Goal: Information Seeking & Learning: Learn about a topic

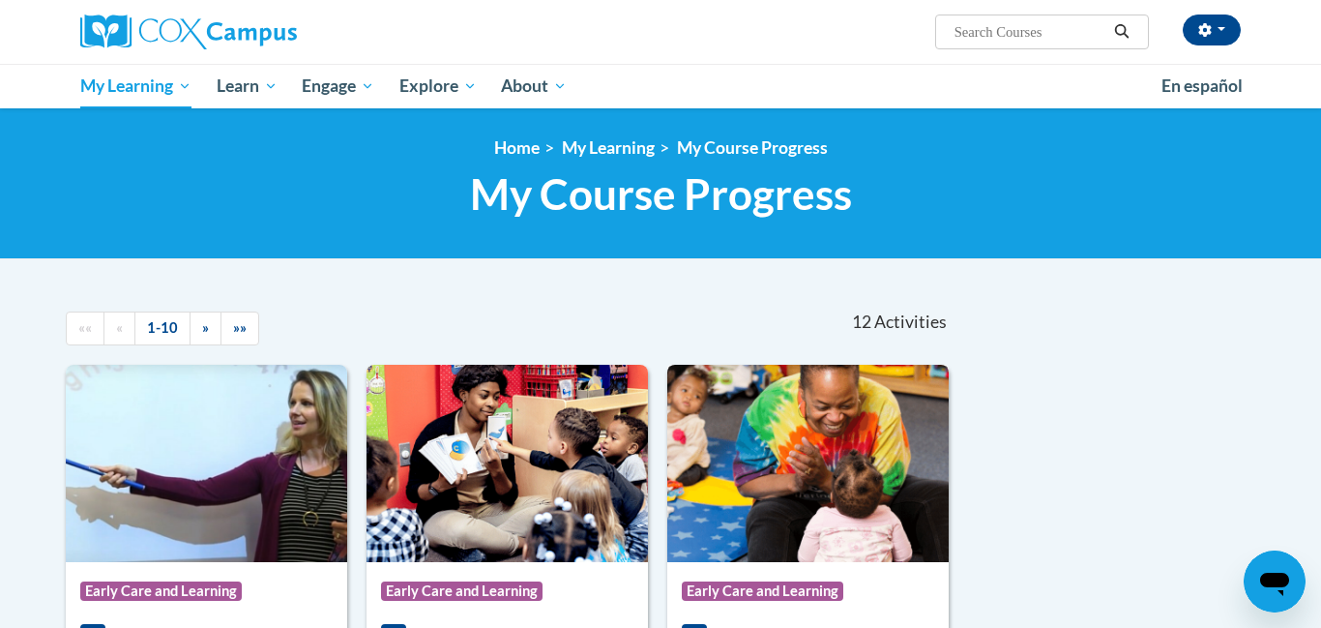
click at [845, 472] on img at bounding box center [807, 463] width 281 height 197
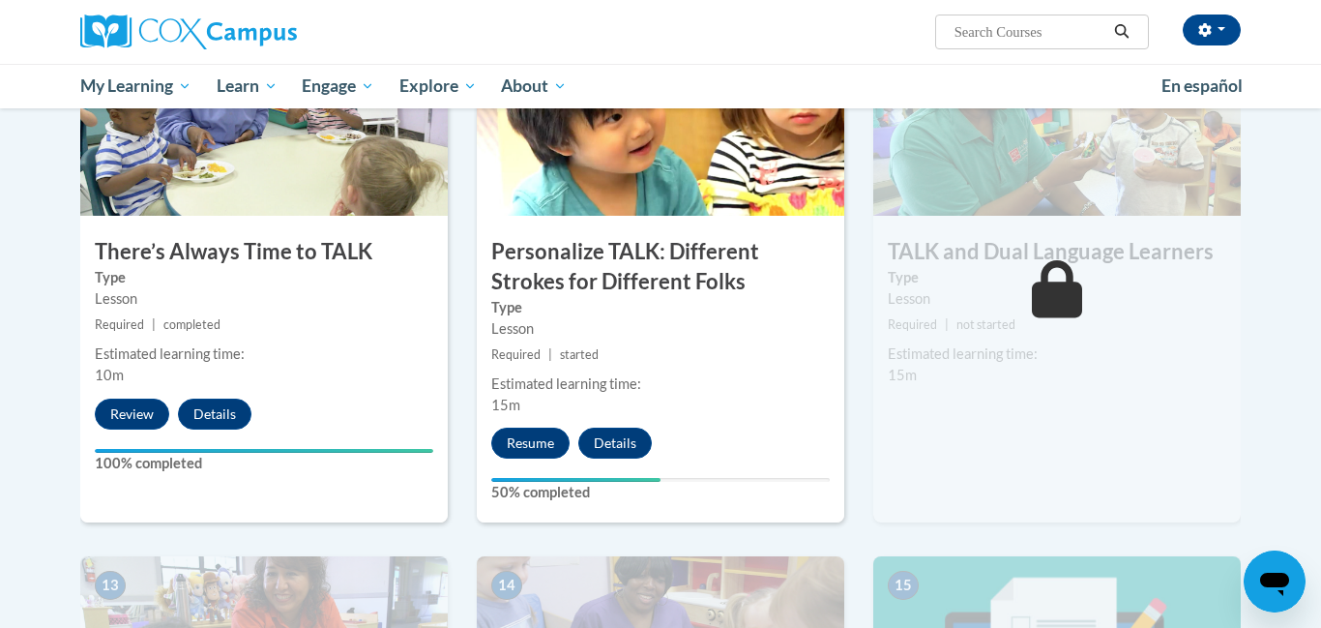
scroll to position [2086, 0]
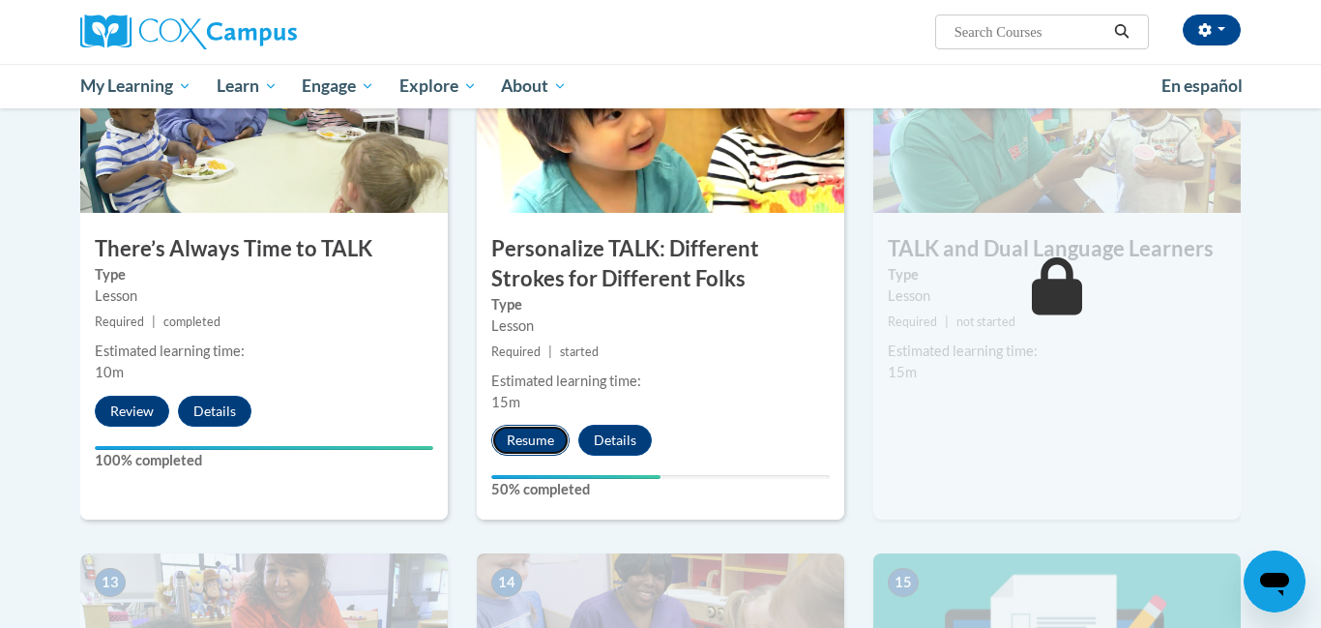
click at [538, 442] on button "Resume" at bounding box center [530, 440] width 78 height 31
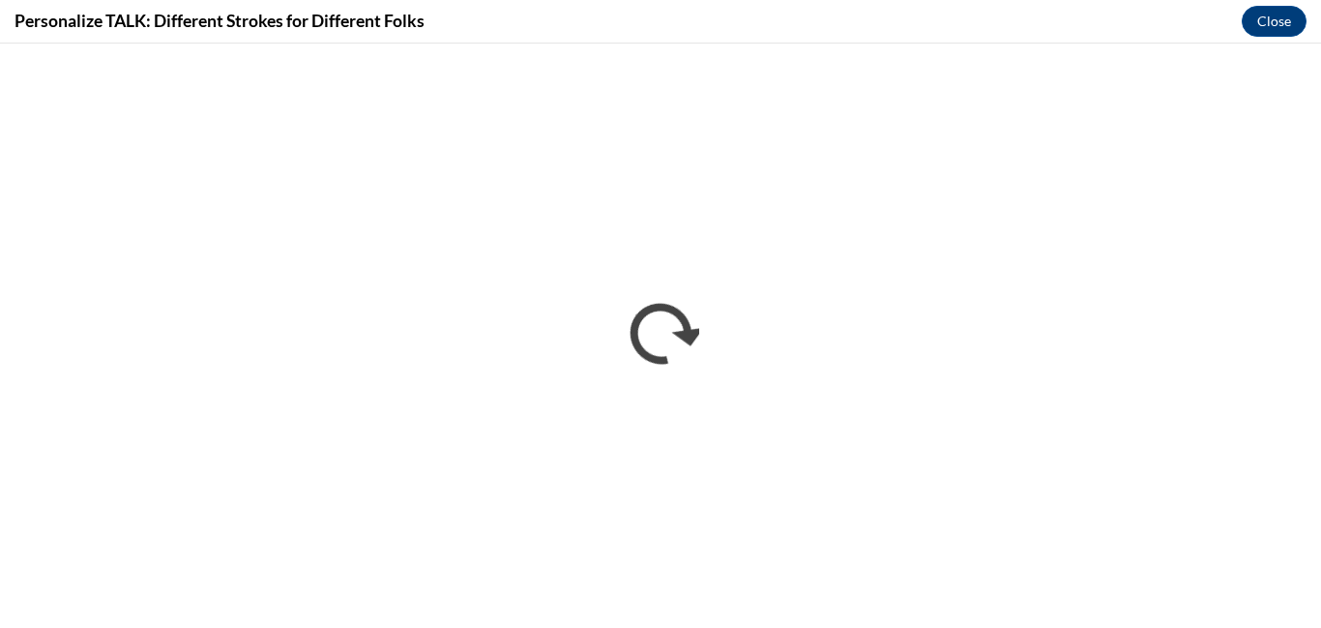
scroll to position [0, 0]
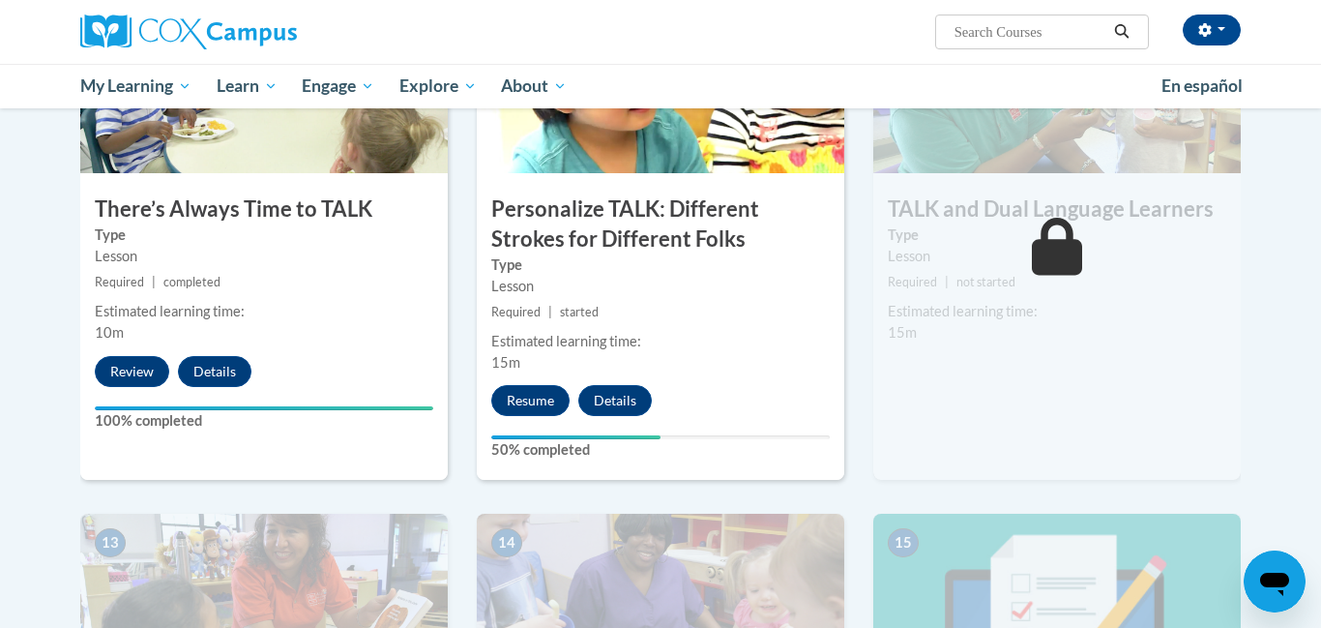
scroll to position [2127, 0]
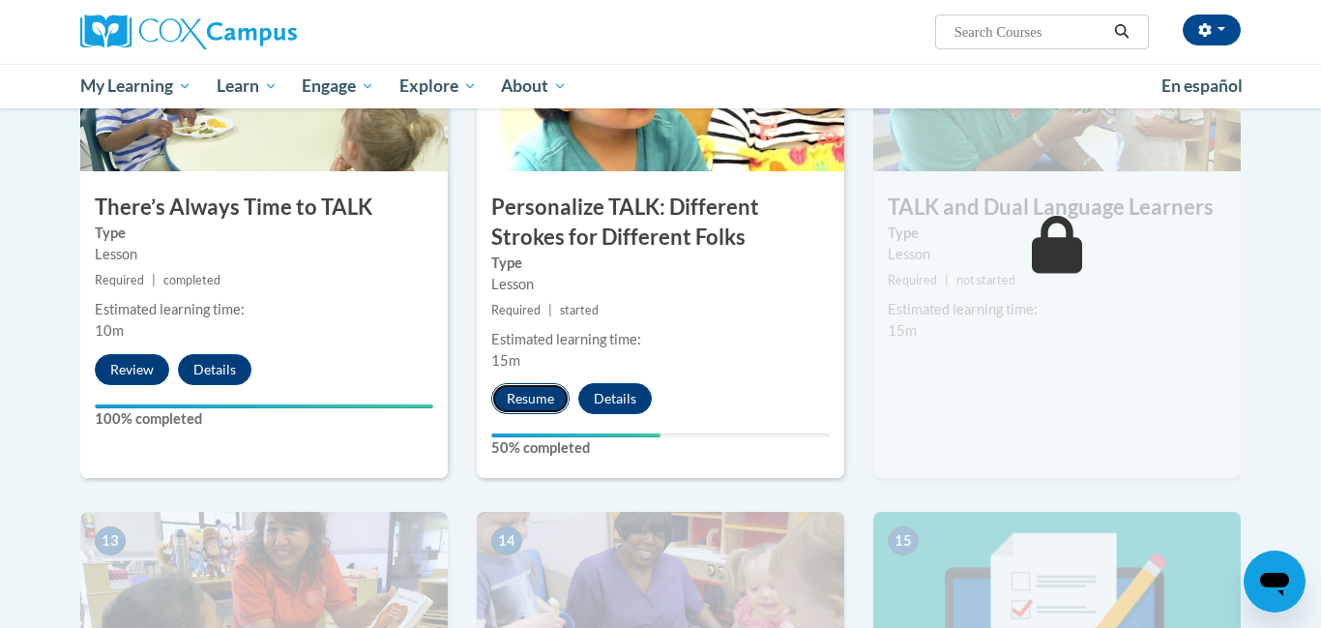
click at [536, 396] on button "Resume" at bounding box center [530, 398] width 78 height 31
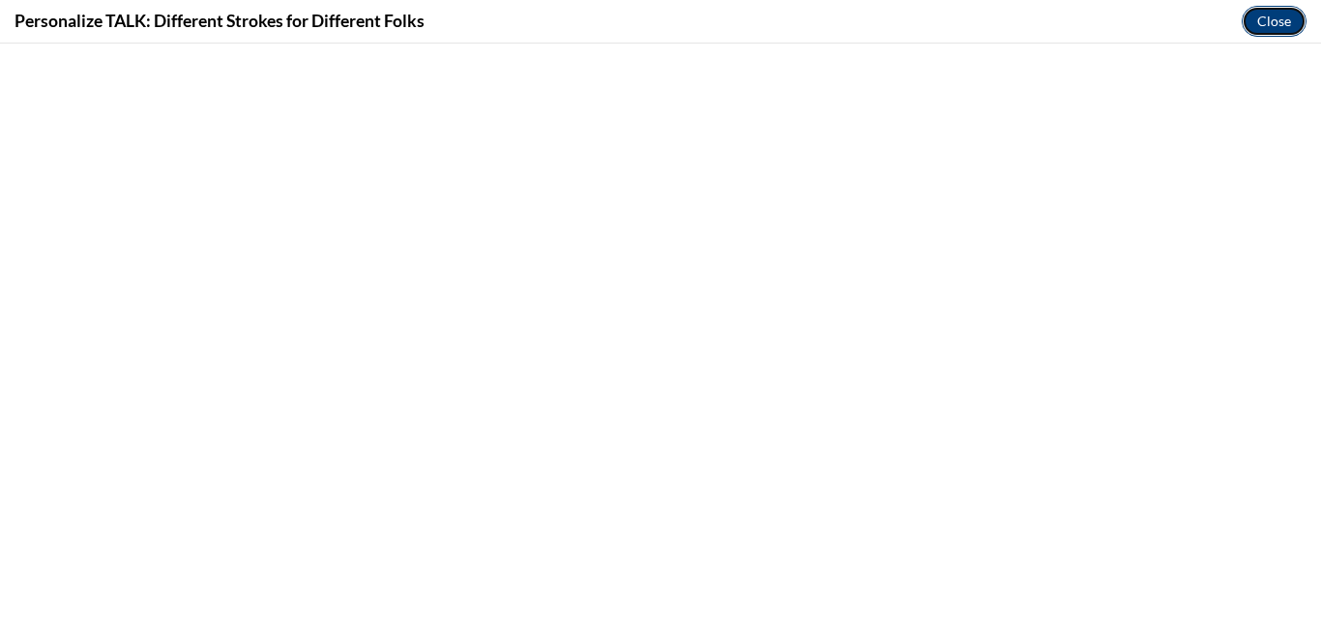
click at [1262, 27] on button "Close" at bounding box center [1274, 21] width 65 height 31
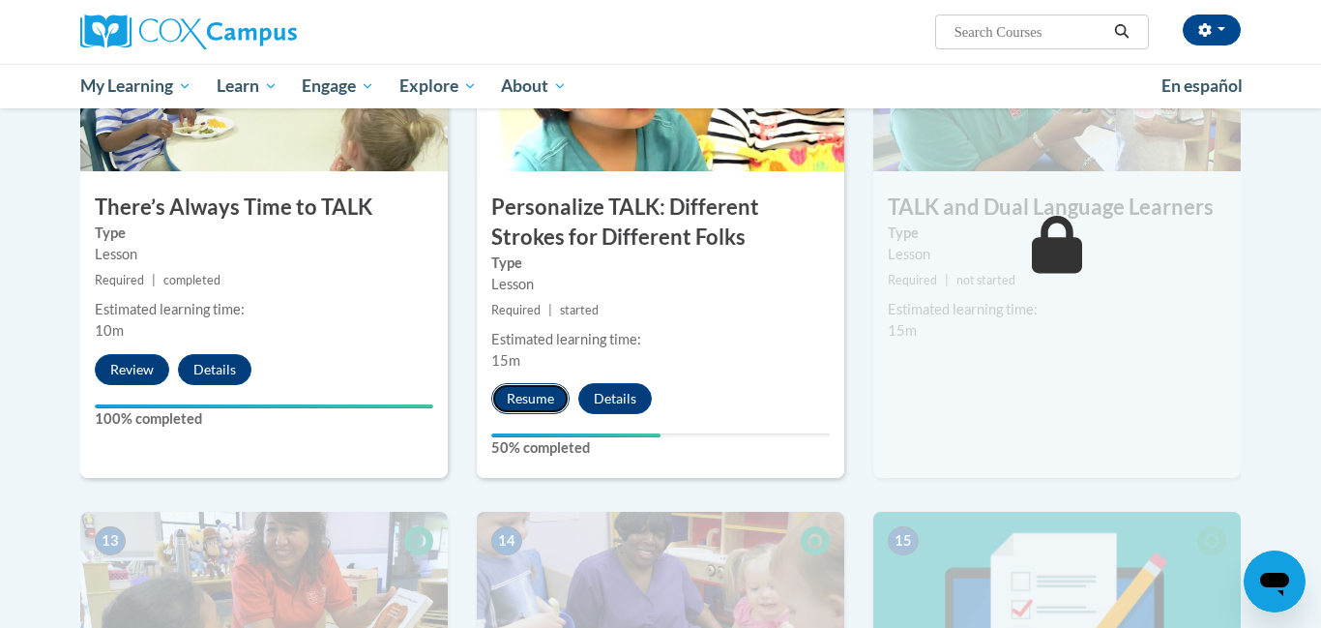
click at [523, 396] on button "Resume" at bounding box center [530, 398] width 78 height 31
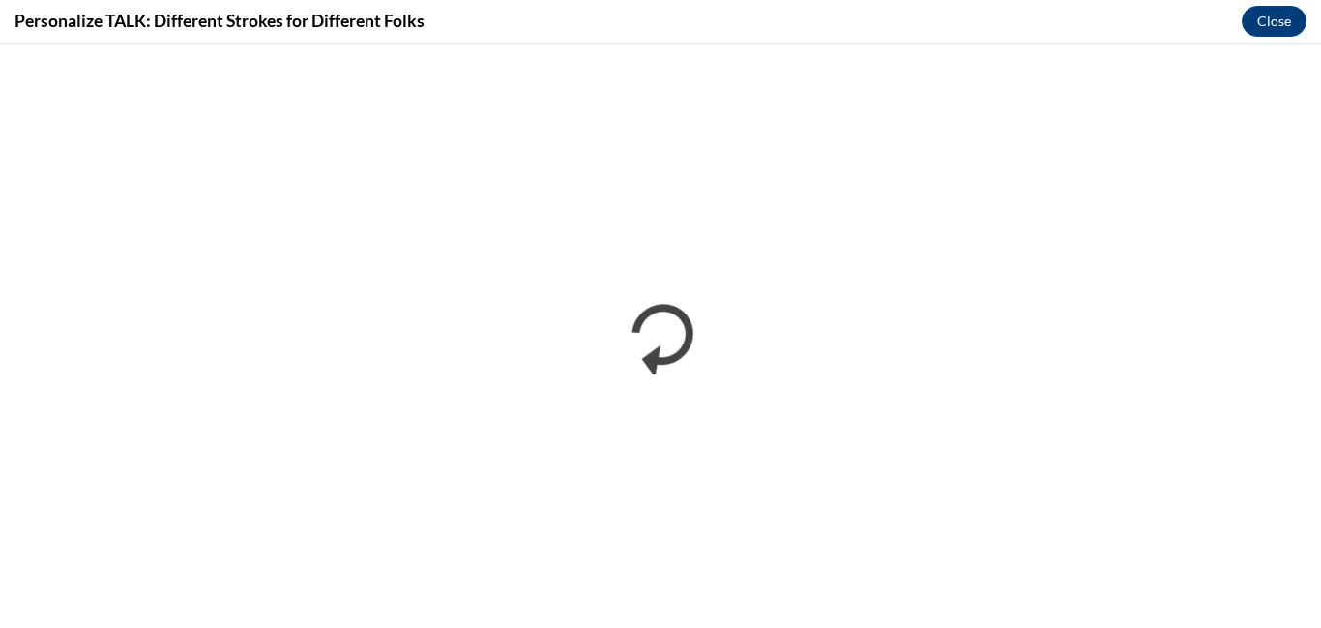
scroll to position [0, 0]
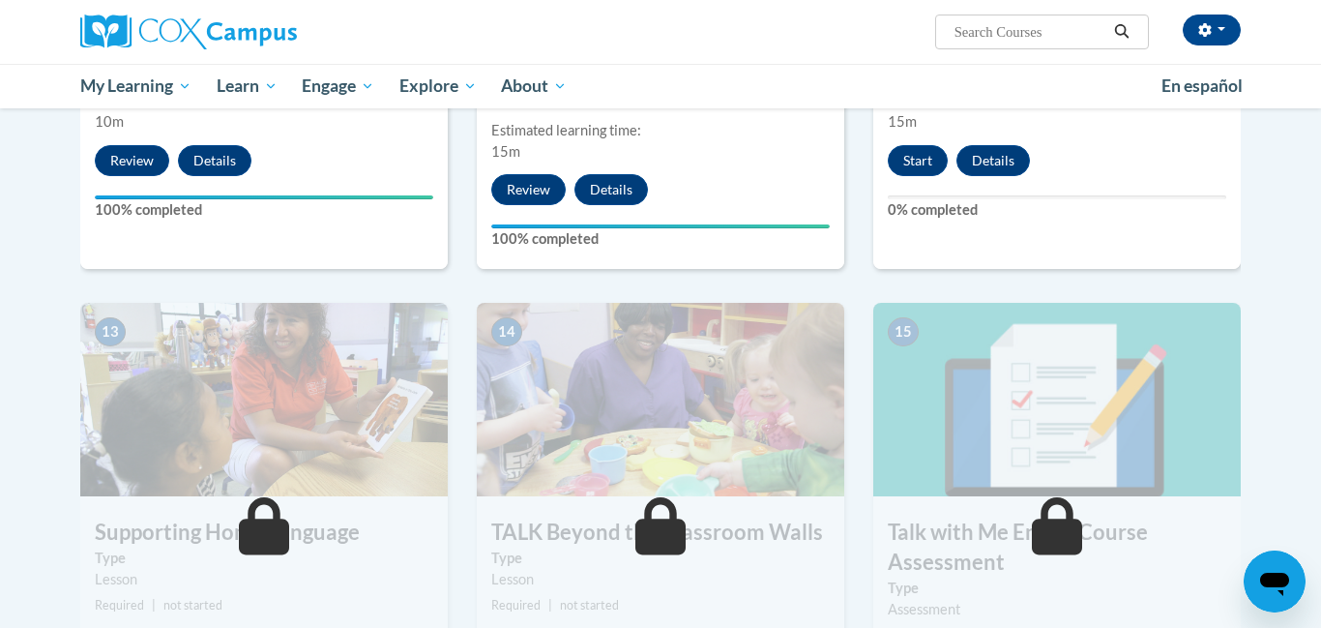
scroll to position [2337, 0]
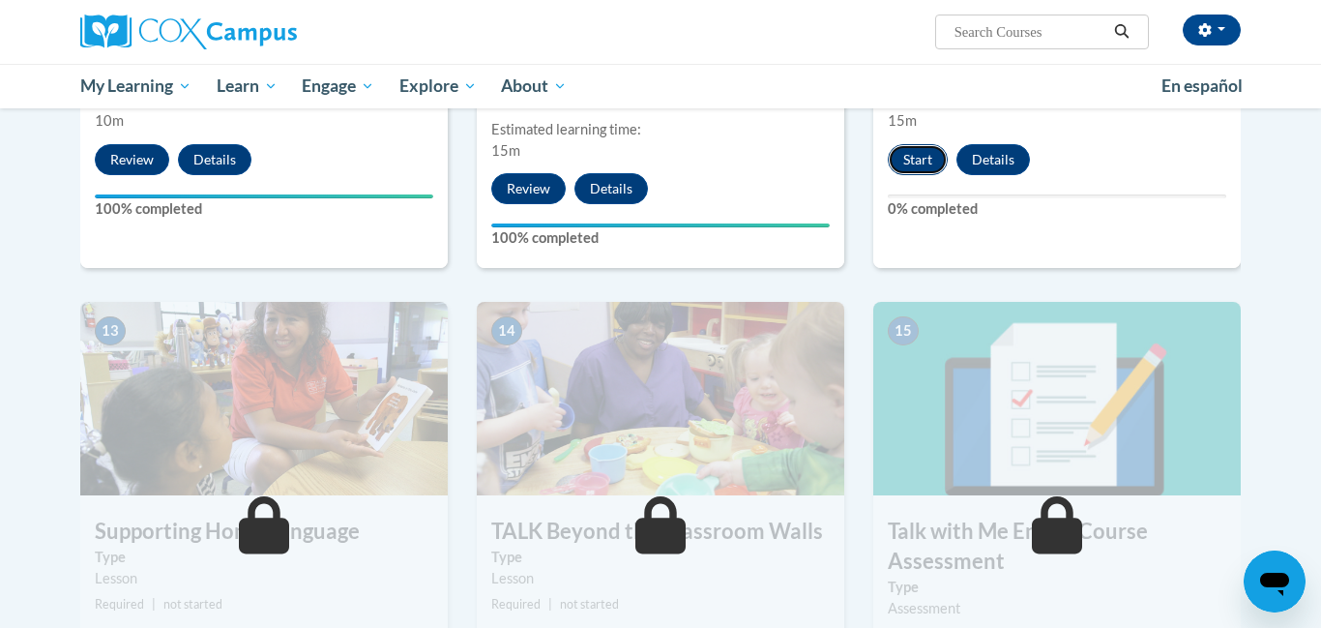
click at [903, 161] on button "Start" at bounding box center [918, 159] width 60 height 31
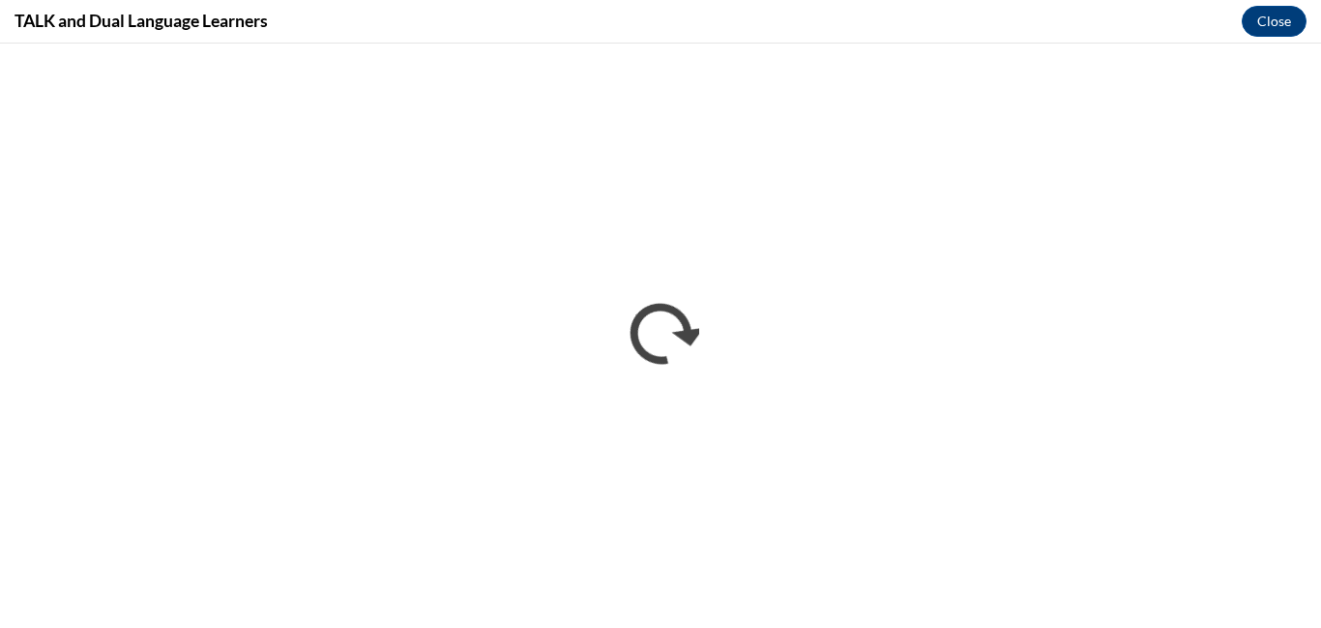
scroll to position [0, 0]
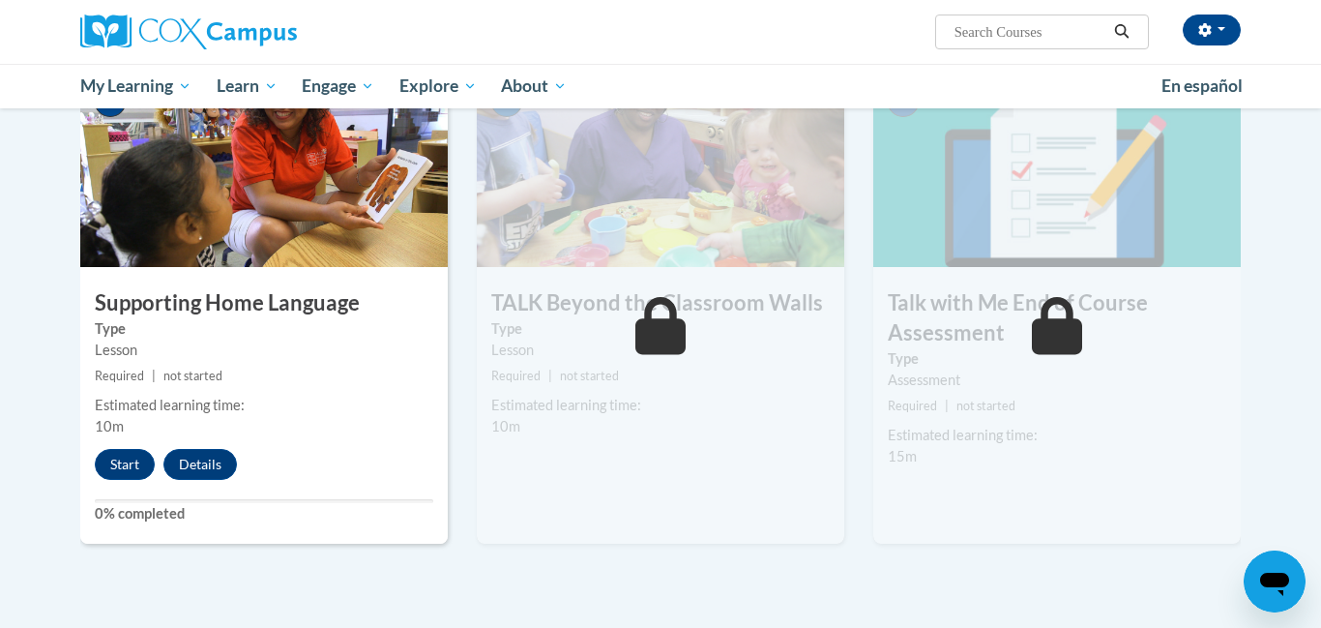
scroll to position [2564, 0]
click at [118, 461] on button "Start" at bounding box center [125, 465] width 60 height 31
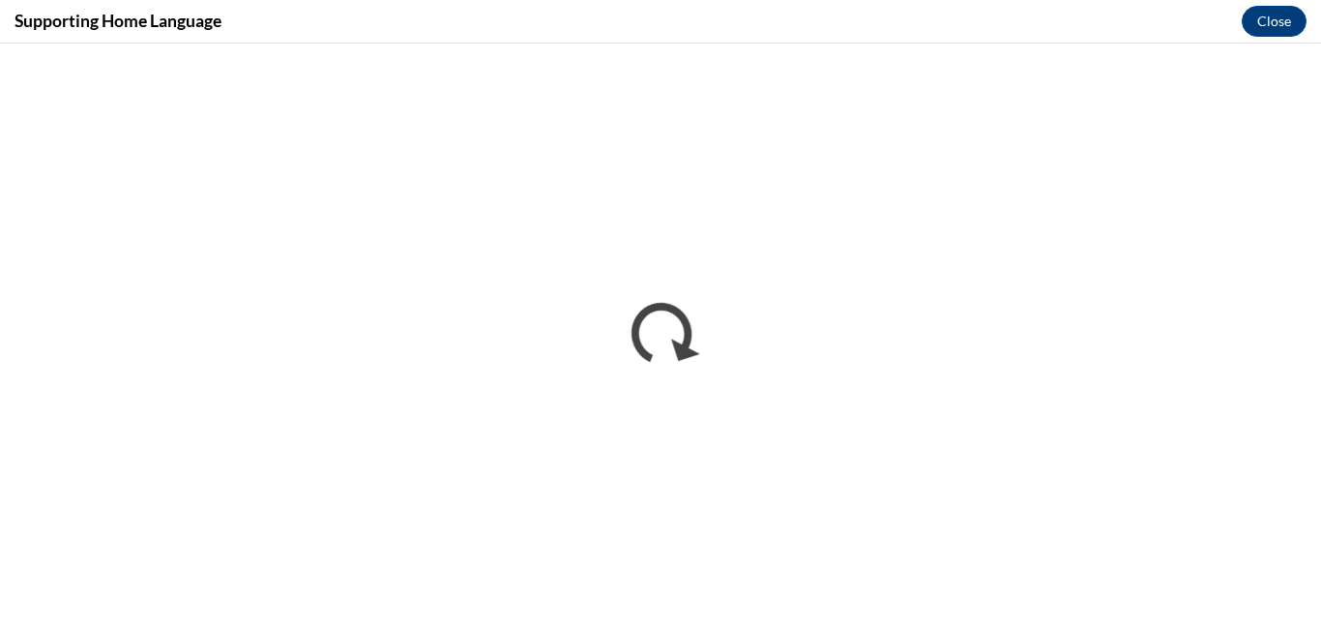
scroll to position [0, 0]
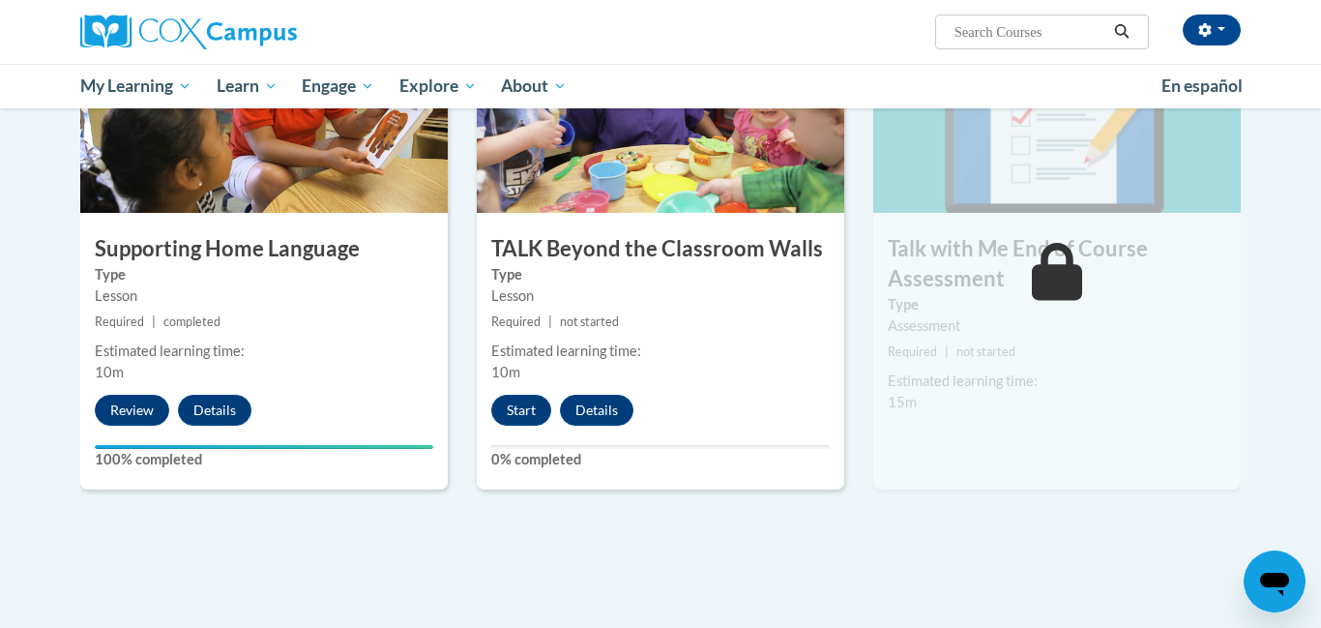
scroll to position [2621, 0]
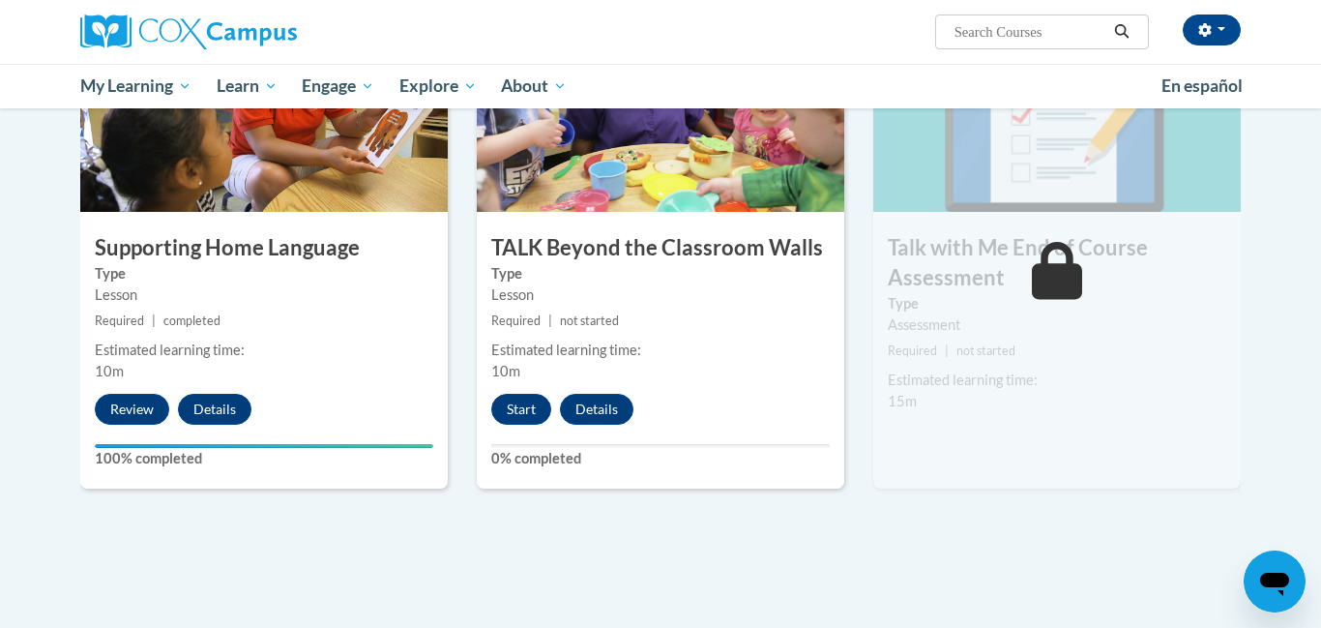
click at [1189, 8] on div "[PERSON_NAME] ([GEOGRAPHIC_DATA]/New_York UTC-04:00) My Profile Inbox My Transc…" at bounding box center [858, 24] width 793 height 49
click at [513, 398] on button "Start" at bounding box center [521, 409] width 60 height 31
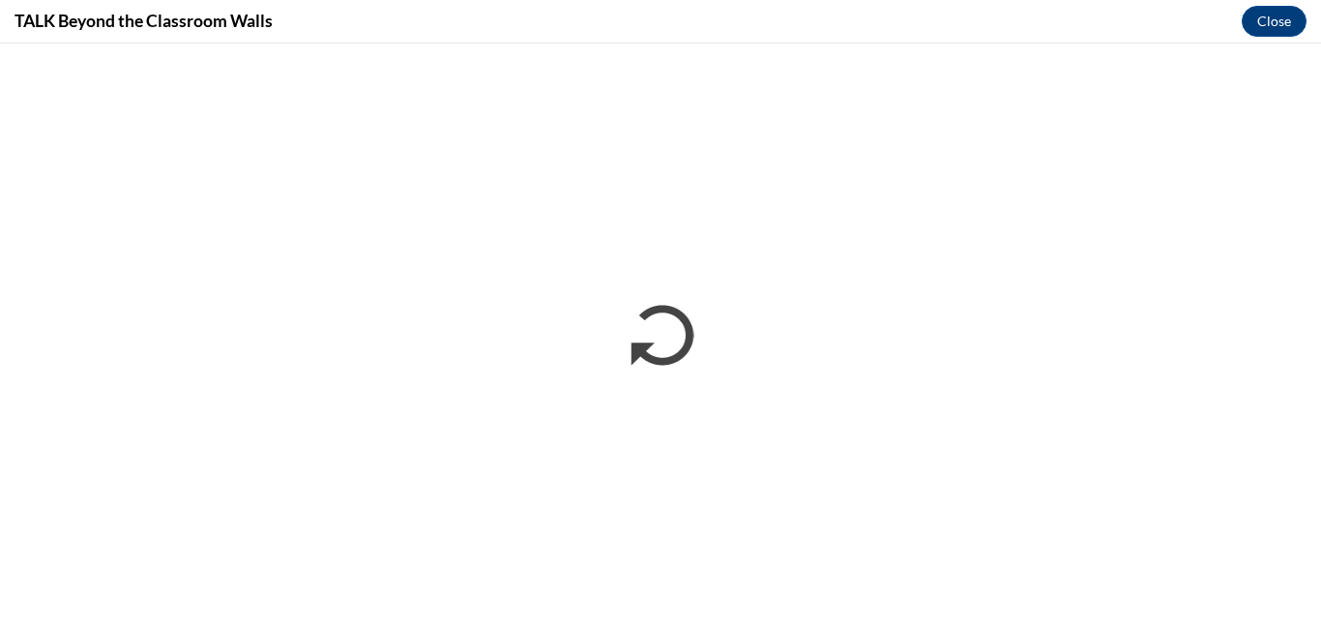
scroll to position [0, 0]
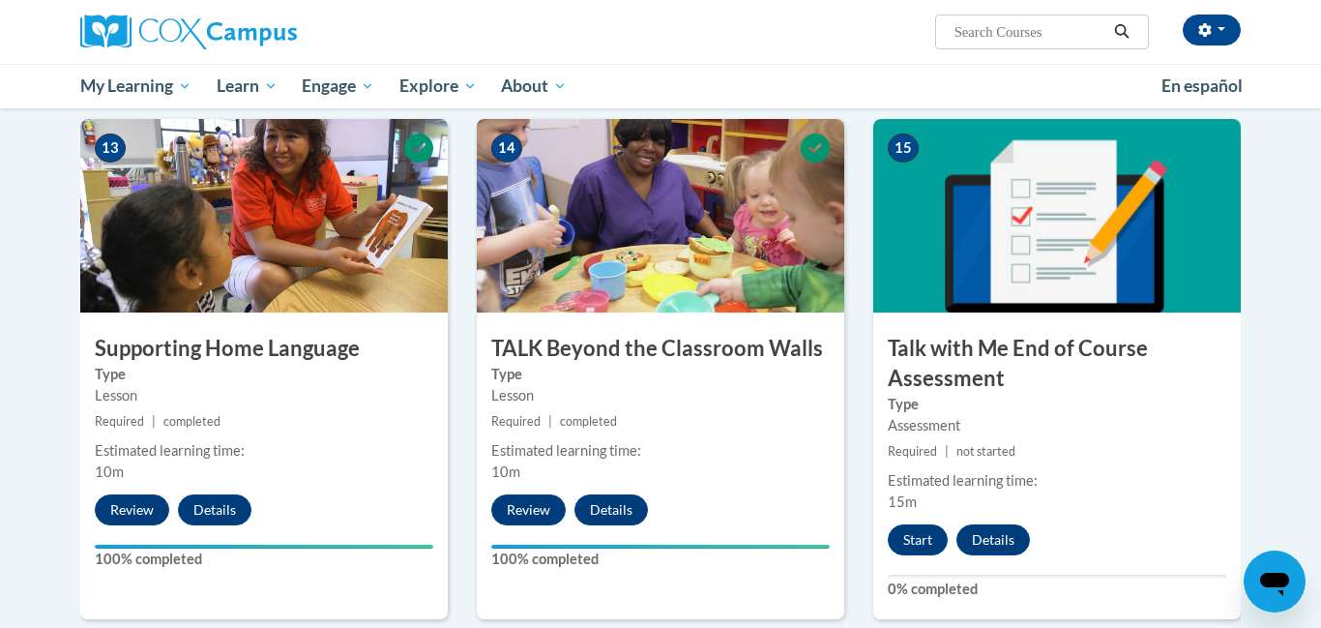
scroll to position [2525, 0]
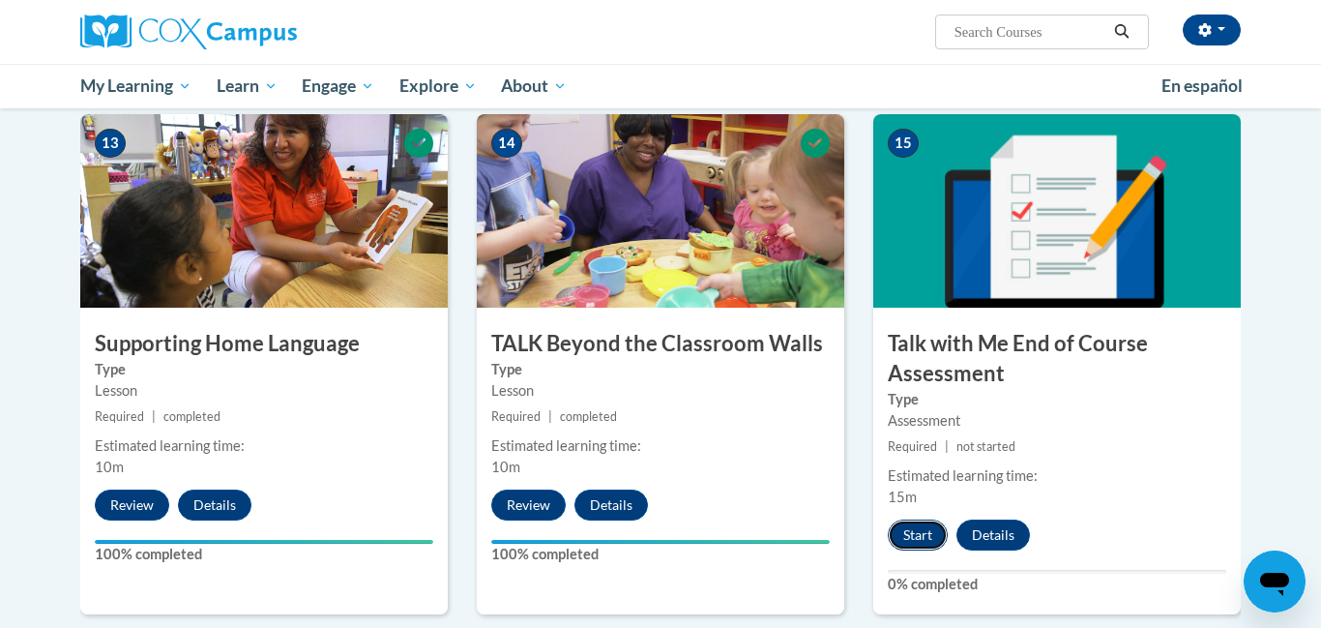
click at [917, 540] on button "Start" at bounding box center [918, 534] width 60 height 31
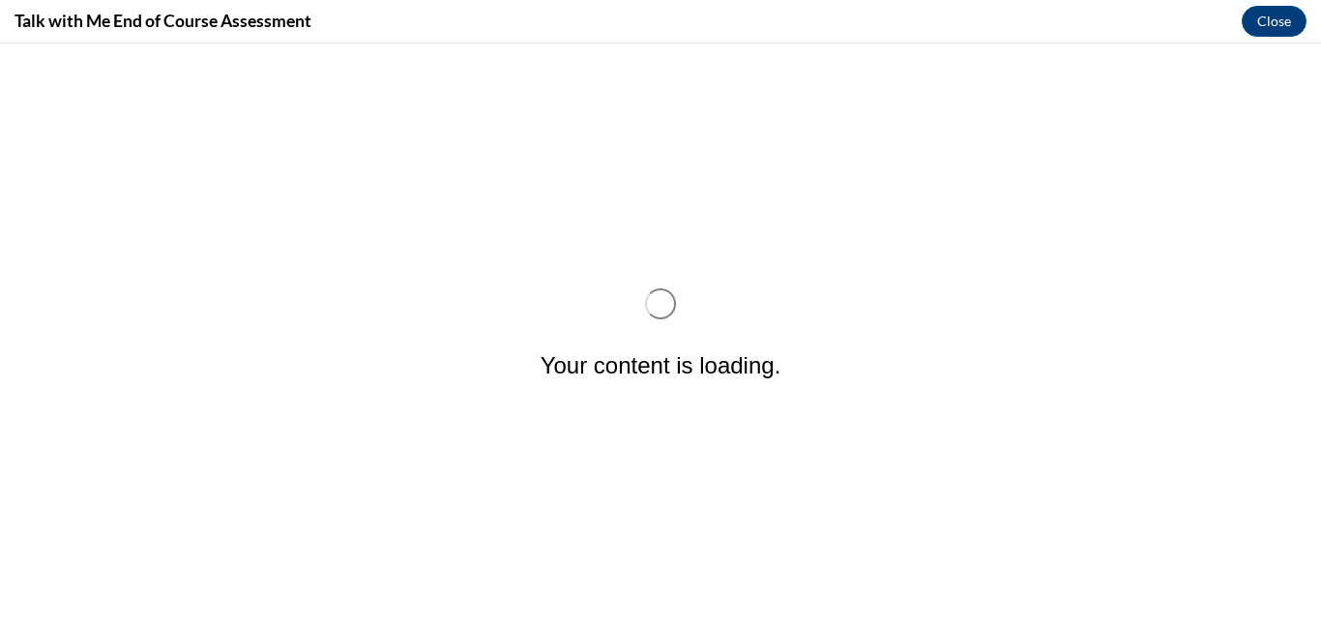
scroll to position [0, 0]
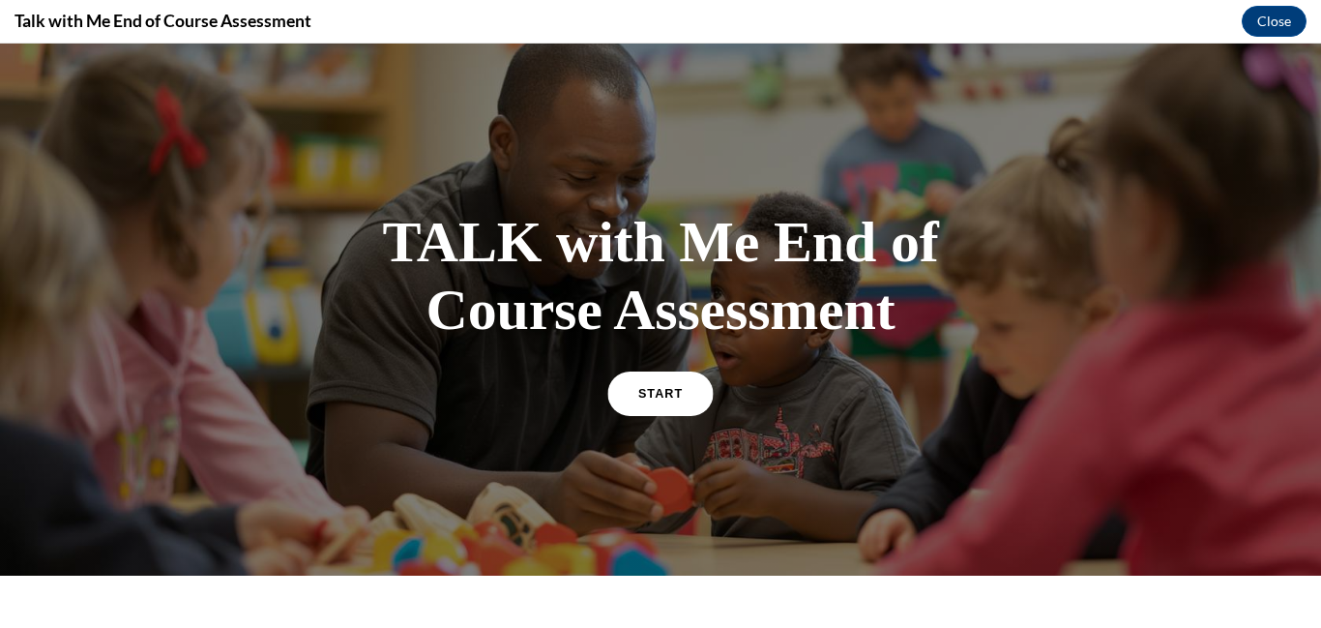
click at [669, 401] on link "START" at bounding box center [659, 392] width 105 height 44
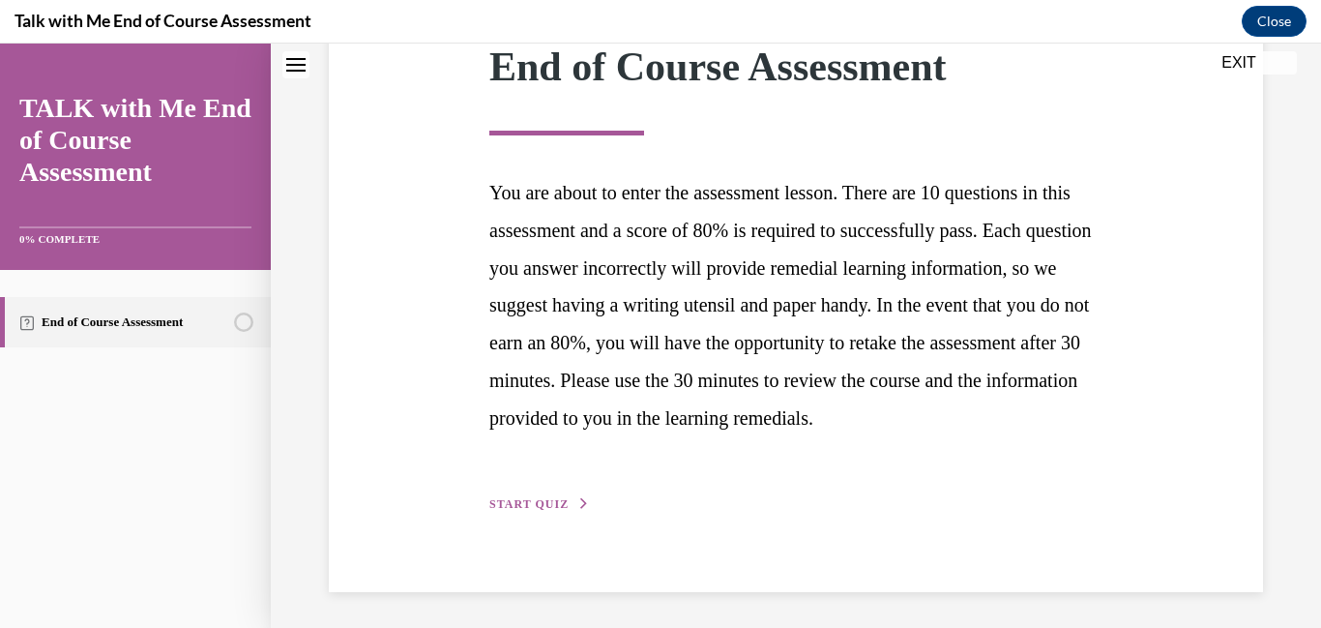
scroll to position [338, 0]
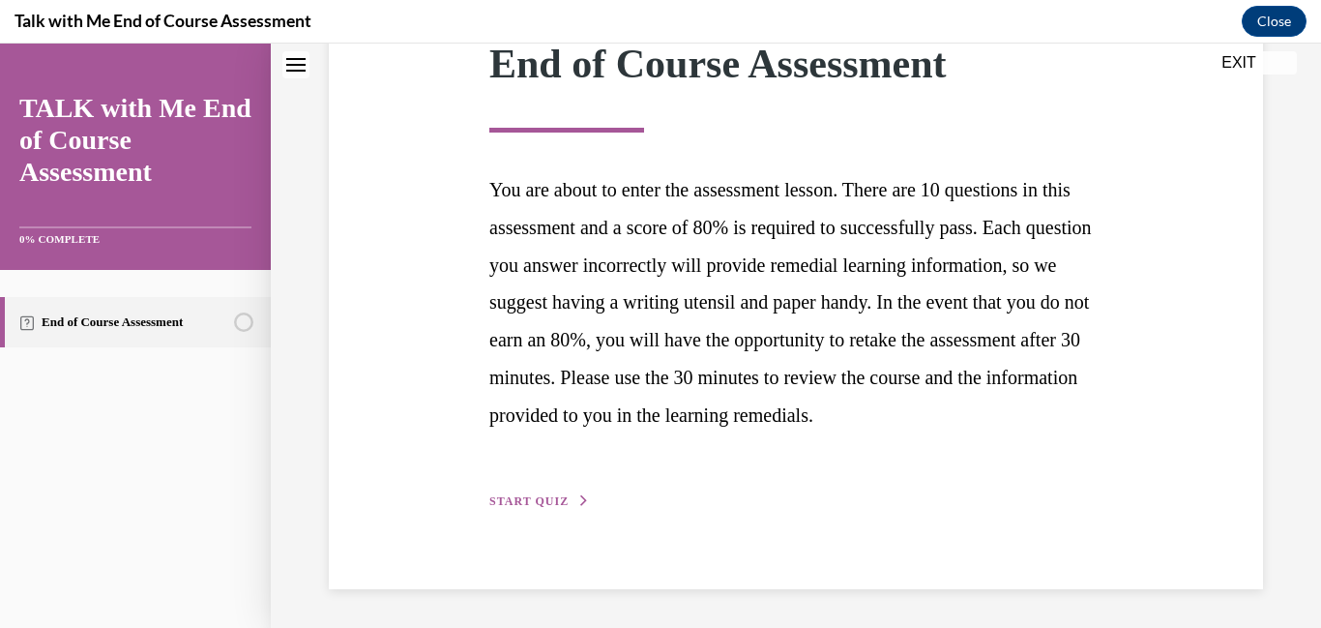
click at [496, 496] on span "START QUIZ" at bounding box center [528, 501] width 79 height 14
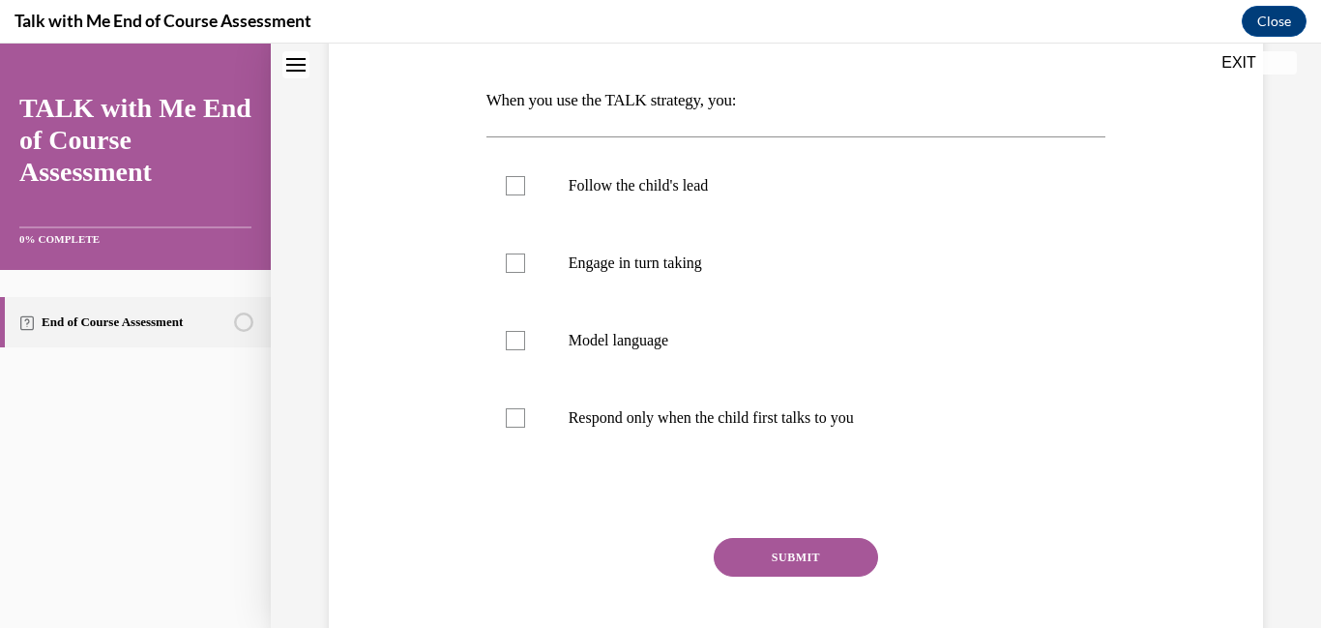
scroll to position [288, 0]
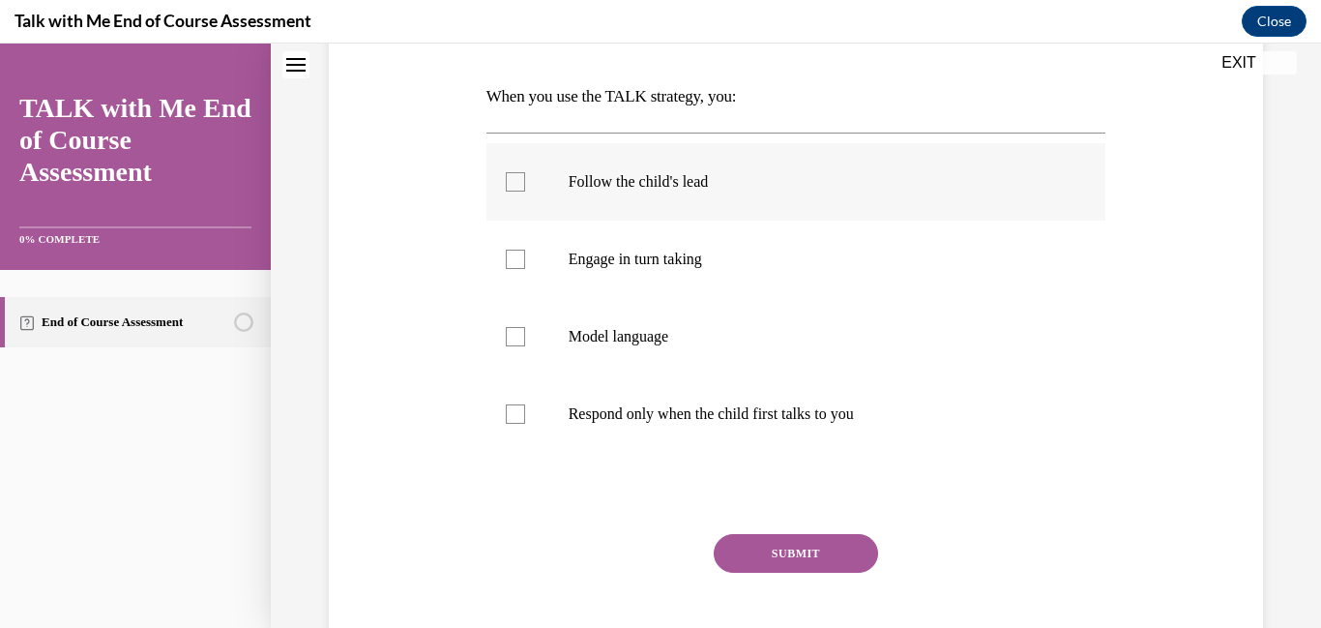
click at [513, 182] on div at bounding box center [515, 181] width 19 height 19
click at [513, 182] on input "Follow the child's lead" at bounding box center [515, 181] width 19 height 19
checkbox input "true"
click at [516, 262] on div at bounding box center [515, 258] width 19 height 19
click at [516, 262] on input "Engage in turn taking" at bounding box center [515, 258] width 19 height 19
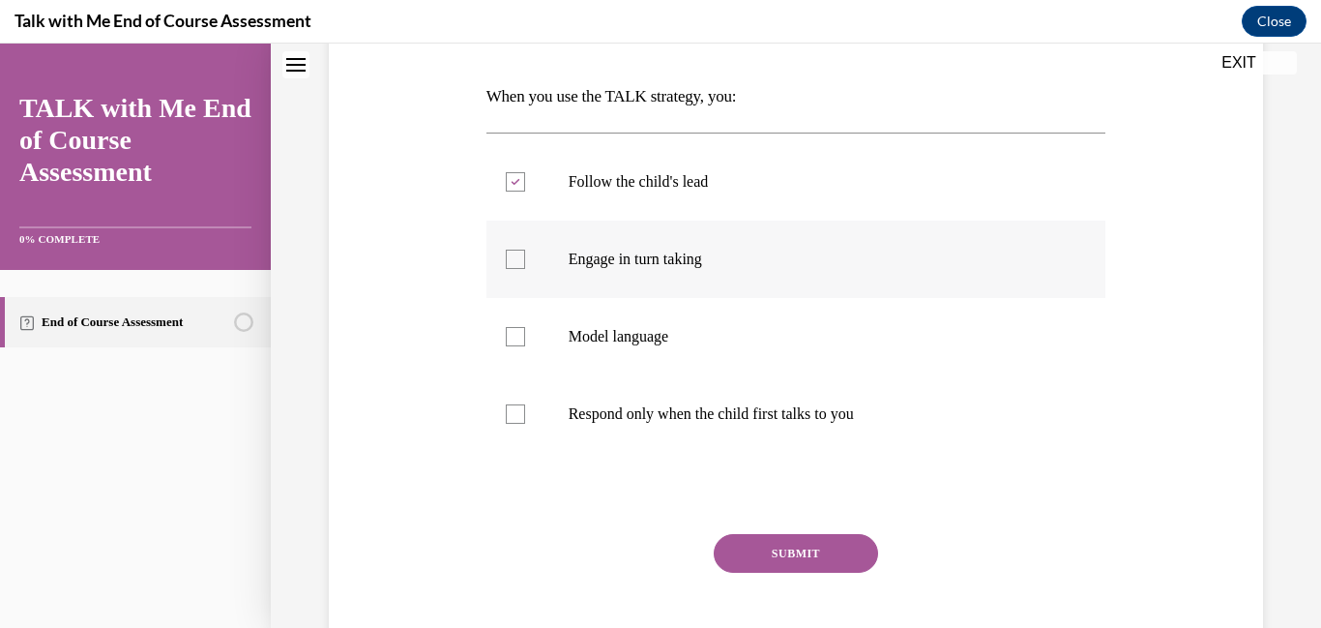
checkbox input "true"
click at [513, 331] on div at bounding box center [515, 336] width 19 height 19
click at [513, 331] on input "Model language" at bounding box center [515, 336] width 19 height 19
checkbox input "true"
click at [737, 537] on button "SUBMIT" at bounding box center [796, 553] width 164 height 39
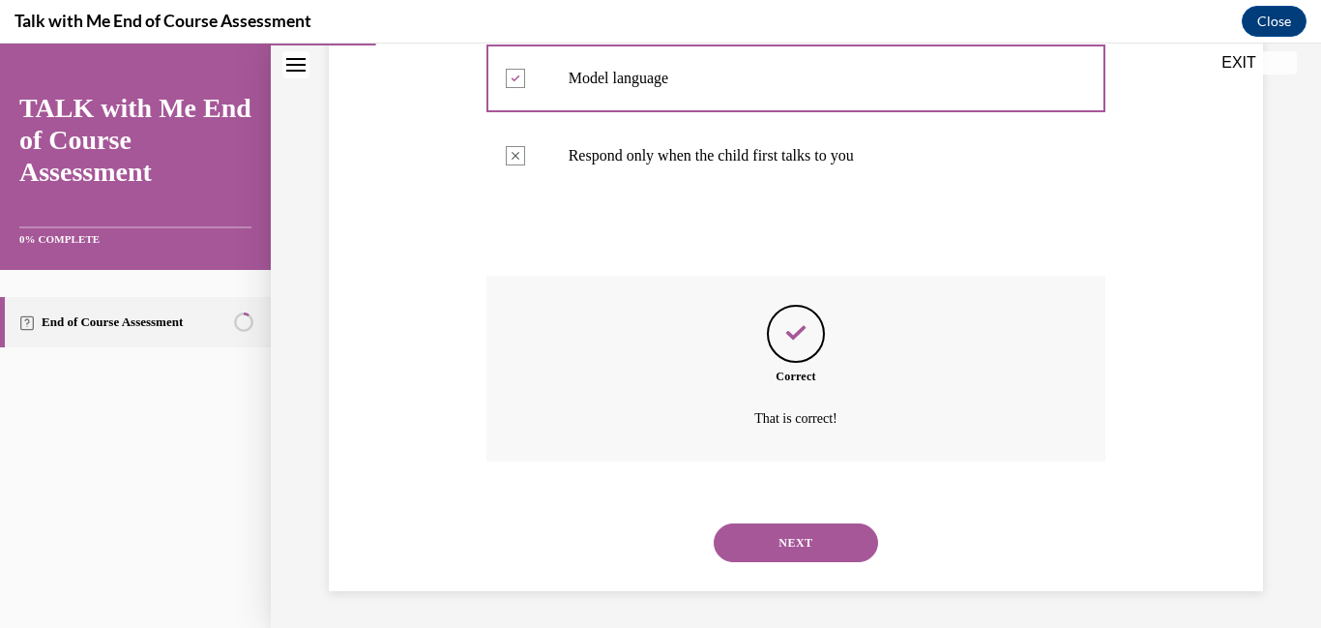
scroll to position [548, 0]
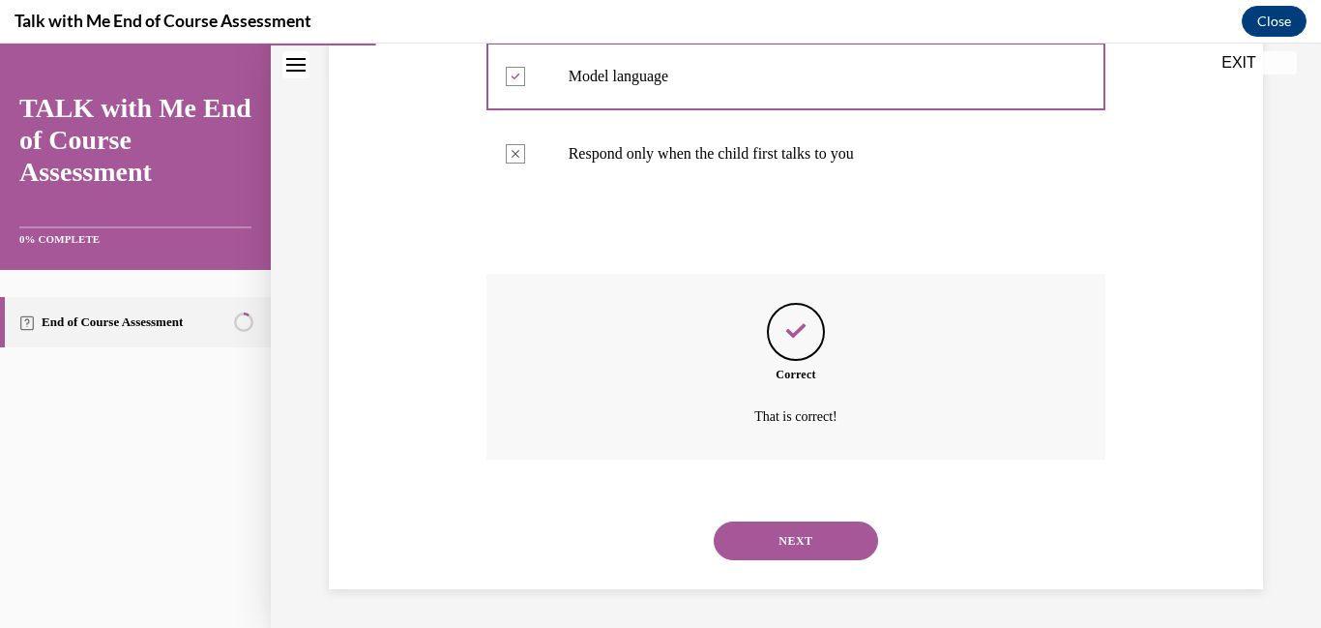
click at [737, 537] on button "NEXT" at bounding box center [796, 540] width 164 height 39
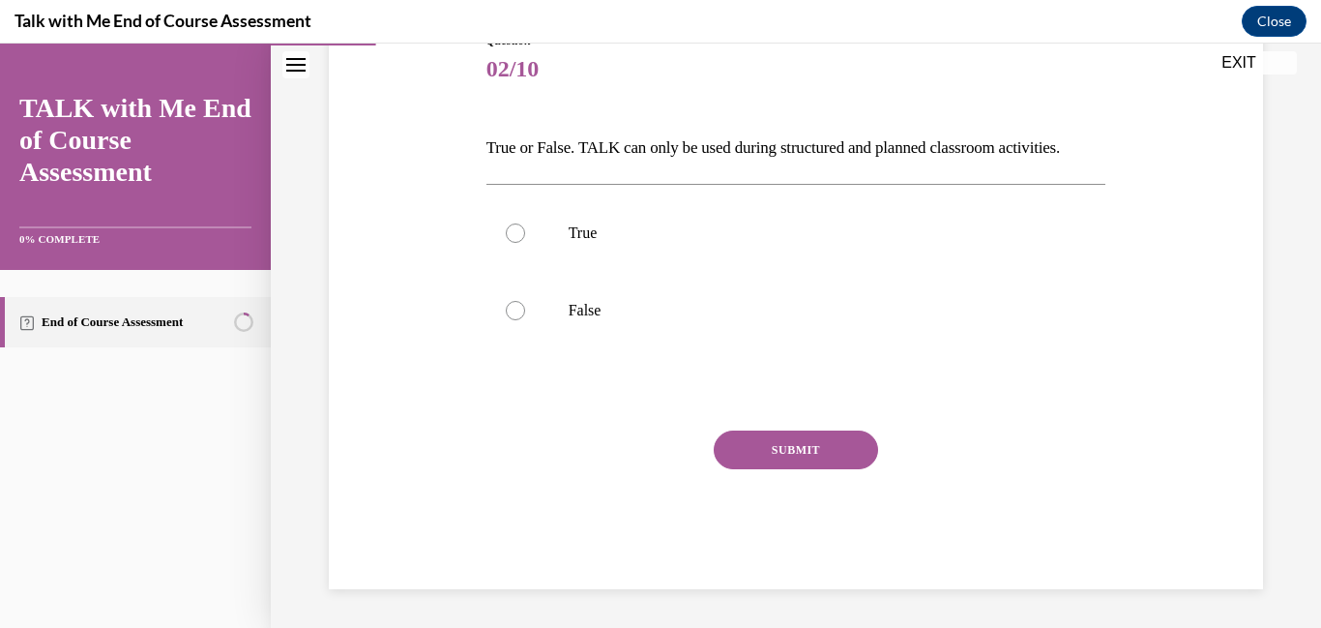
scroll to position [215, 0]
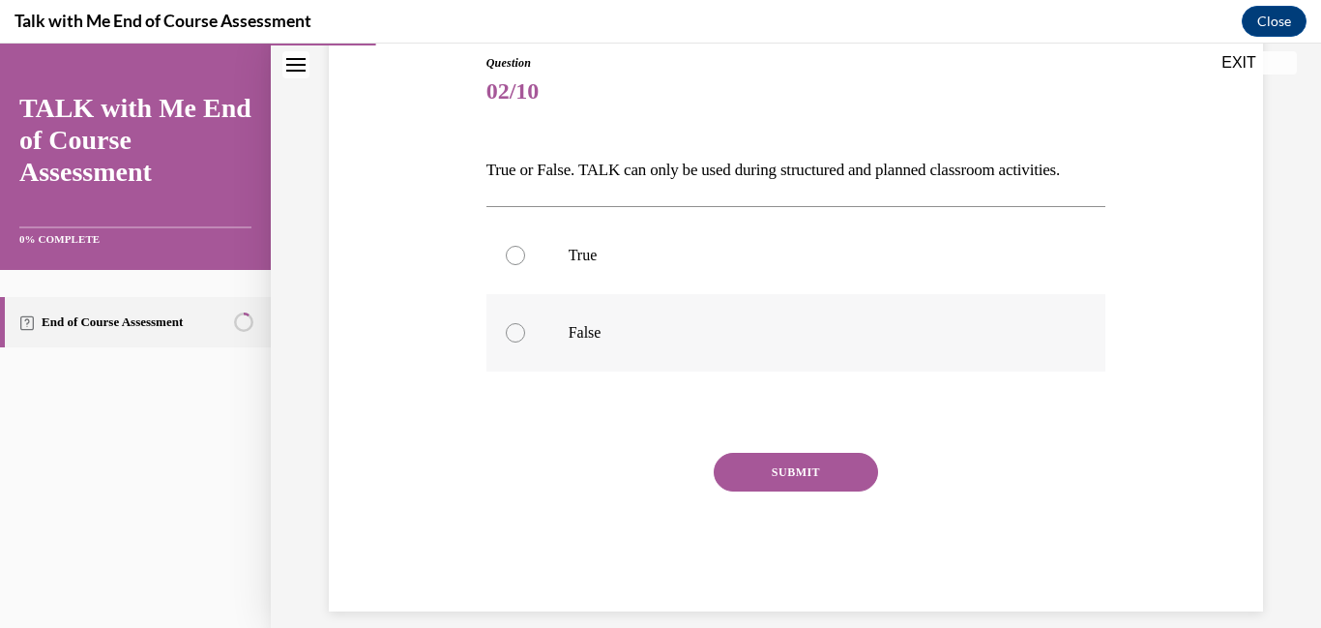
click at [513, 335] on div at bounding box center [515, 332] width 19 height 19
click at [513, 335] on input "False" at bounding box center [515, 332] width 19 height 19
radio input "true"
click at [768, 485] on button "SUBMIT" at bounding box center [796, 472] width 164 height 39
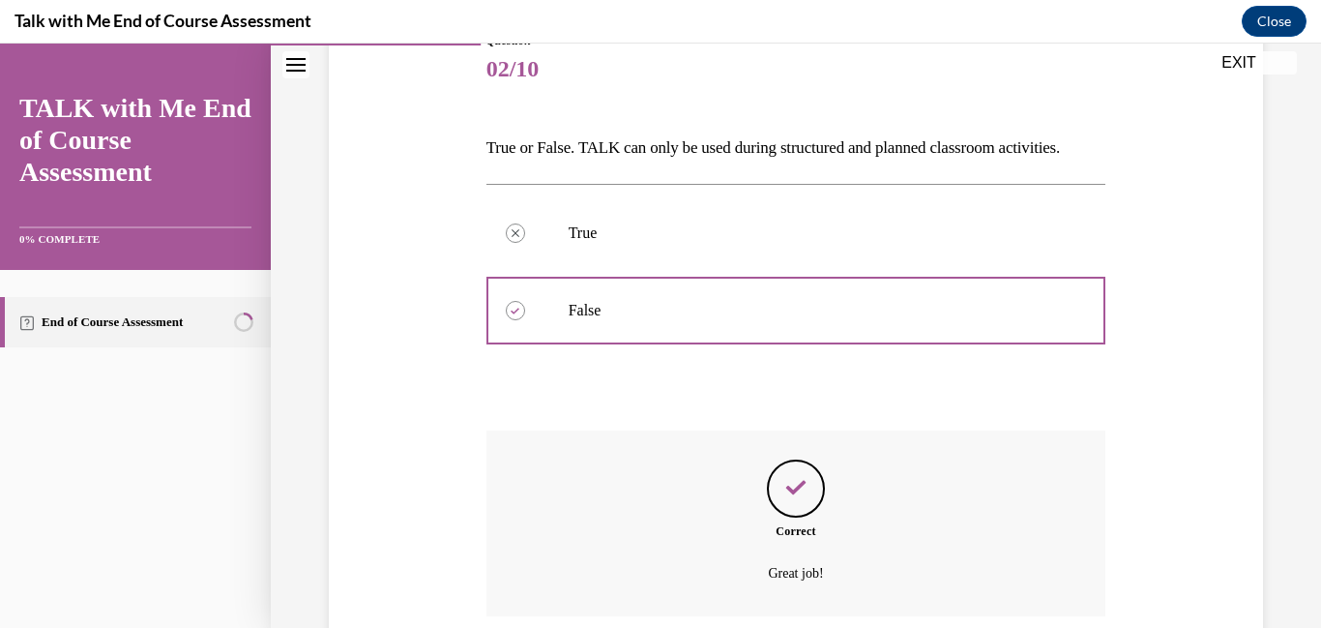
scroll to position [394, 0]
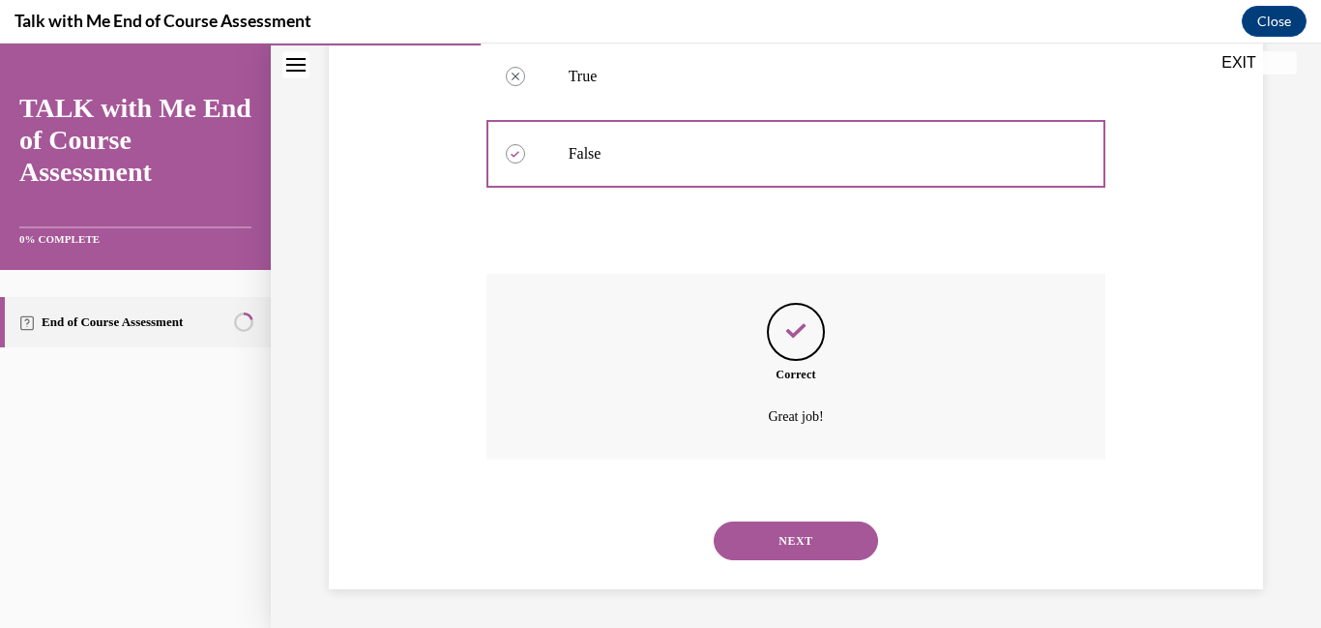
click at [777, 543] on button "NEXT" at bounding box center [796, 540] width 164 height 39
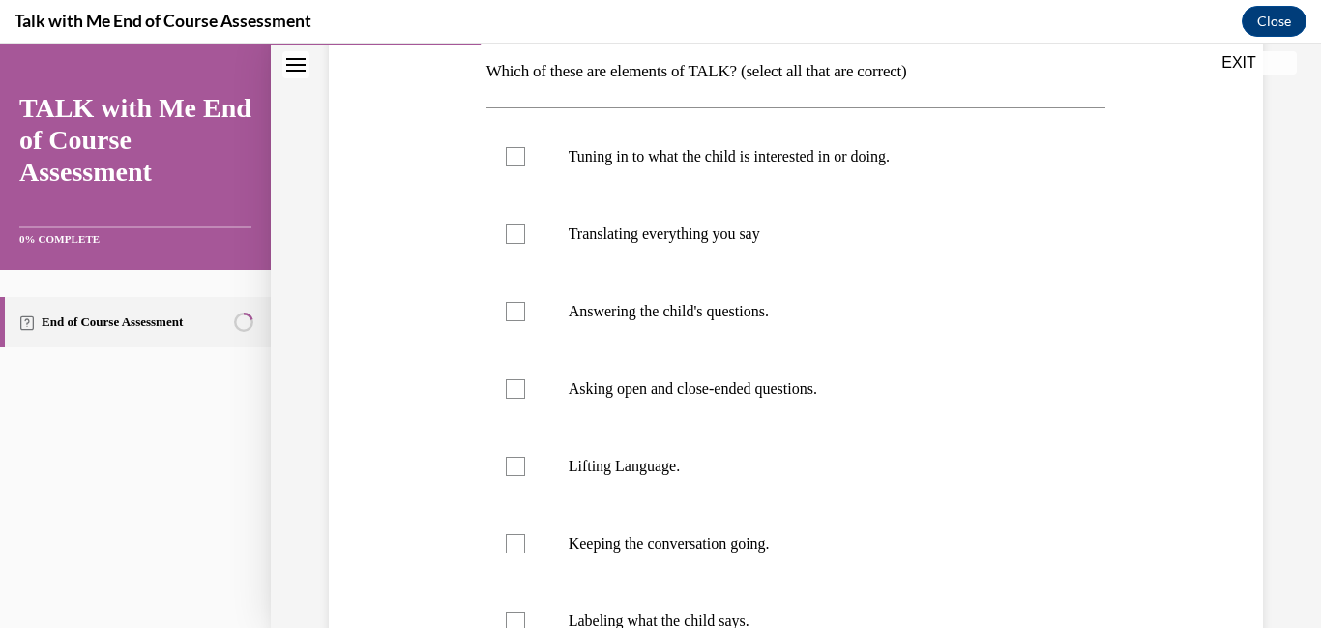
scroll to position [311, 0]
click at [510, 158] on div at bounding box center [515, 158] width 19 height 19
click at [510, 158] on input "Tuning in to what the child is interested in or doing." at bounding box center [515, 158] width 19 height 19
checkbox input "true"
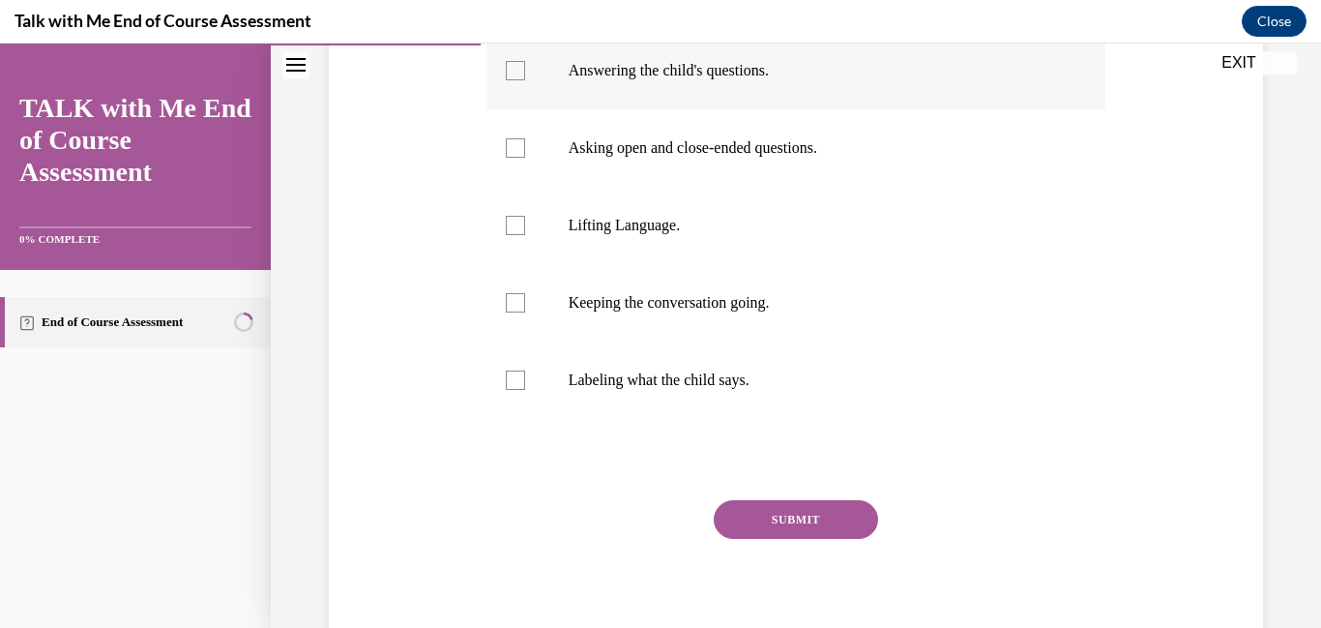
scroll to position [558, 0]
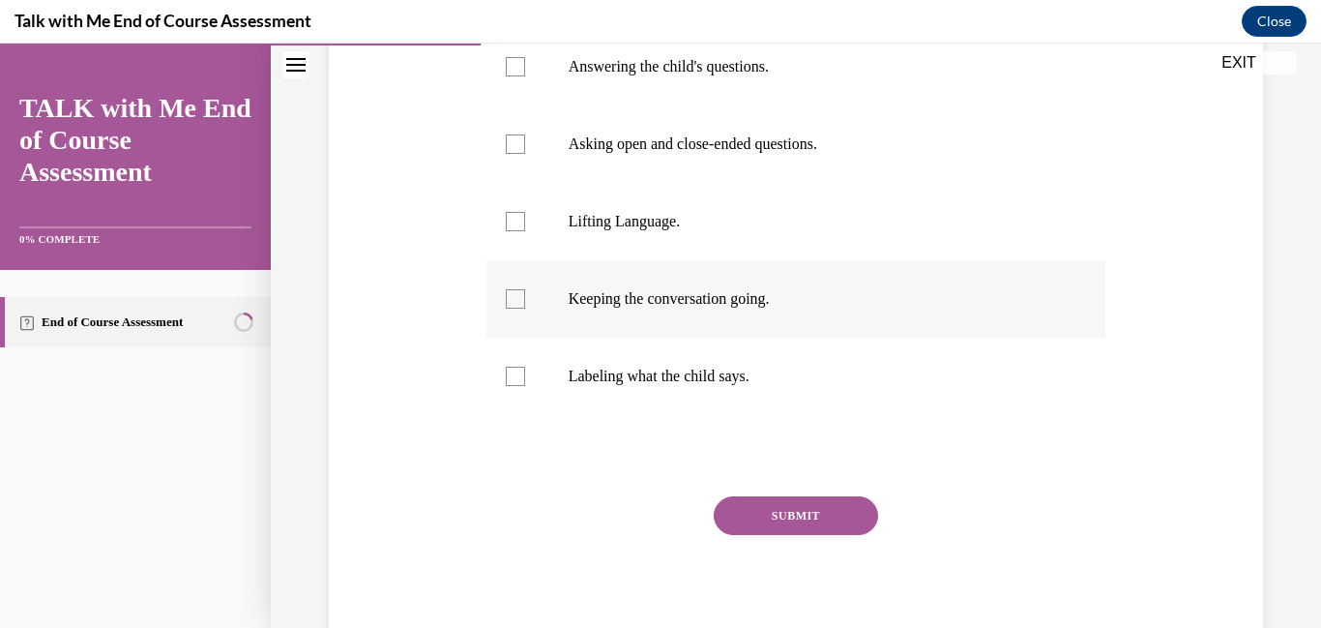
click at [510, 292] on div at bounding box center [515, 298] width 19 height 19
click at [510, 292] on input "Keeping the conversation going." at bounding box center [515, 298] width 19 height 19
checkbox input "true"
click at [520, 226] on div at bounding box center [515, 221] width 19 height 19
click at [520, 226] on input "Lifting Language." at bounding box center [515, 221] width 19 height 19
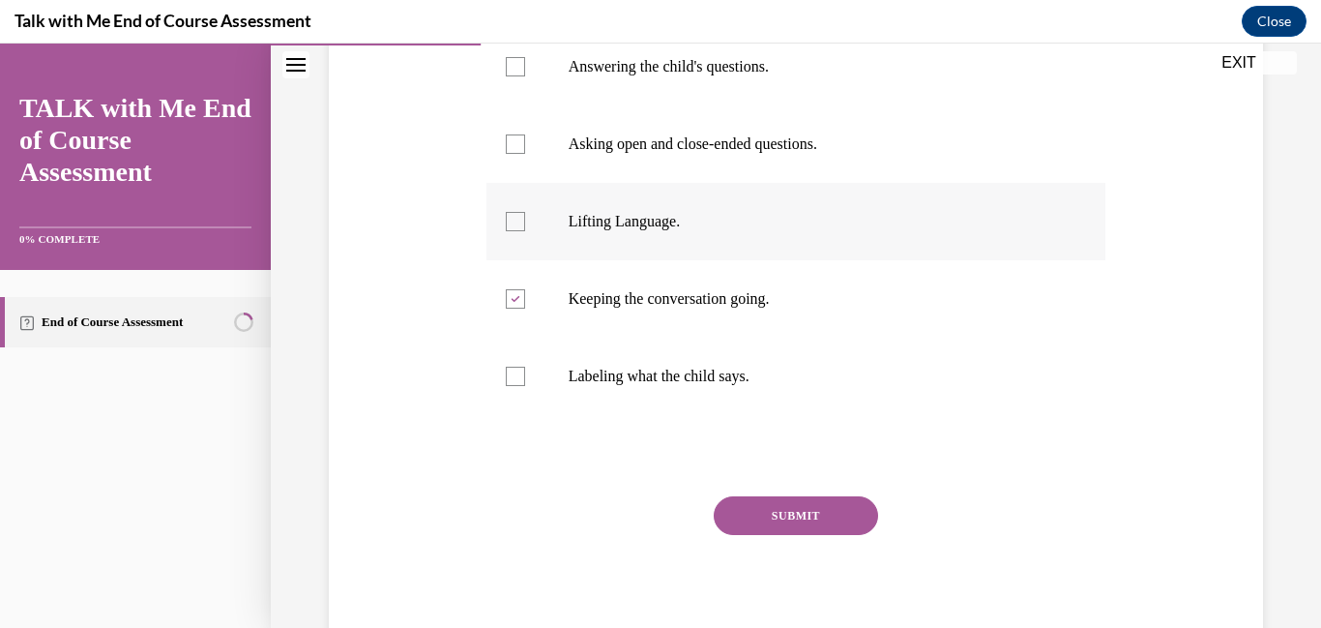
checkbox input "true"
click at [523, 144] on div at bounding box center [515, 143] width 19 height 19
click at [523, 144] on input "Asking open and close-ended questions." at bounding box center [515, 143] width 19 height 19
checkbox input "true"
click at [795, 506] on button "SUBMIT" at bounding box center [796, 515] width 164 height 39
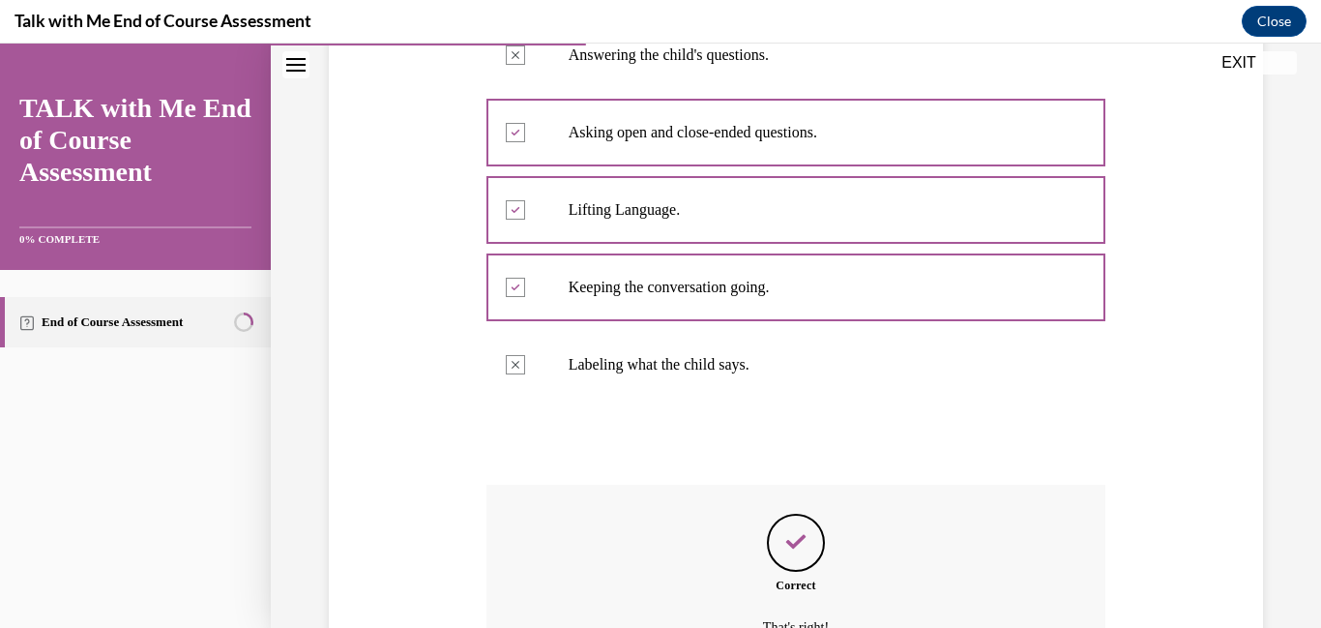
scroll to position [780, 0]
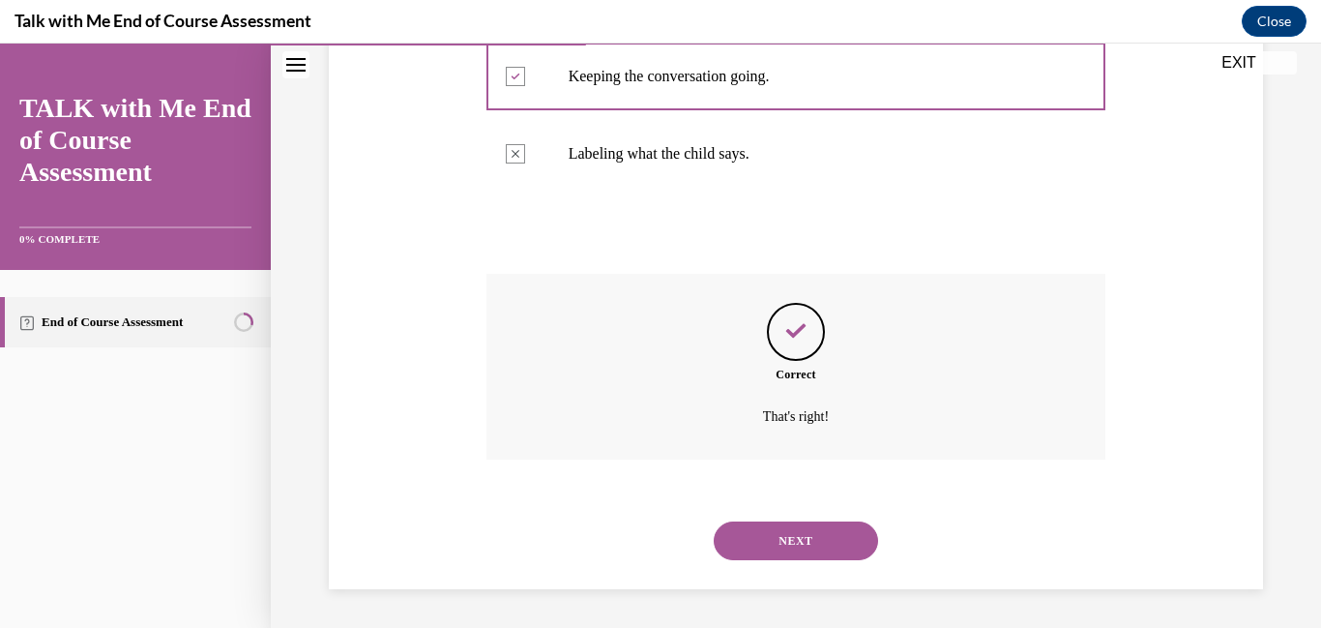
click at [847, 530] on button "NEXT" at bounding box center [796, 540] width 164 height 39
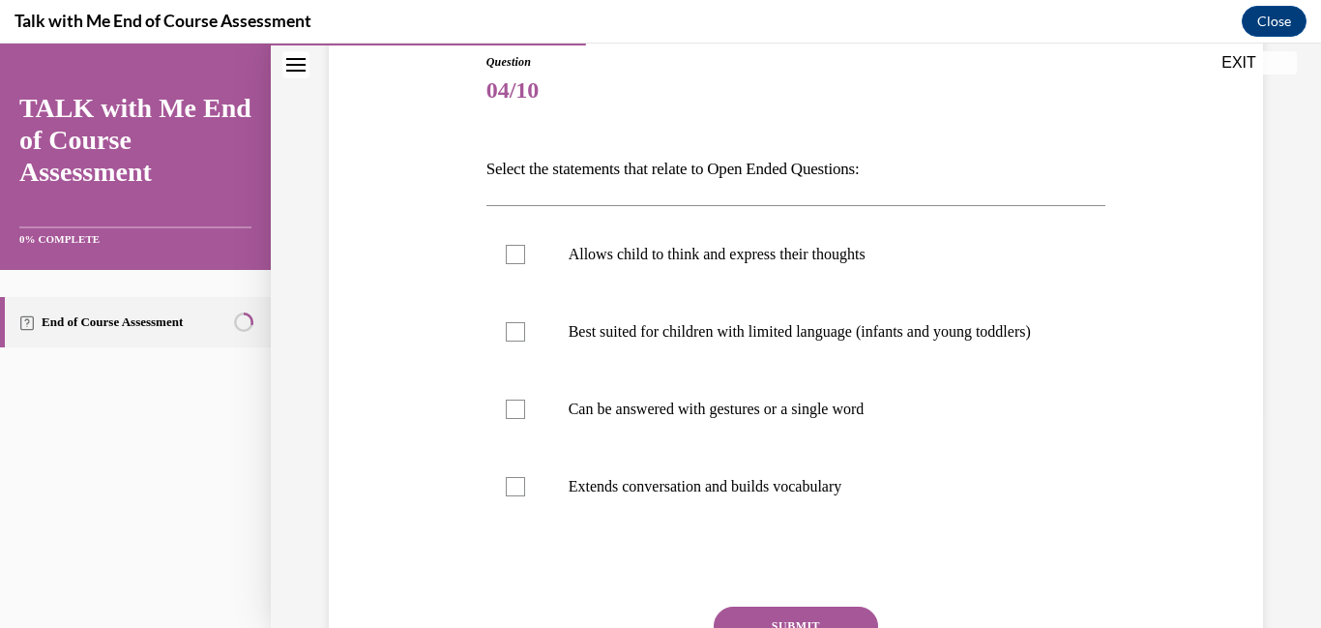
scroll to position [220, 0]
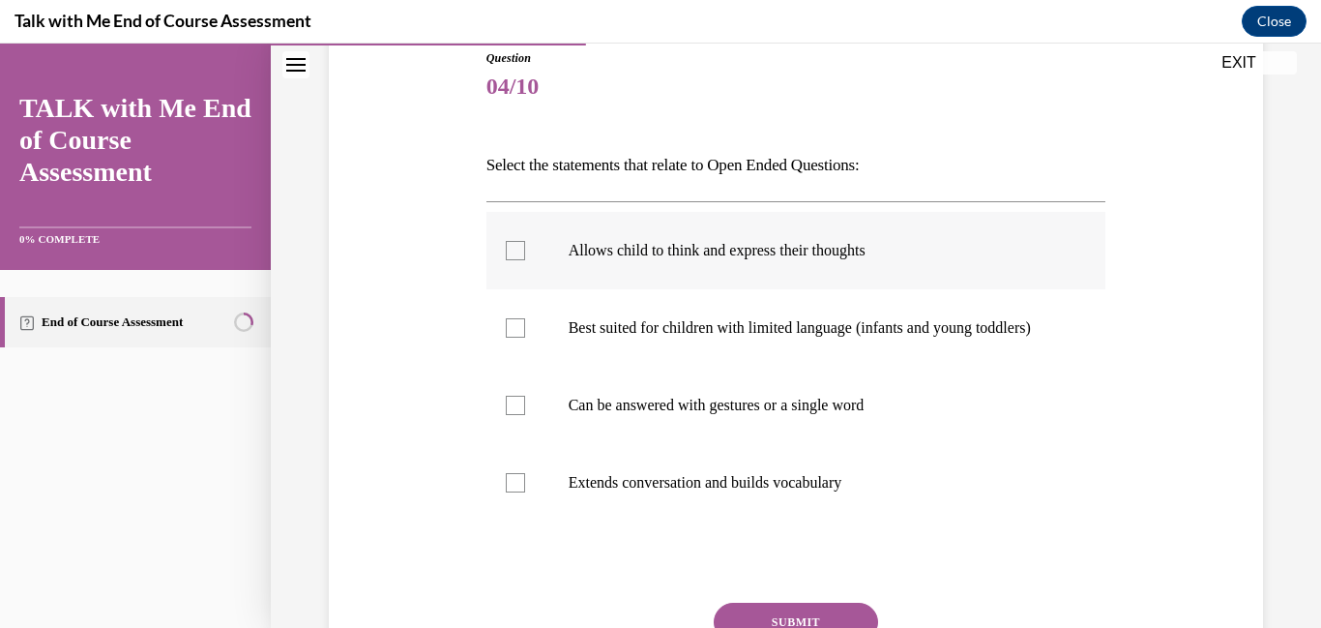
click at [515, 254] on div at bounding box center [515, 250] width 19 height 19
click at [515, 254] on input "Allows child to think and express their thoughts" at bounding box center [515, 250] width 19 height 19
checkbox input "true"
click at [513, 492] on div at bounding box center [515, 482] width 19 height 19
click at [513, 492] on input "Extends conversation and builds vocabulary" at bounding box center [515, 482] width 19 height 19
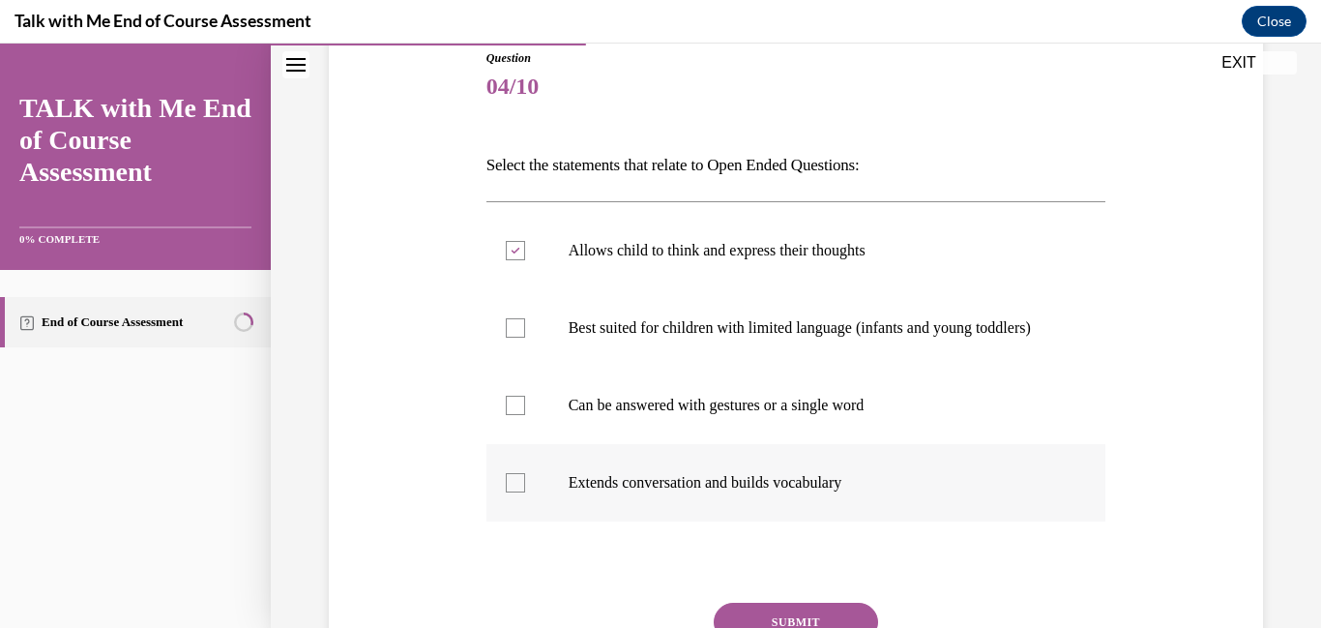
checkbox input "true"
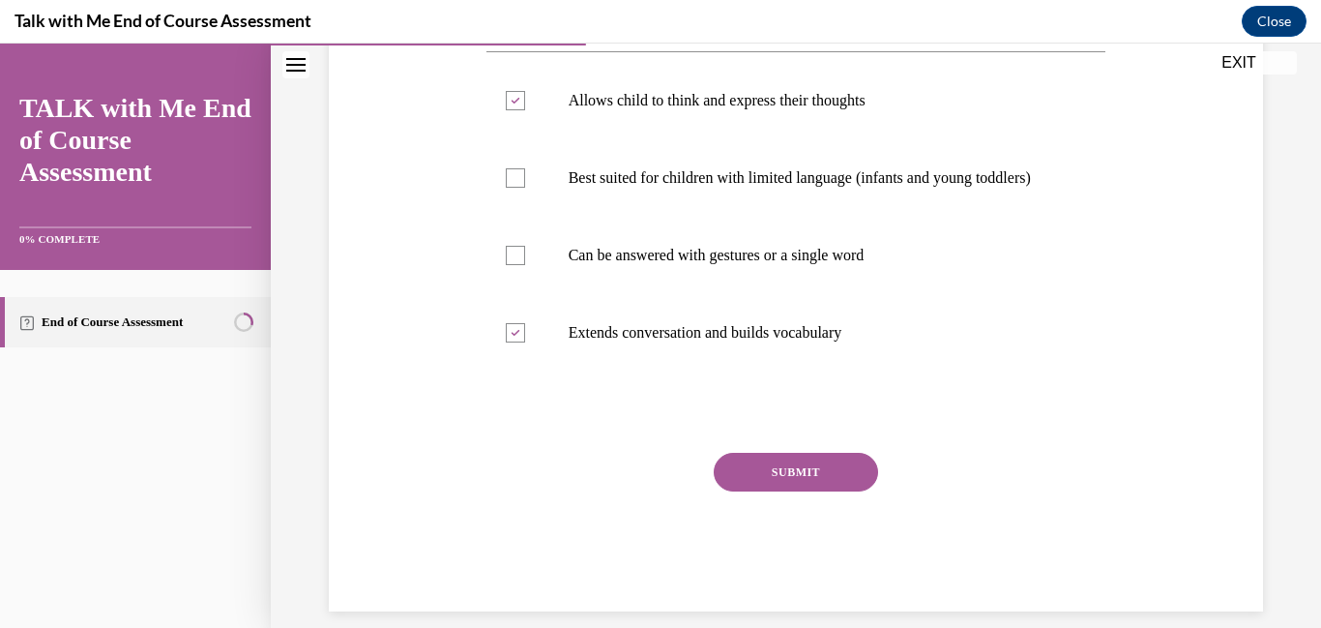
click at [837, 477] on button "SUBMIT" at bounding box center [796, 472] width 164 height 39
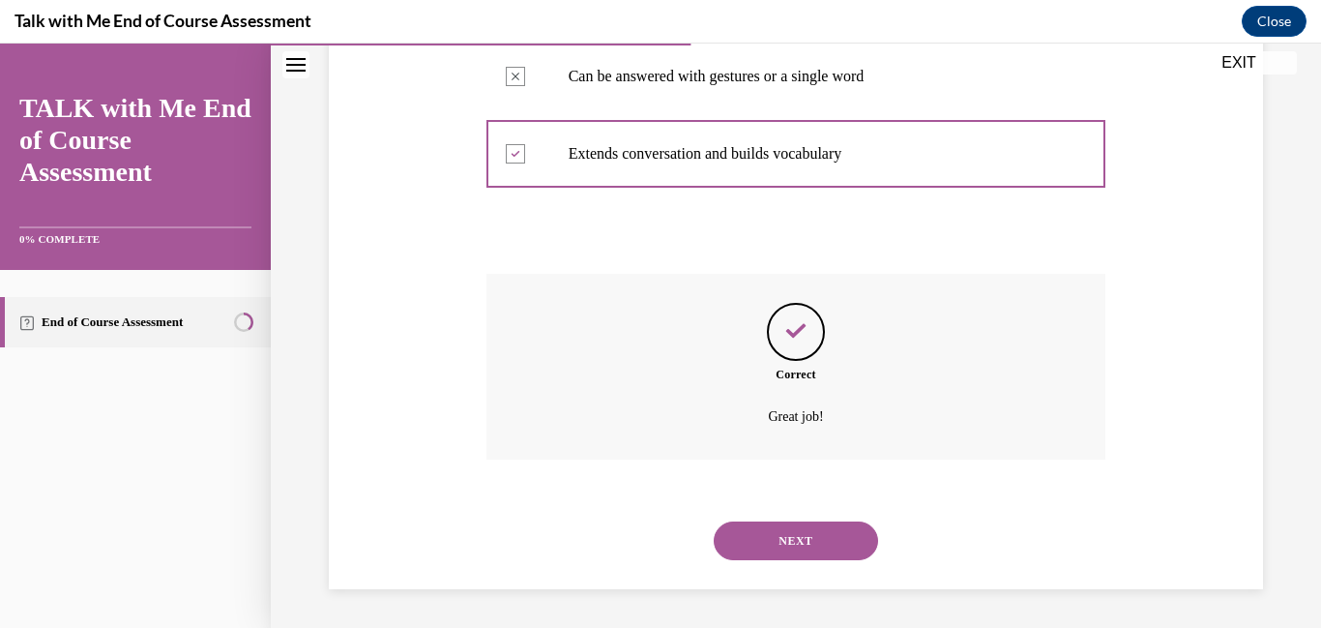
scroll to position [568, 0]
click at [831, 537] on button "NEXT" at bounding box center [796, 540] width 164 height 39
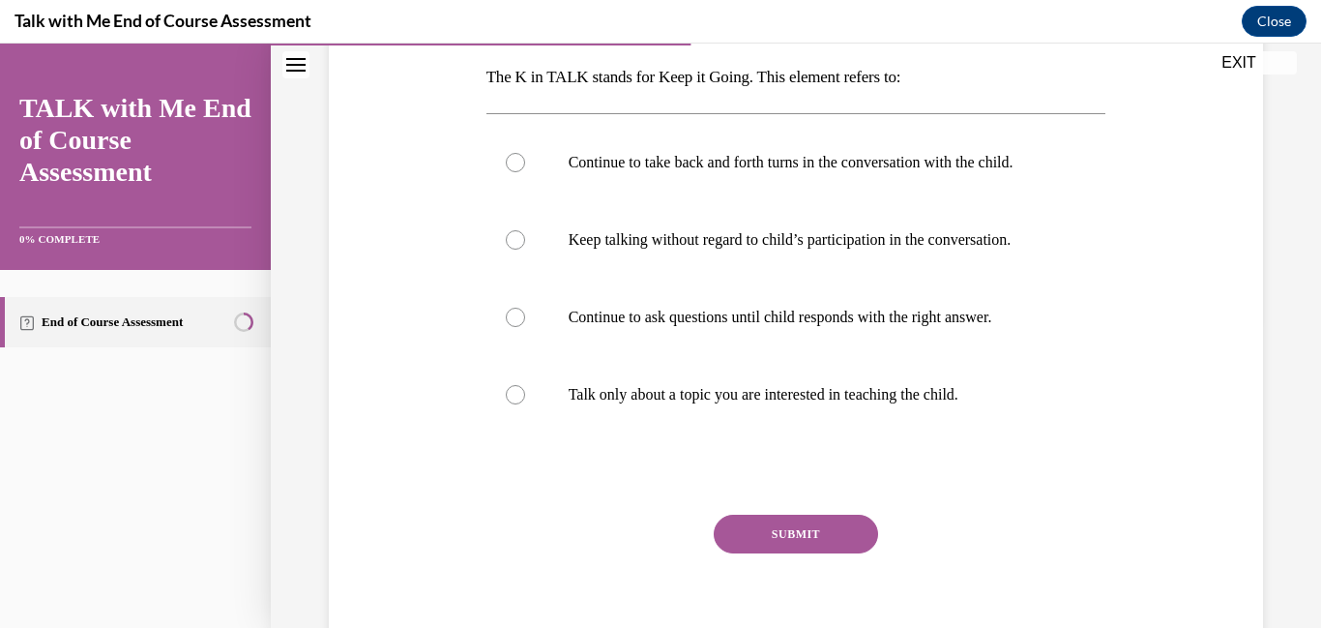
scroll to position [392, 0]
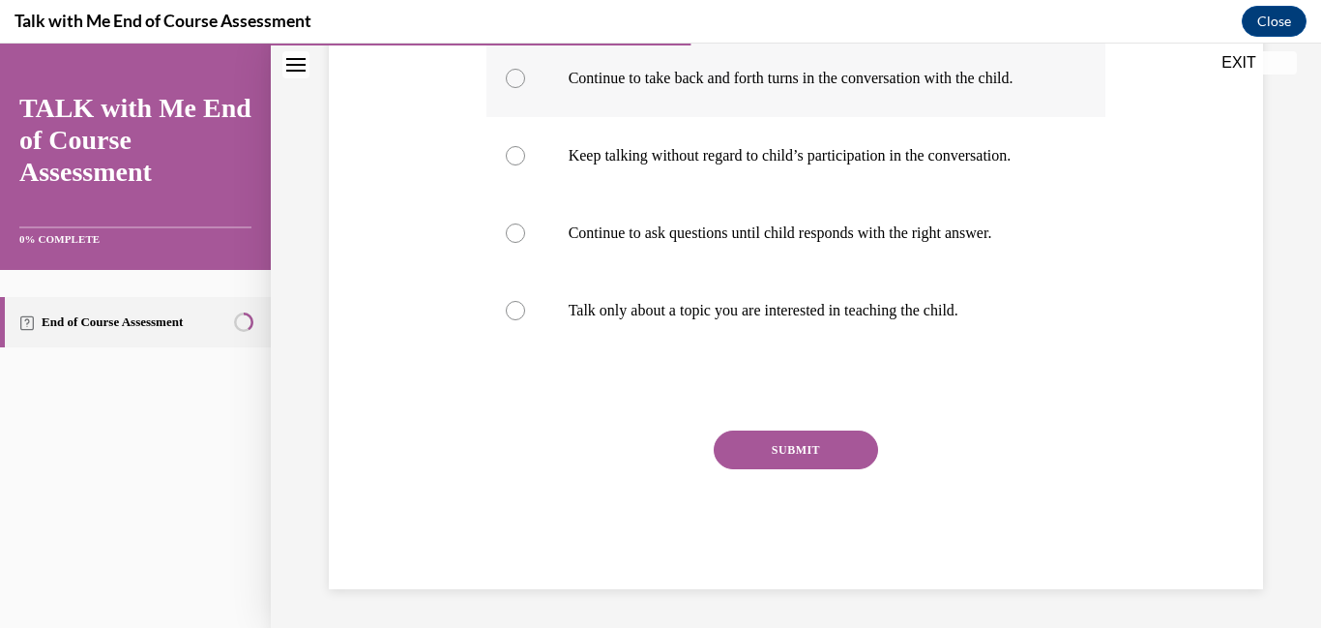
click at [516, 70] on div at bounding box center [515, 78] width 19 height 19
click at [516, 70] on input "Continue to take back and forth turns in the conversation with the child." at bounding box center [515, 78] width 19 height 19
radio input "true"
click at [519, 231] on div at bounding box center [515, 232] width 19 height 19
click at [519, 231] on input "Continue to ask questions until child responds with the right answer." at bounding box center [515, 232] width 19 height 19
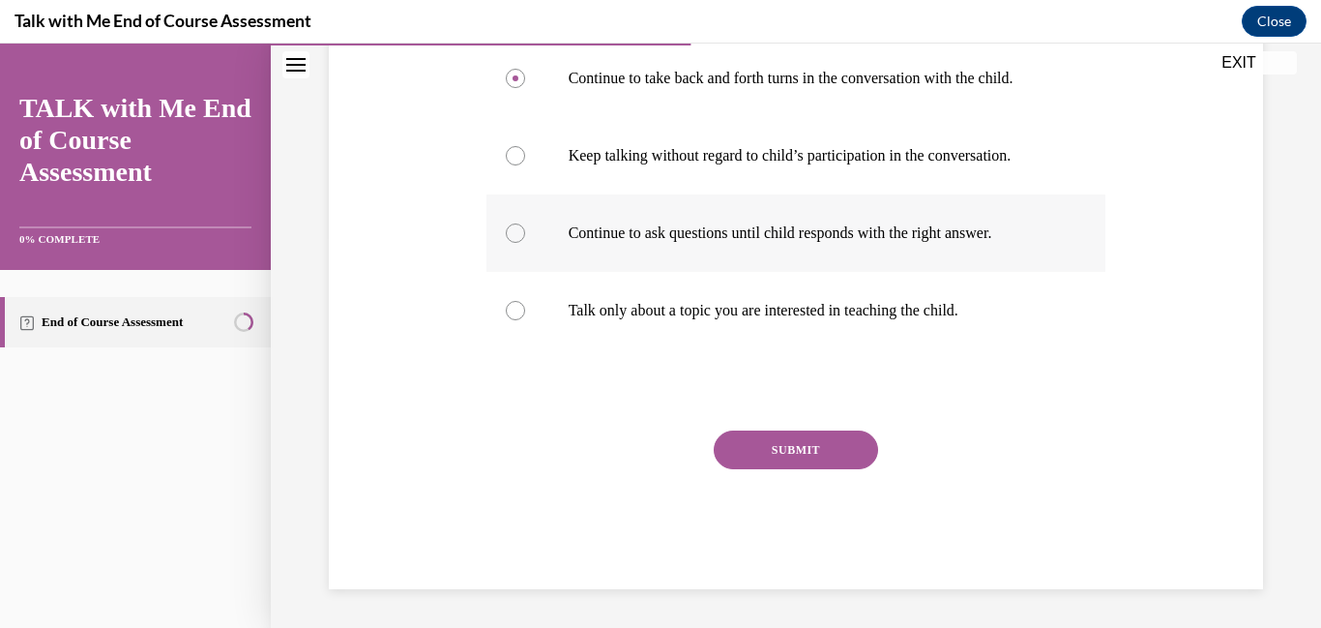
radio input "true"
click at [751, 450] on button "SUBMIT" at bounding box center [796, 449] width 164 height 39
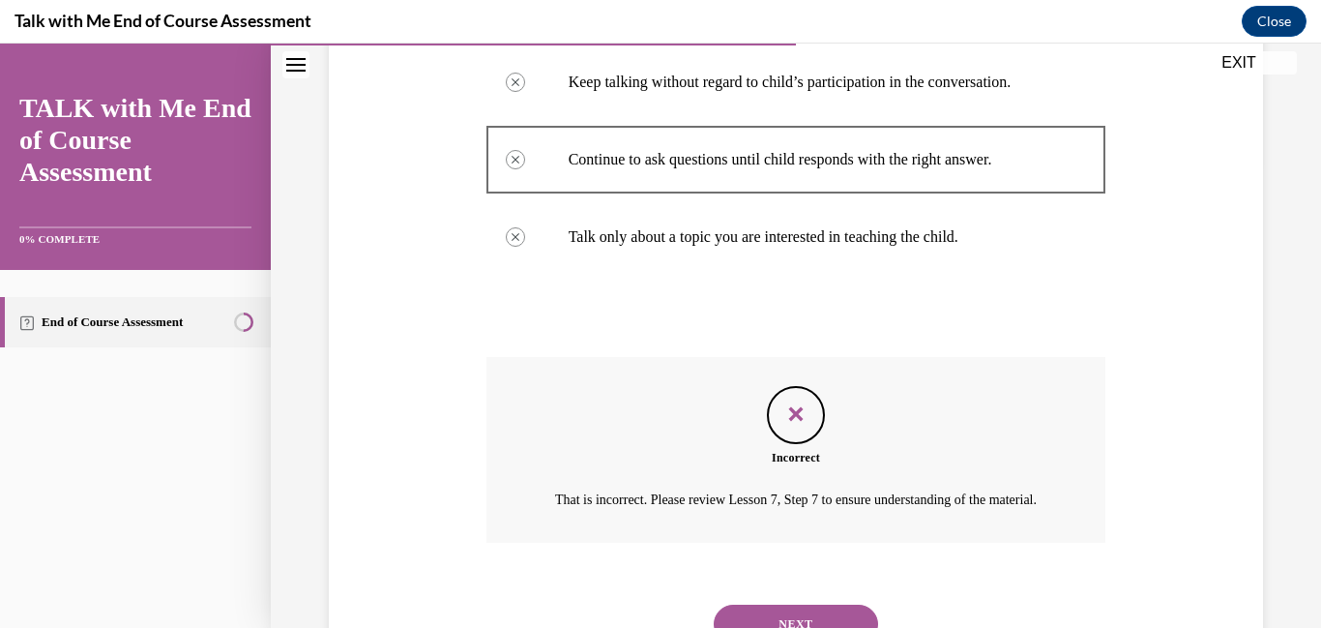
scroll to position [571, 0]
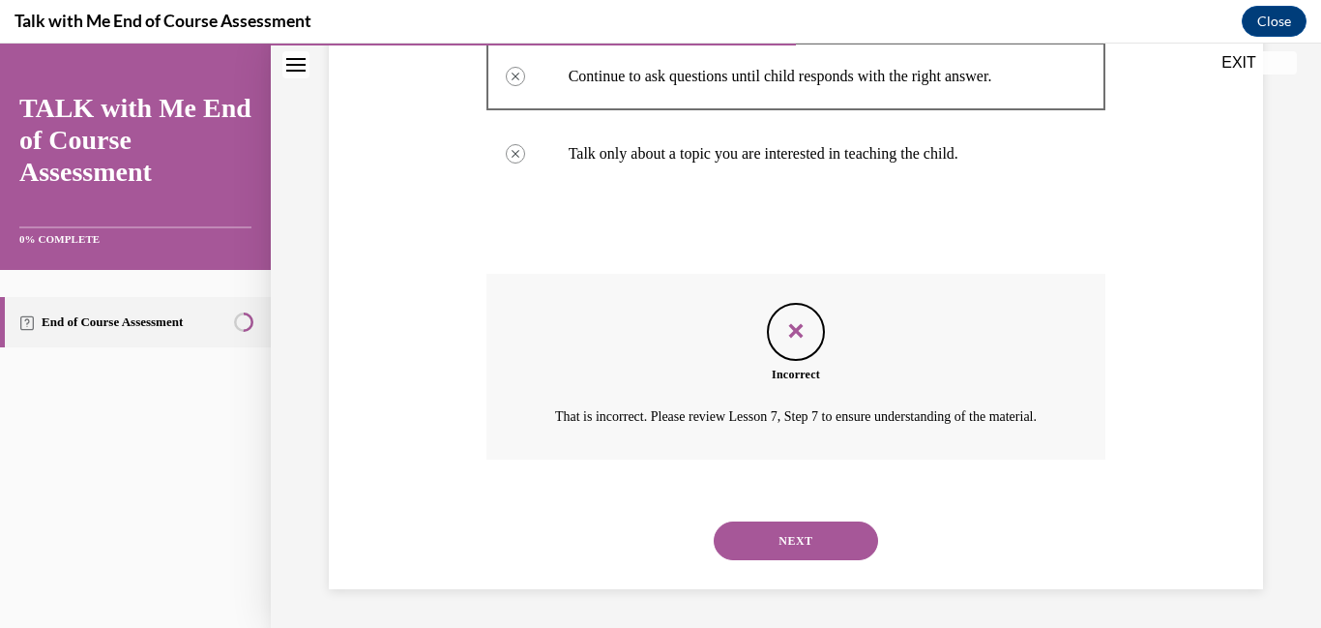
click at [802, 537] on button "NEXT" at bounding box center [796, 540] width 164 height 39
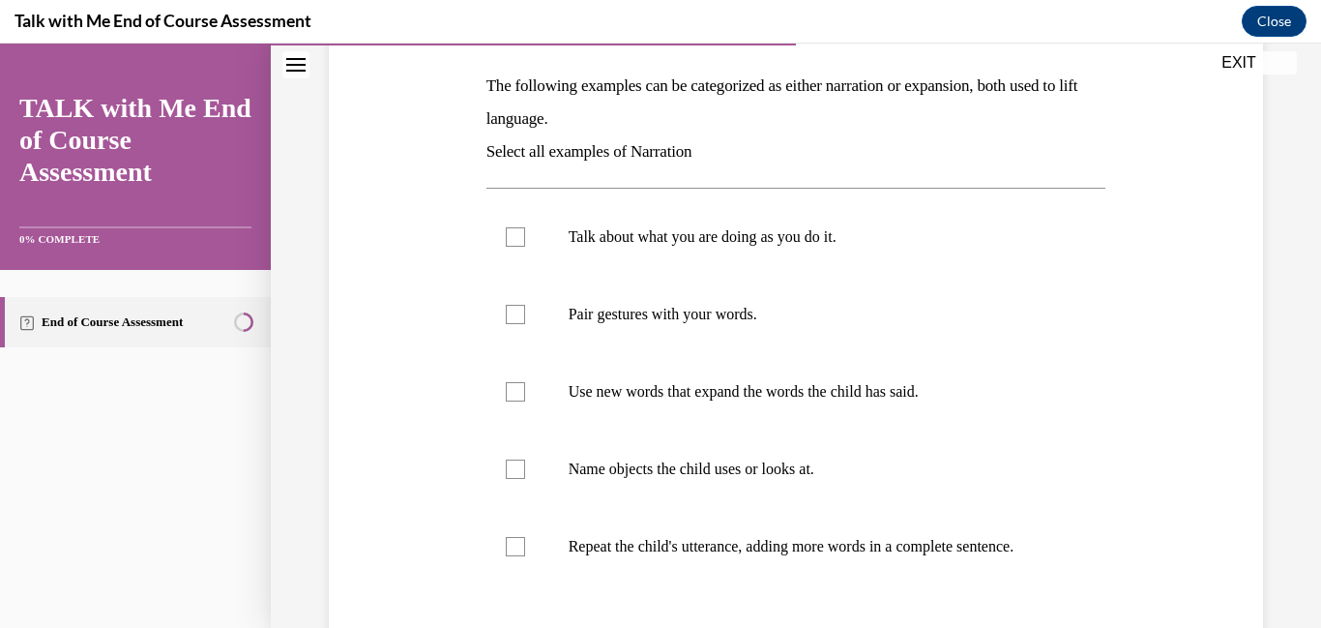
scroll to position [297, 0]
click at [514, 232] on div at bounding box center [515, 238] width 19 height 19
click at [514, 232] on input "Talk about what you are doing as you do it." at bounding box center [515, 238] width 19 height 19
checkbox input "true"
click at [515, 313] on div at bounding box center [515, 316] width 19 height 19
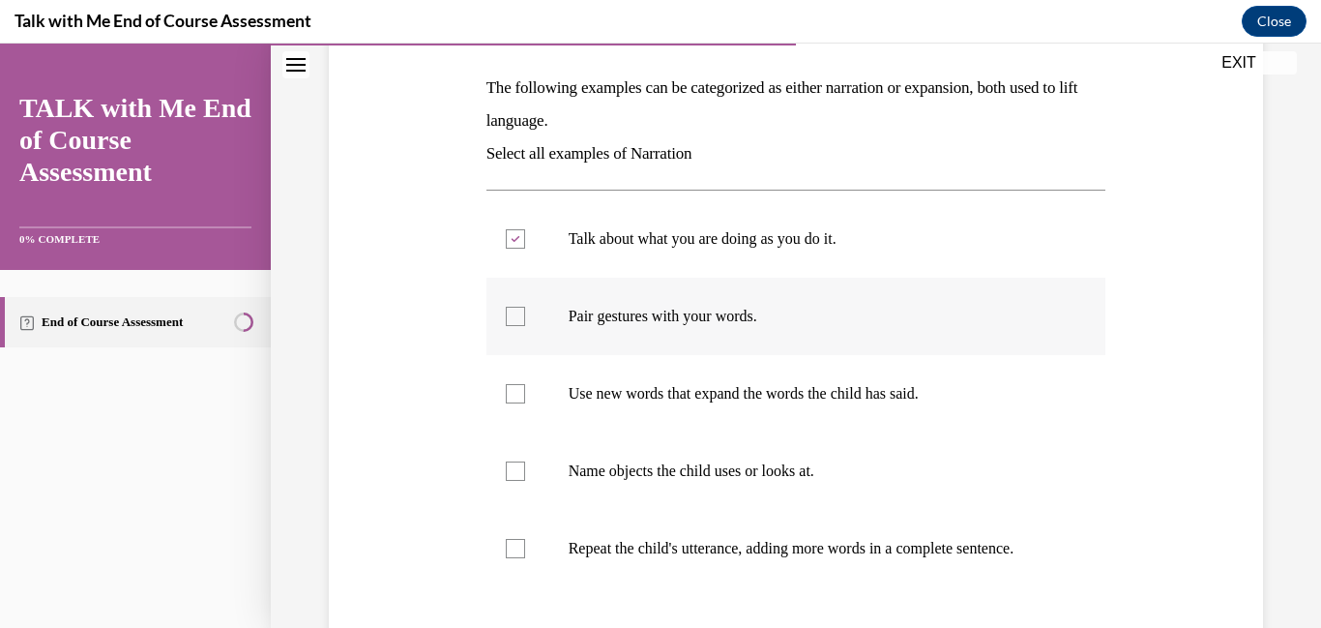
click at [515, 313] on input "Pair gestures with your words." at bounding box center [515, 316] width 19 height 19
checkbox input "true"
click at [514, 389] on div at bounding box center [515, 393] width 19 height 19
click at [514, 389] on input "Use new words that expand the words the child has said." at bounding box center [515, 393] width 19 height 19
checkbox input "true"
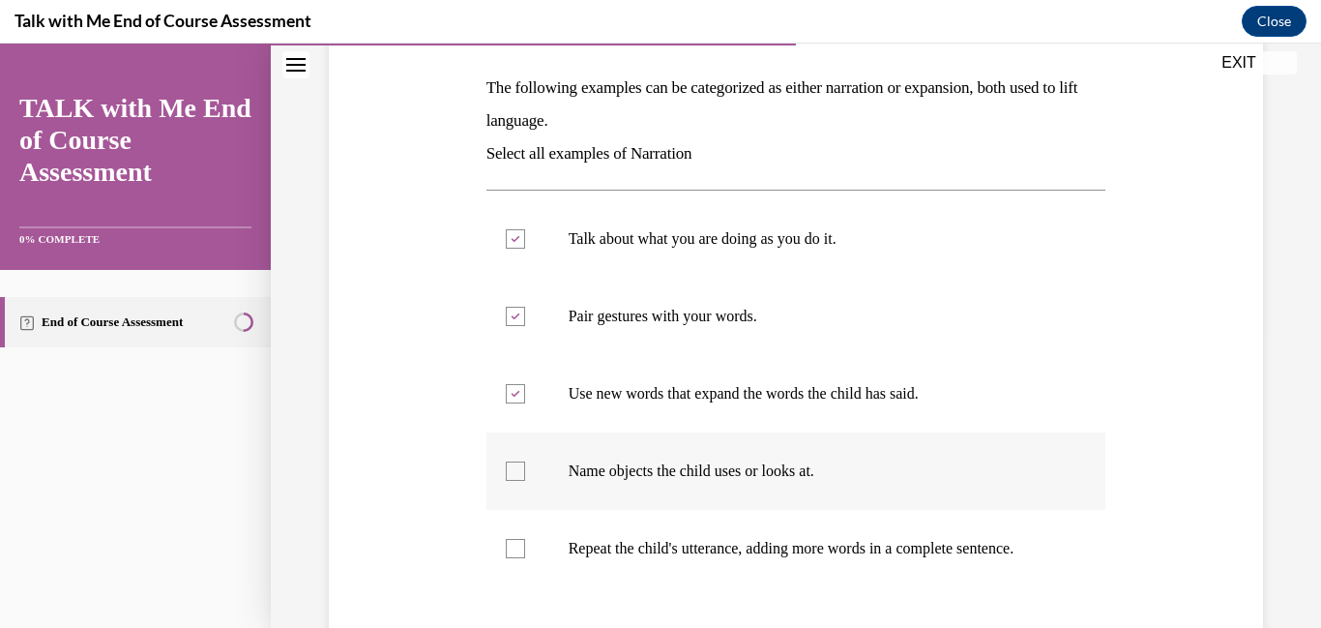
click at [514, 473] on div at bounding box center [515, 470] width 19 height 19
click at [514, 473] on input "Name objects the child uses or looks at." at bounding box center [515, 470] width 19 height 19
checkbox input "true"
click at [518, 545] on div at bounding box center [515, 548] width 19 height 19
click at [518, 545] on input "Repeat the child's utterance, adding more words in a complete sentence." at bounding box center [515, 548] width 19 height 19
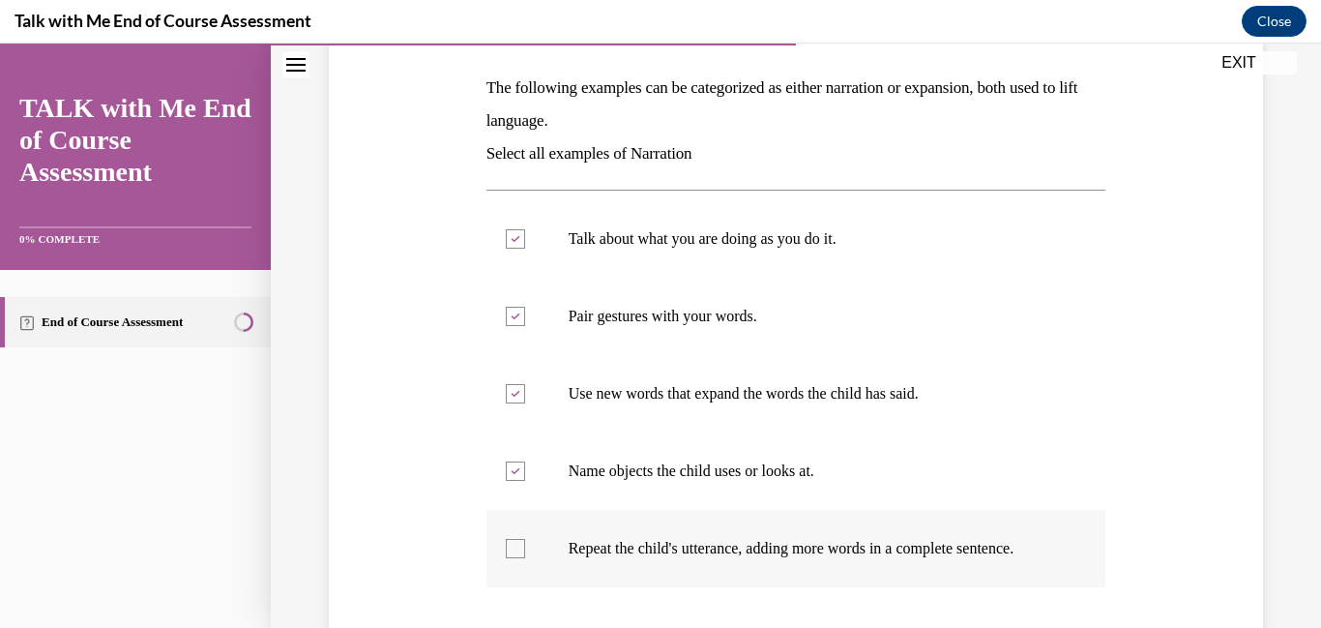
checkbox input "true"
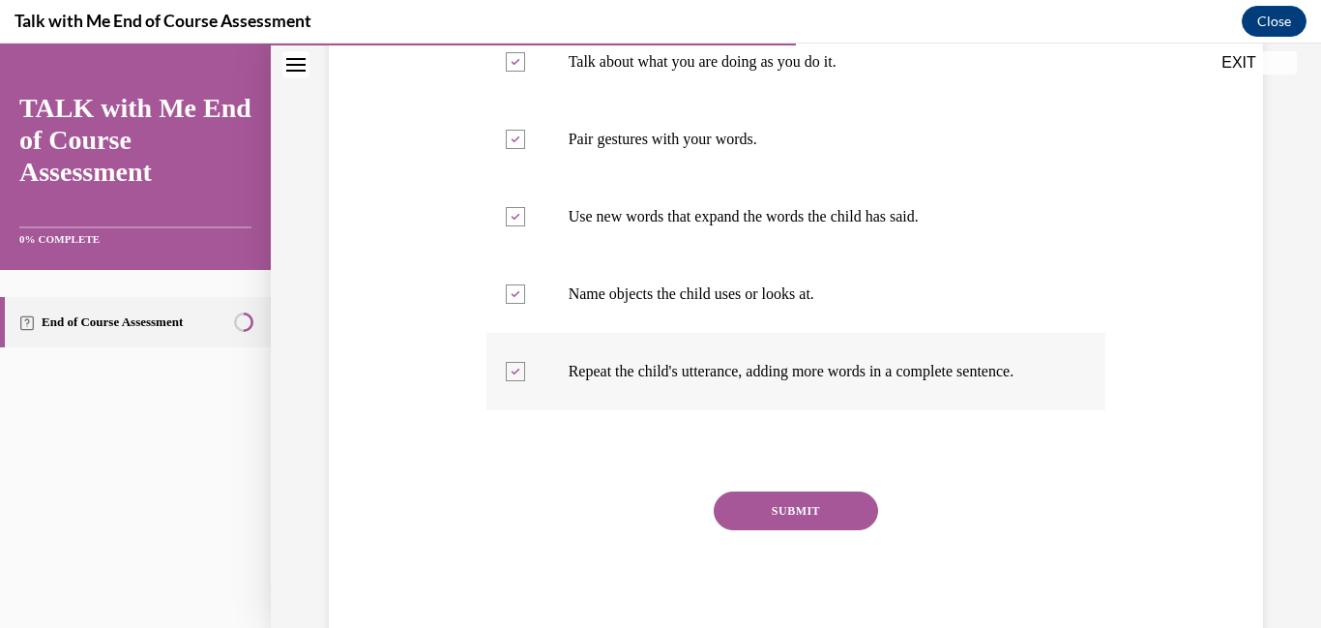
scroll to position [483, 0]
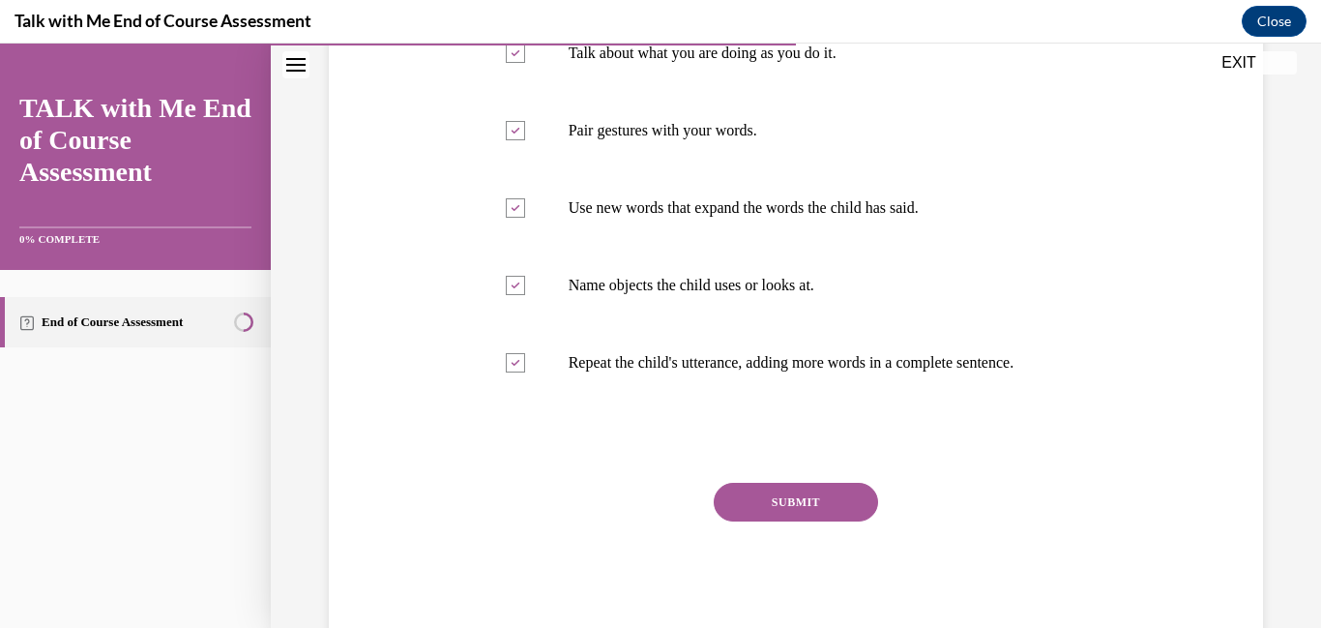
click at [813, 506] on button "SUBMIT" at bounding box center [796, 502] width 164 height 39
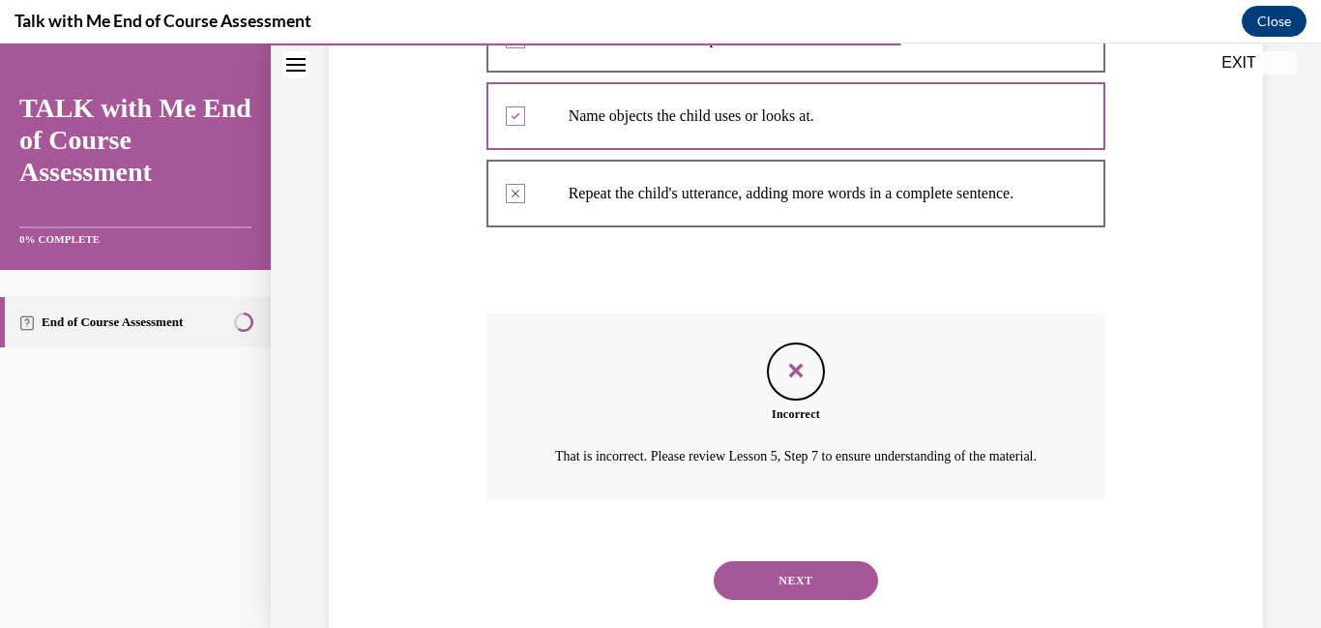
scroll to position [715, 0]
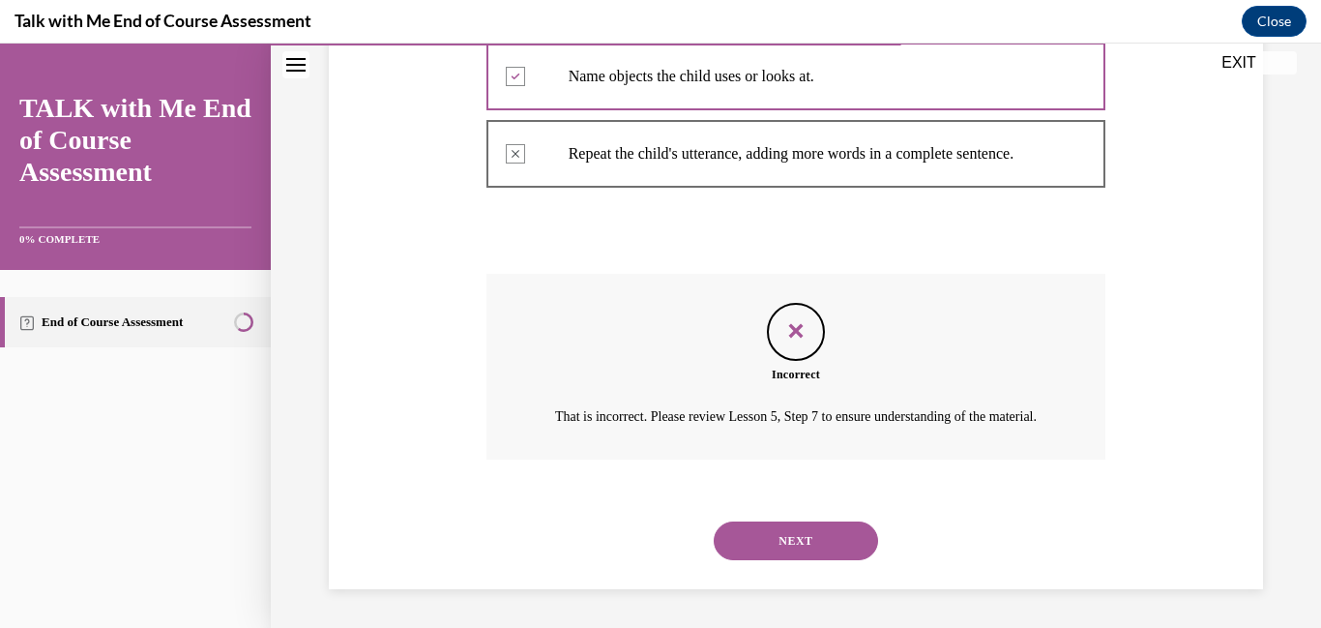
click at [805, 541] on button "NEXT" at bounding box center [796, 540] width 164 height 39
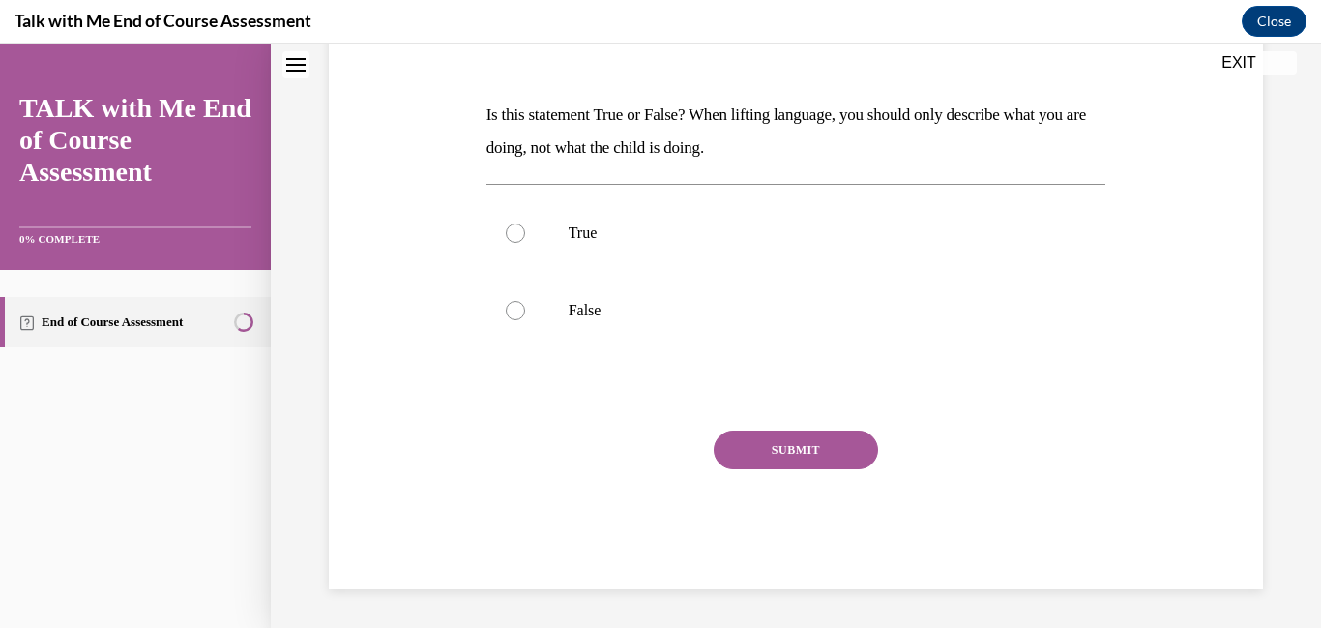
scroll to position [0, 0]
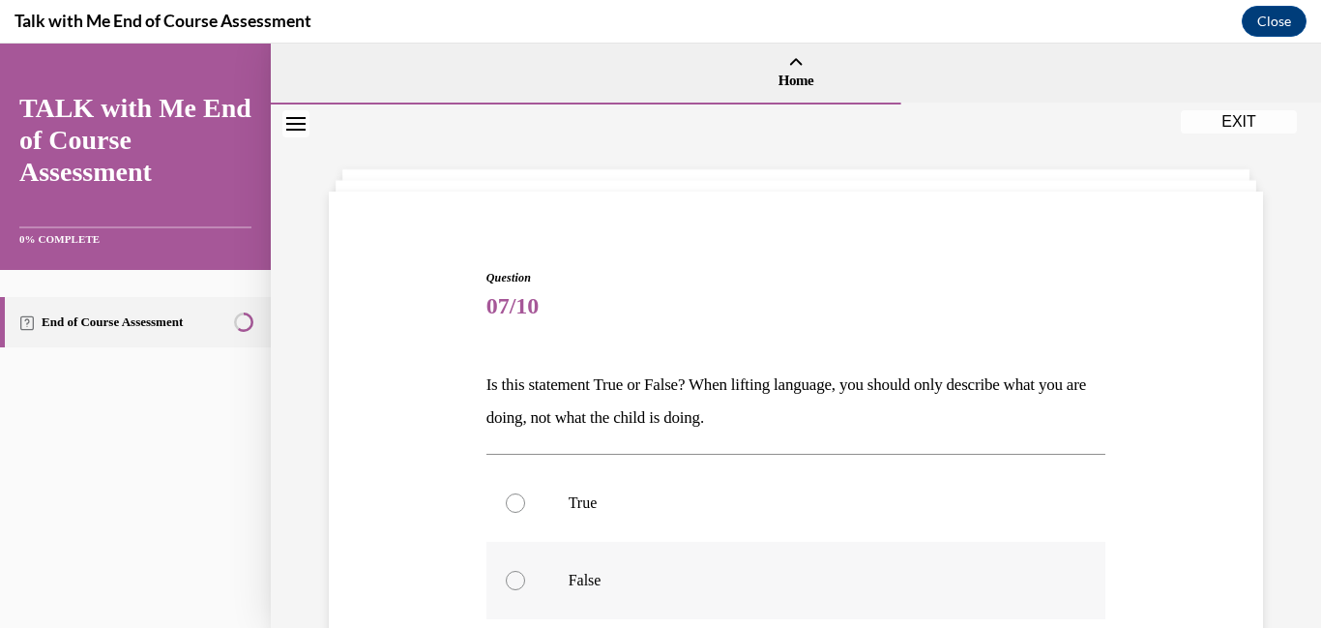
click at [512, 579] on div at bounding box center [515, 580] width 19 height 19
click at [512, 579] on input "False" at bounding box center [515, 580] width 19 height 19
radio input "true"
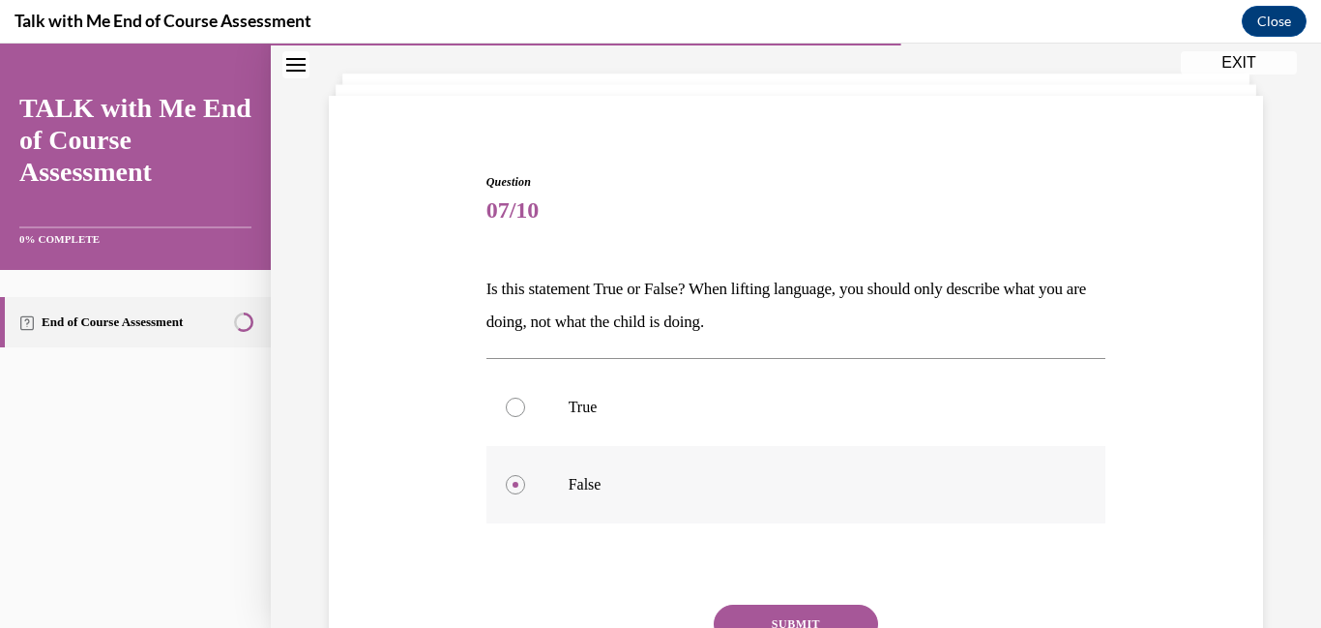
scroll to position [270, 0]
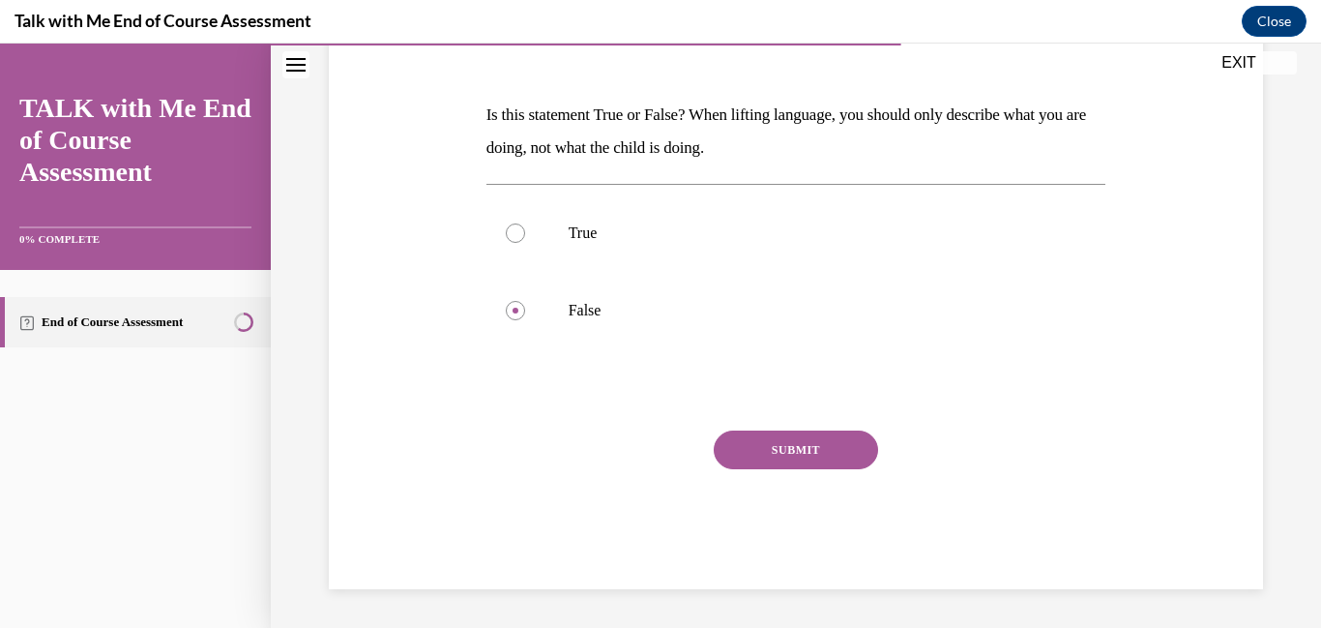
click at [833, 449] on button "SUBMIT" at bounding box center [796, 449] width 164 height 39
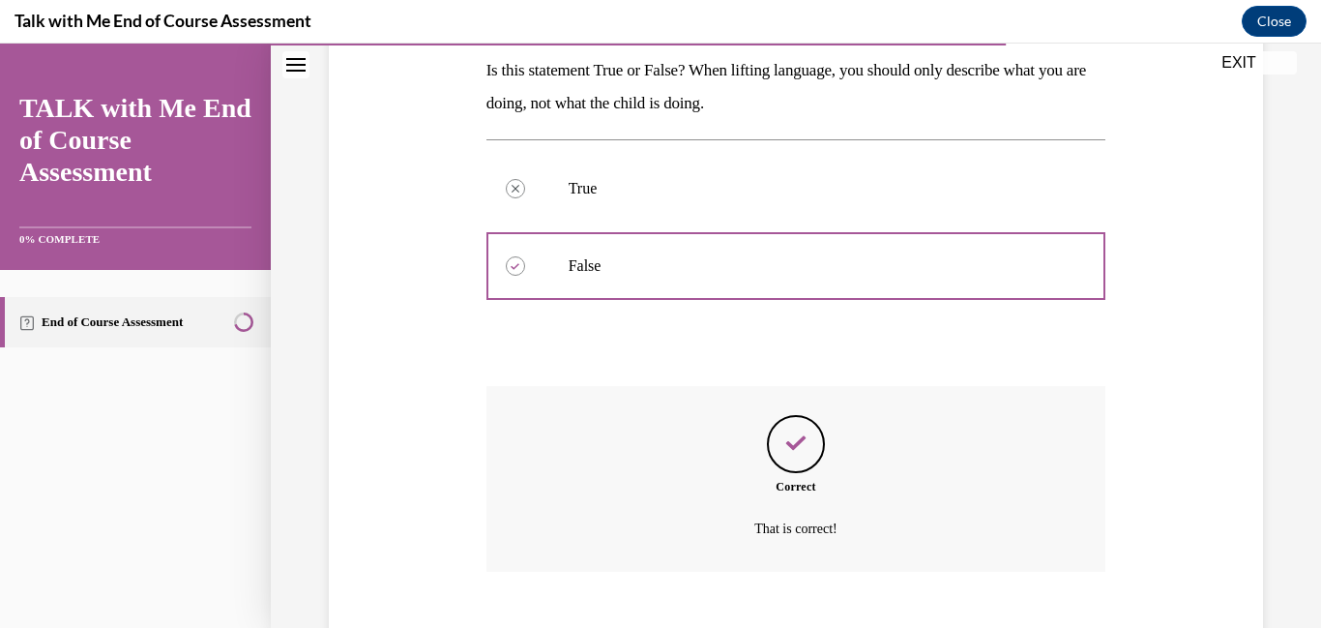
scroll to position [426, 0]
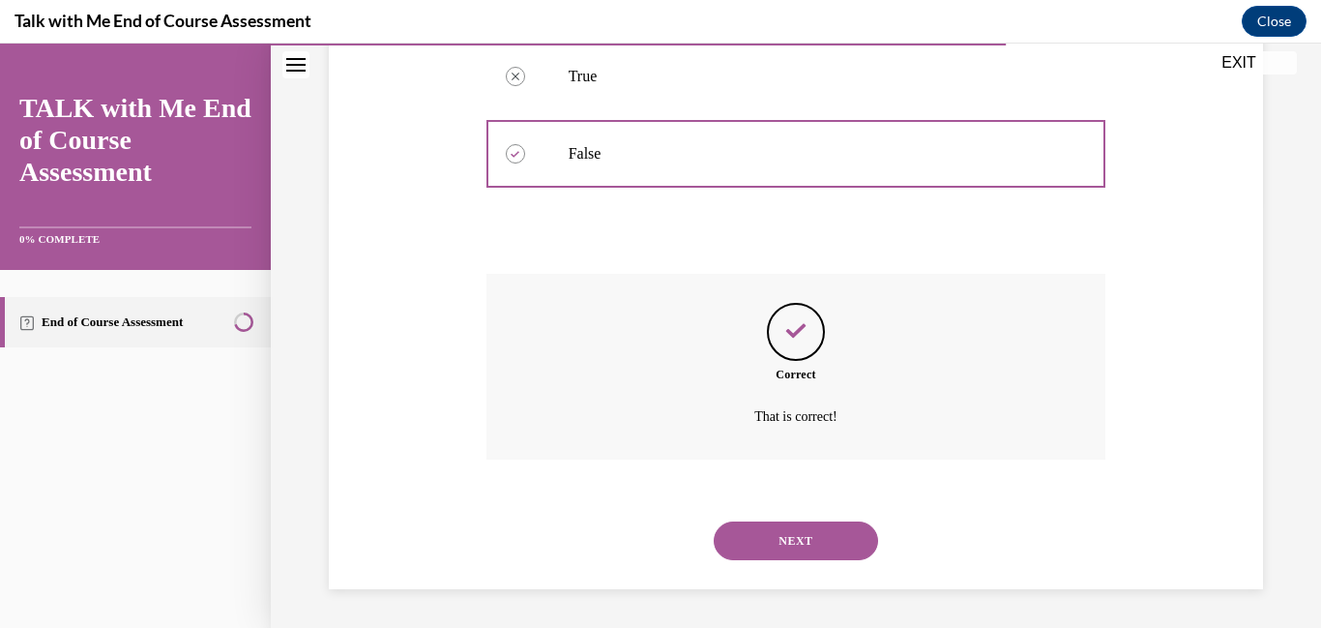
click at [810, 536] on button "NEXT" at bounding box center [796, 540] width 164 height 39
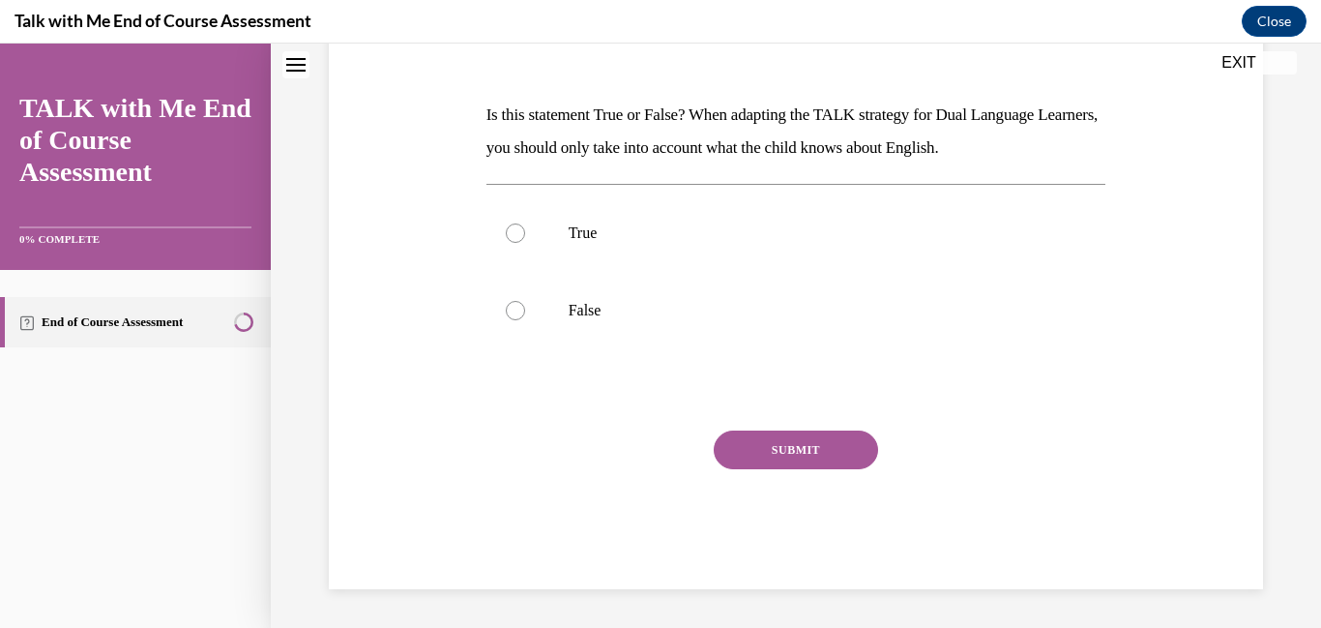
scroll to position [0, 0]
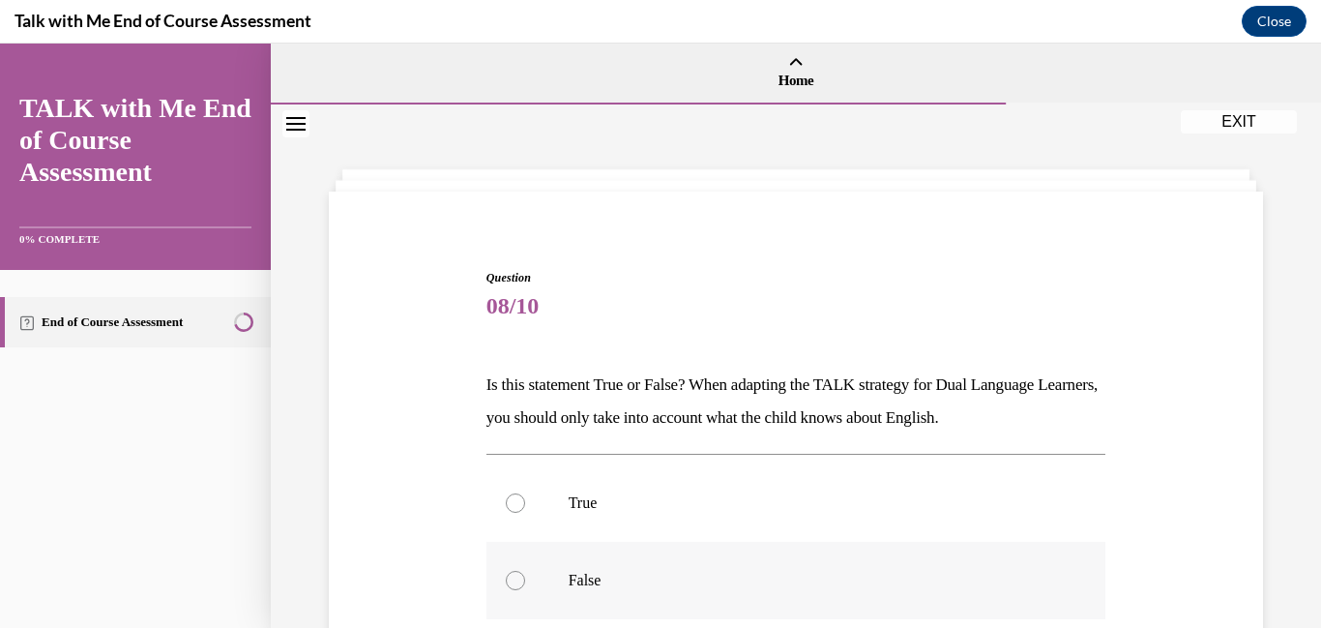
click at [515, 581] on div at bounding box center [515, 580] width 19 height 19
click at [515, 581] on input "False" at bounding box center [515, 580] width 19 height 19
radio input "true"
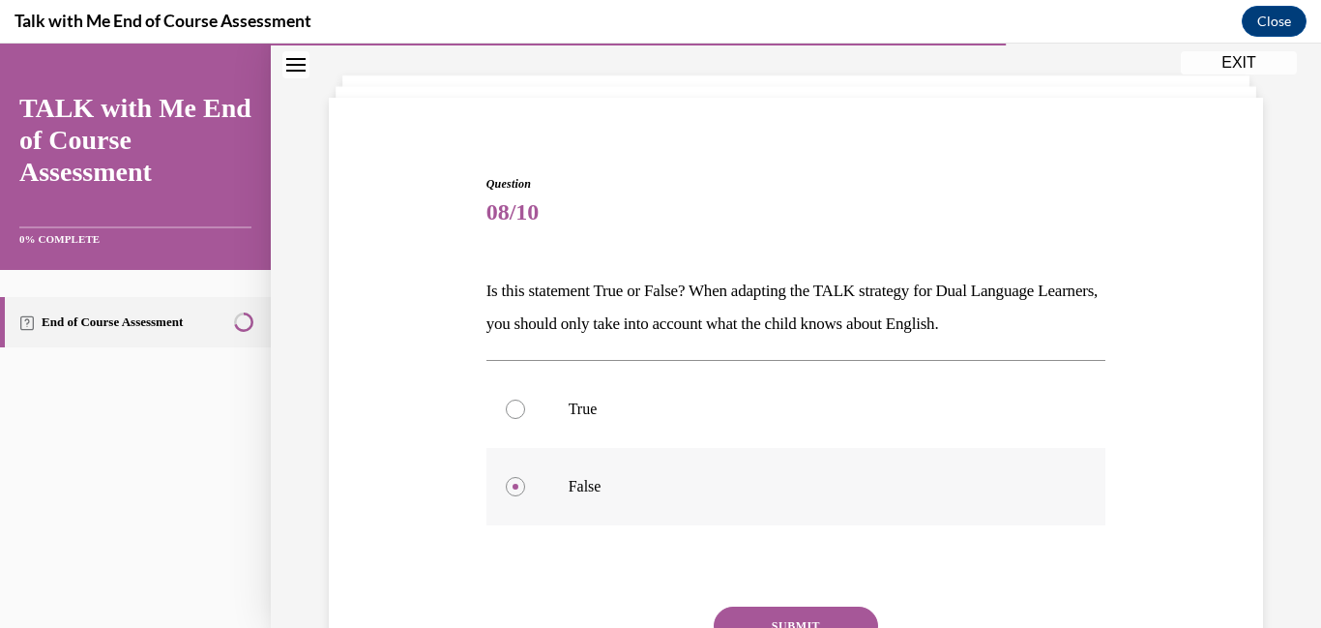
scroll to position [270, 0]
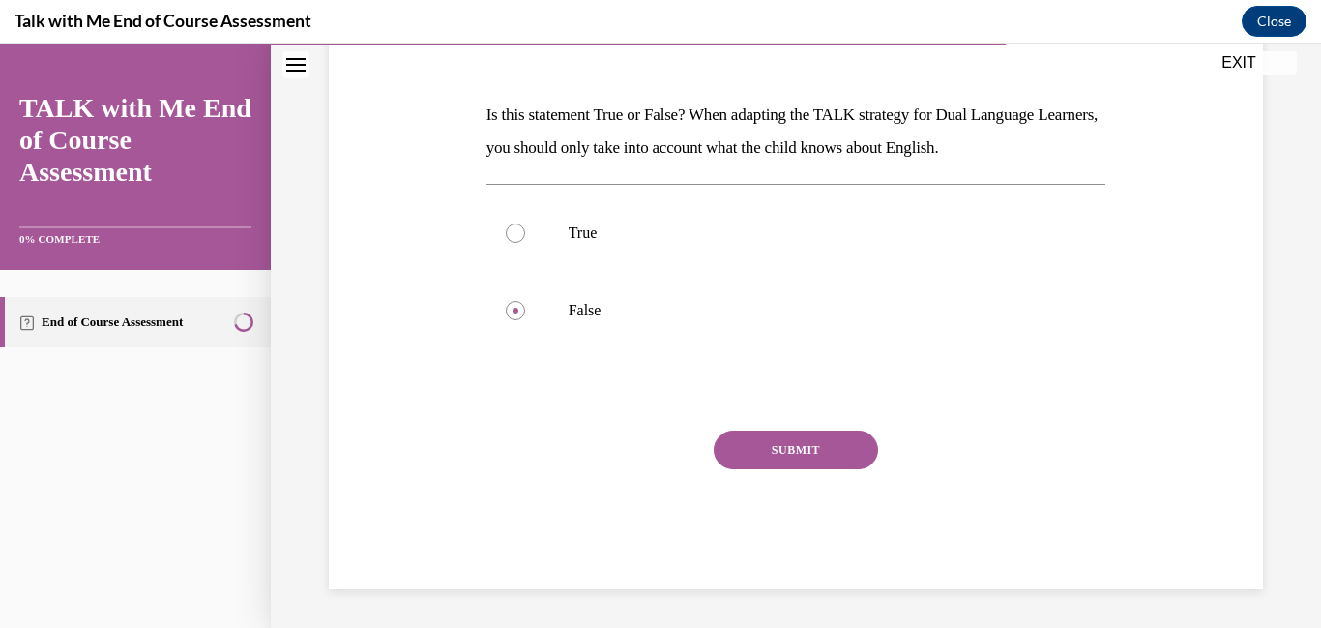
click at [818, 448] on button "SUBMIT" at bounding box center [796, 449] width 164 height 39
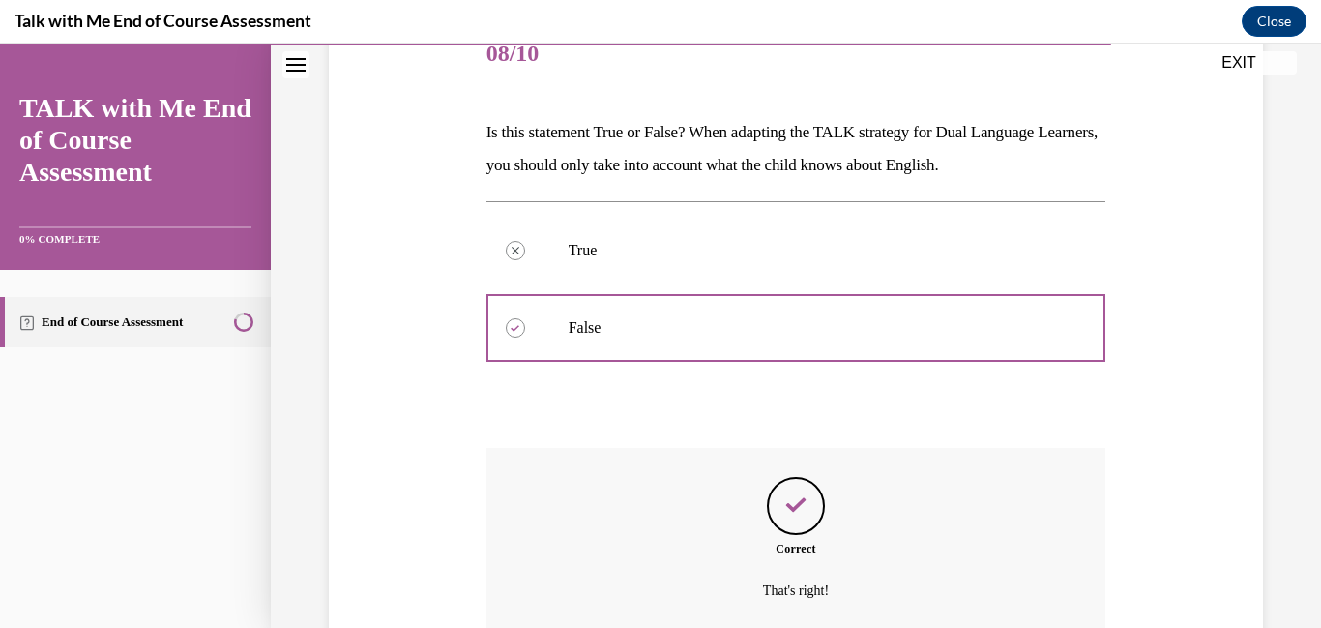
scroll to position [426, 0]
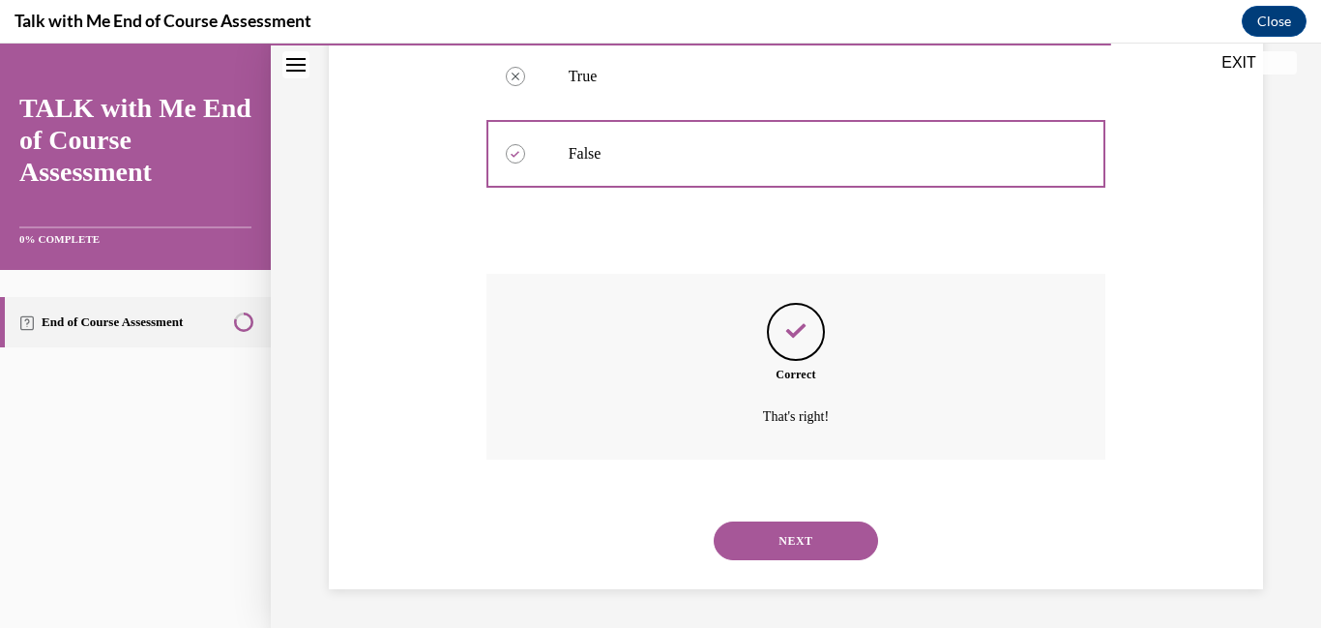
click at [809, 540] on button "NEXT" at bounding box center [796, 540] width 164 height 39
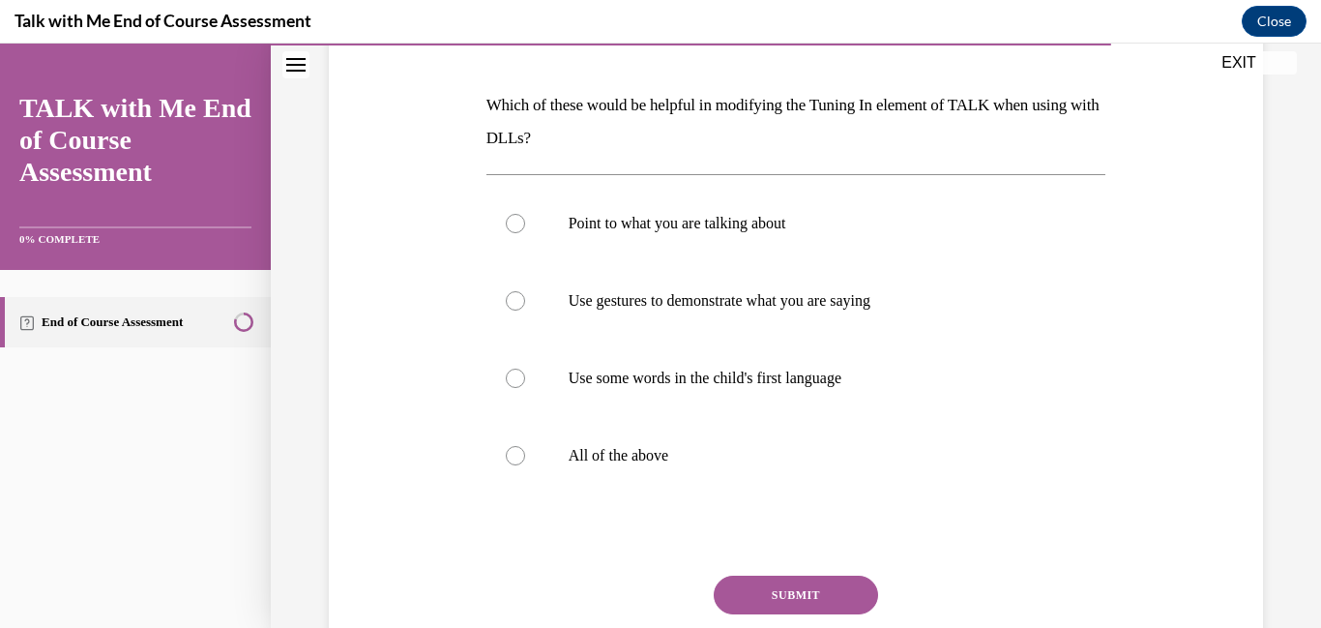
scroll to position [270, 0]
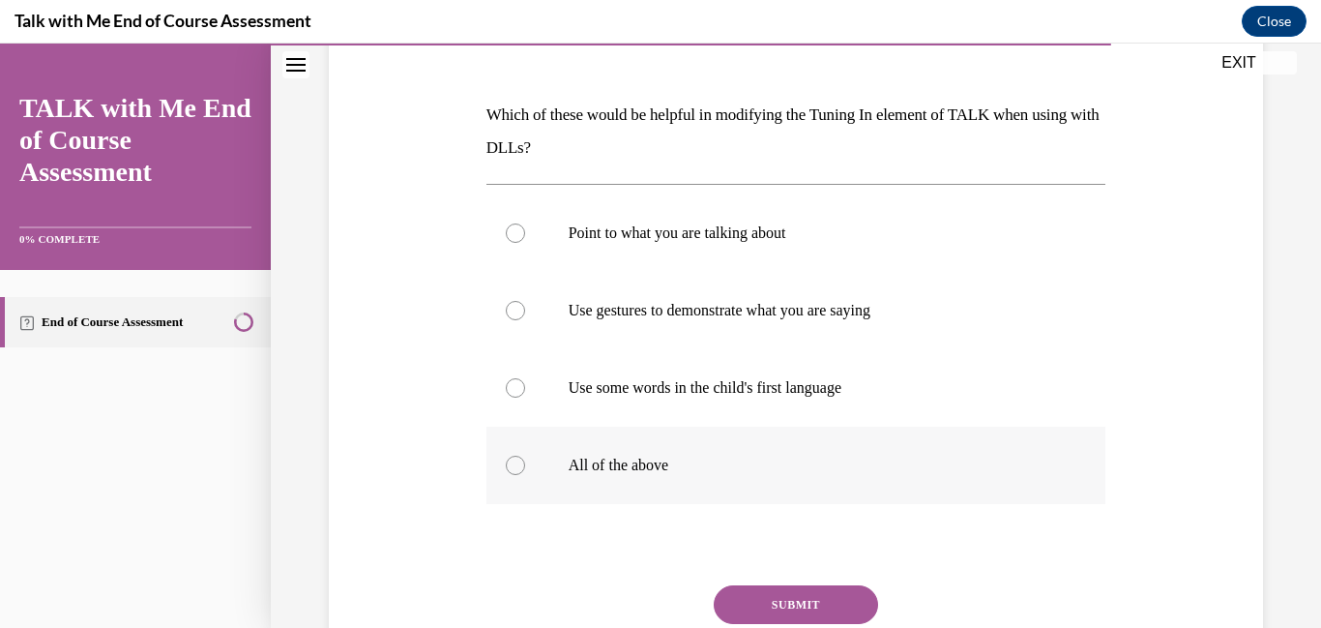
click at [513, 464] on div at bounding box center [515, 464] width 19 height 19
click at [513, 464] on input "All of the above" at bounding box center [515, 464] width 19 height 19
radio input "true"
click at [775, 600] on button "SUBMIT" at bounding box center [796, 604] width 164 height 39
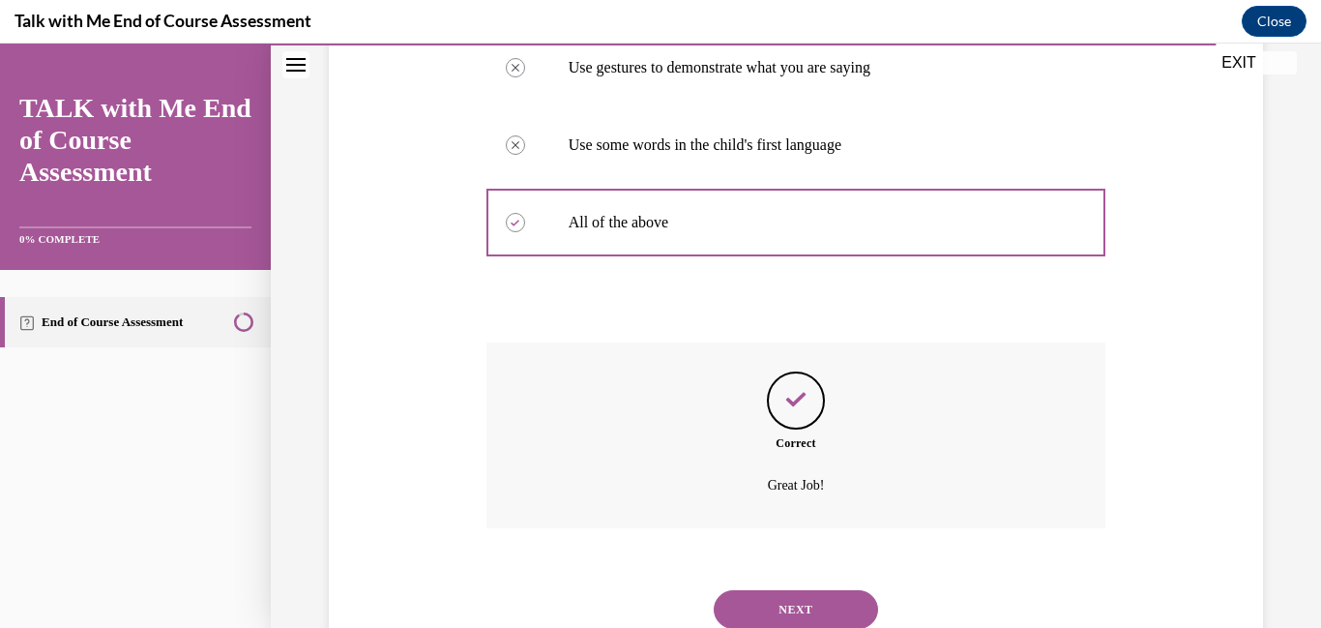
scroll to position [581, 0]
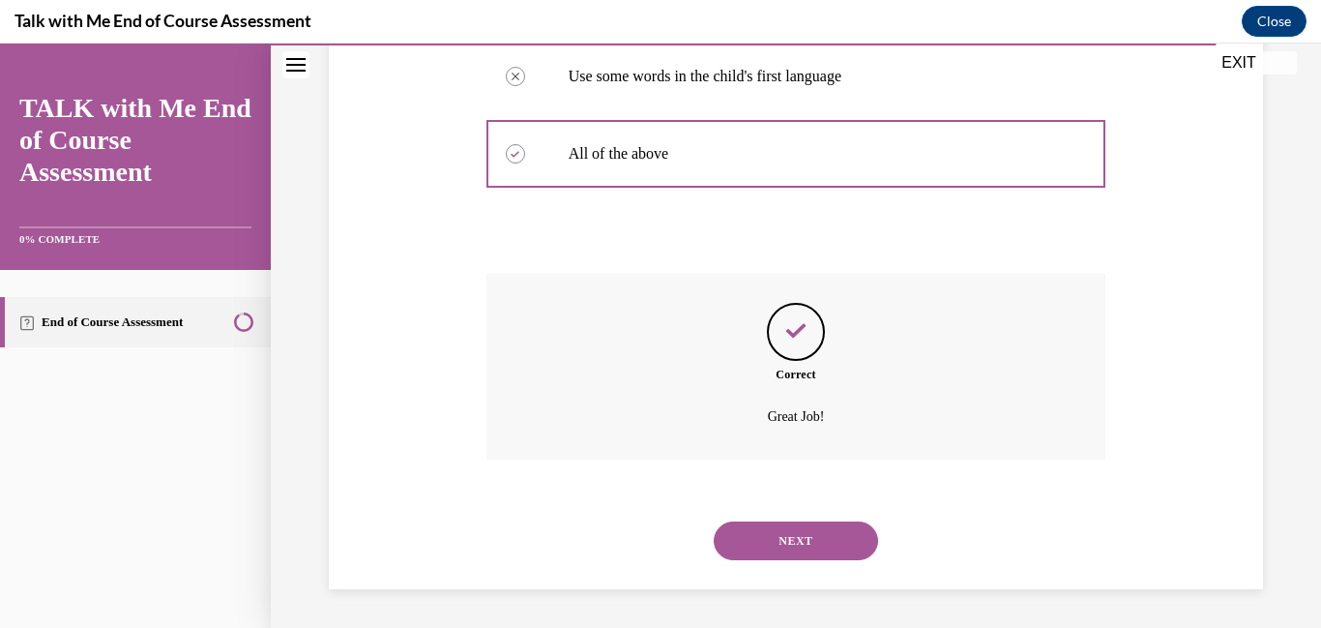
click at [801, 529] on button "NEXT" at bounding box center [796, 540] width 164 height 39
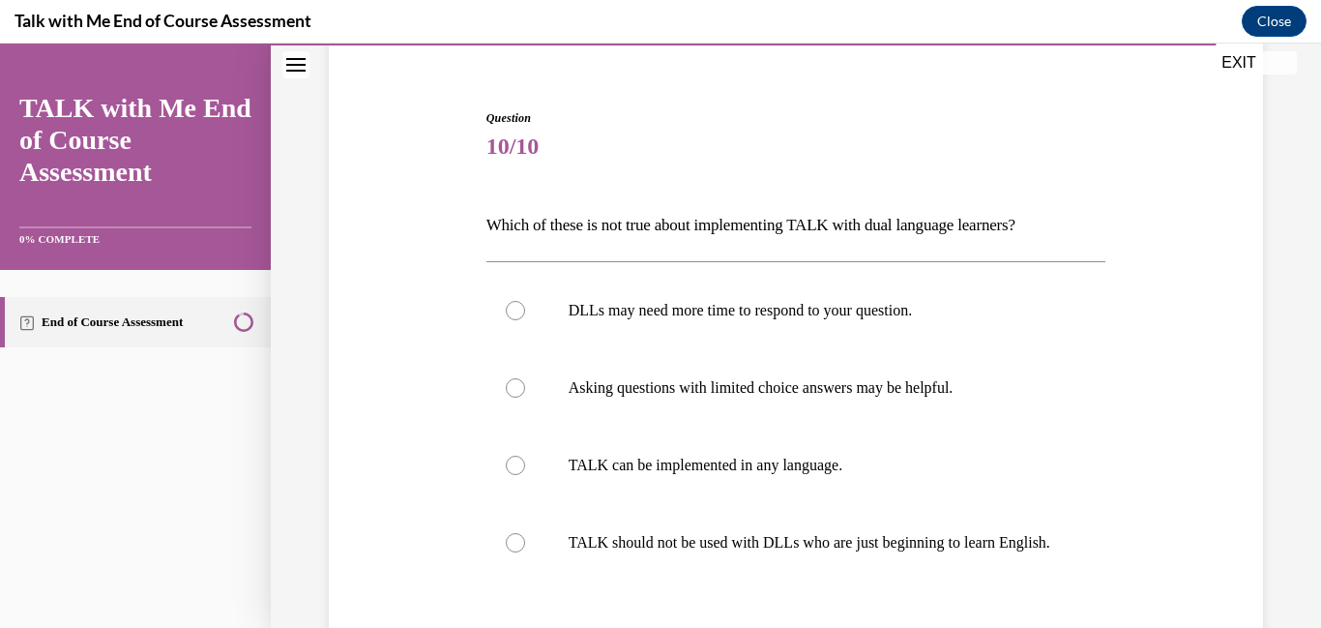
scroll to position [161, 0]
click at [513, 550] on div at bounding box center [515, 540] width 19 height 19
click at [513, 550] on input "TALK should not be used with DLLs who are just beginning to learn English." at bounding box center [515, 540] width 19 height 19
radio input "true"
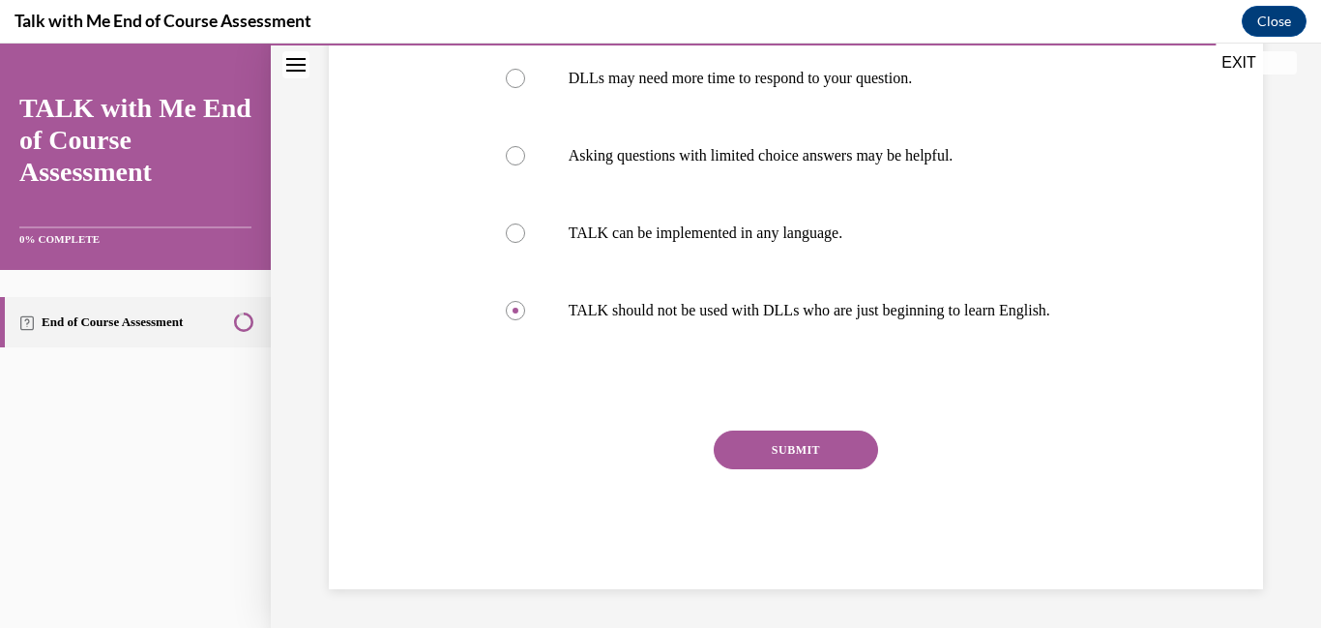
click at [831, 467] on button "SUBMIT" at bounding box center [796, 449] width 164 height 39
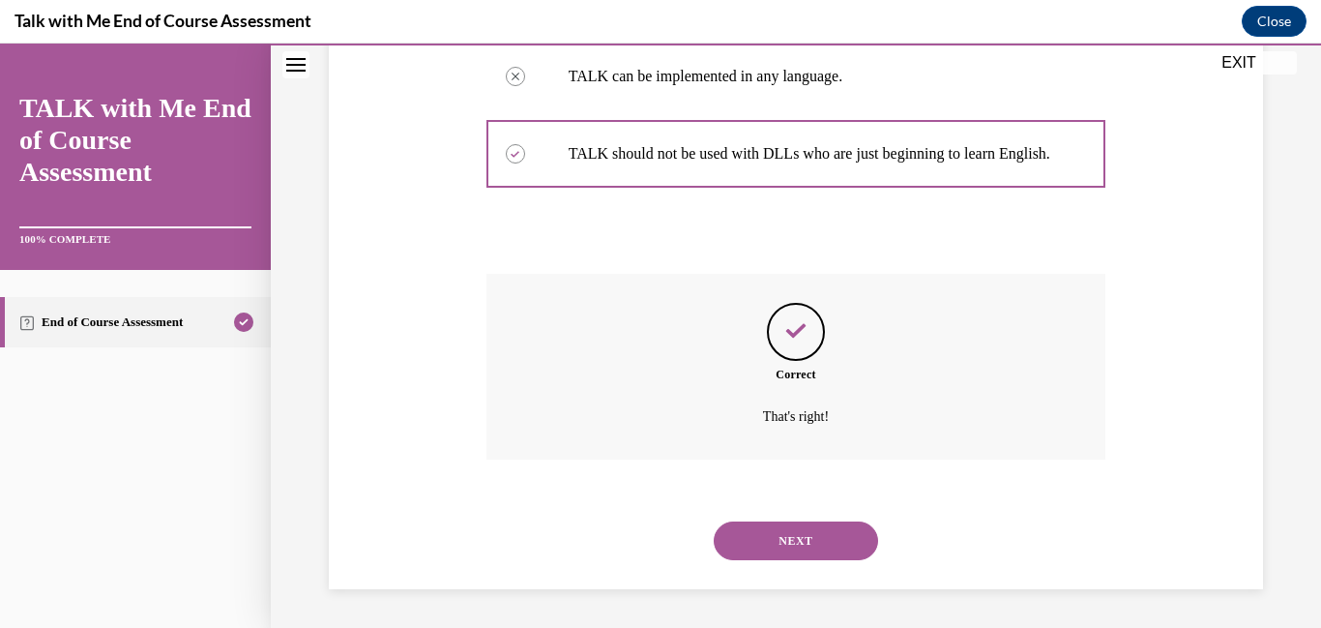
scroll to position [568, 0]
click at [833, 530] on button "NEXT" at bounding box center [796, 540] width 164 height 39
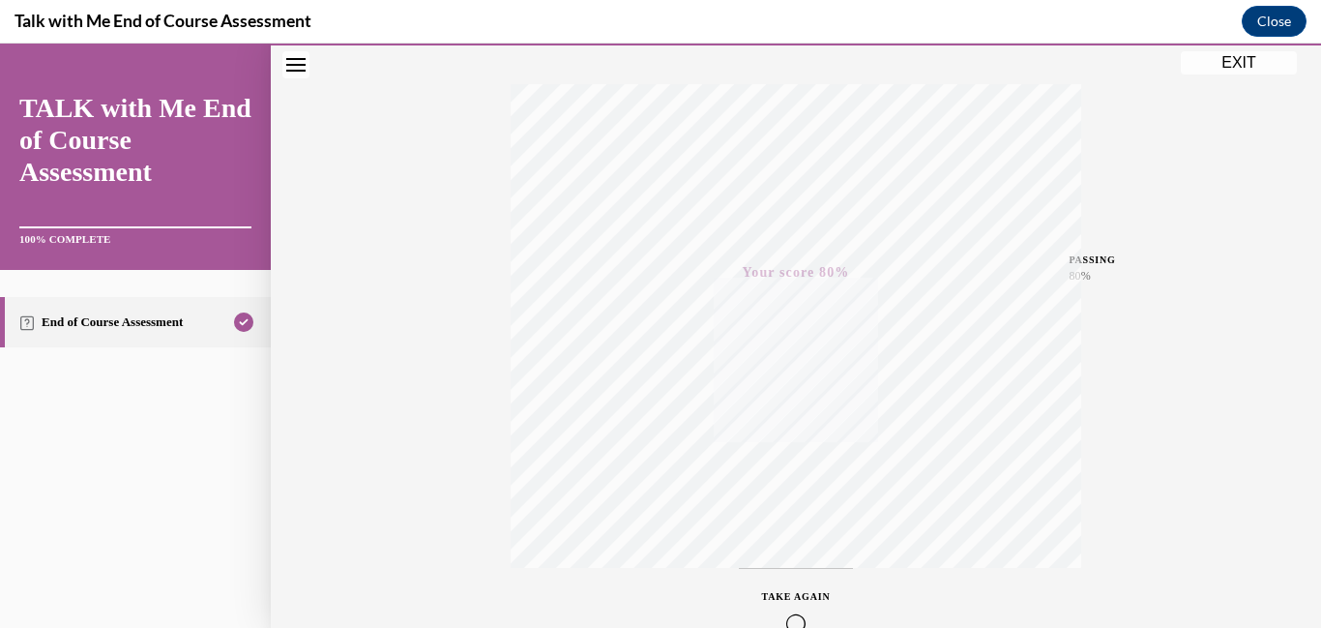
scroll to position [407, 0]
click at [1253, 55] on button "EXIT" at bounding box center [1239, 62] width 116 height 23
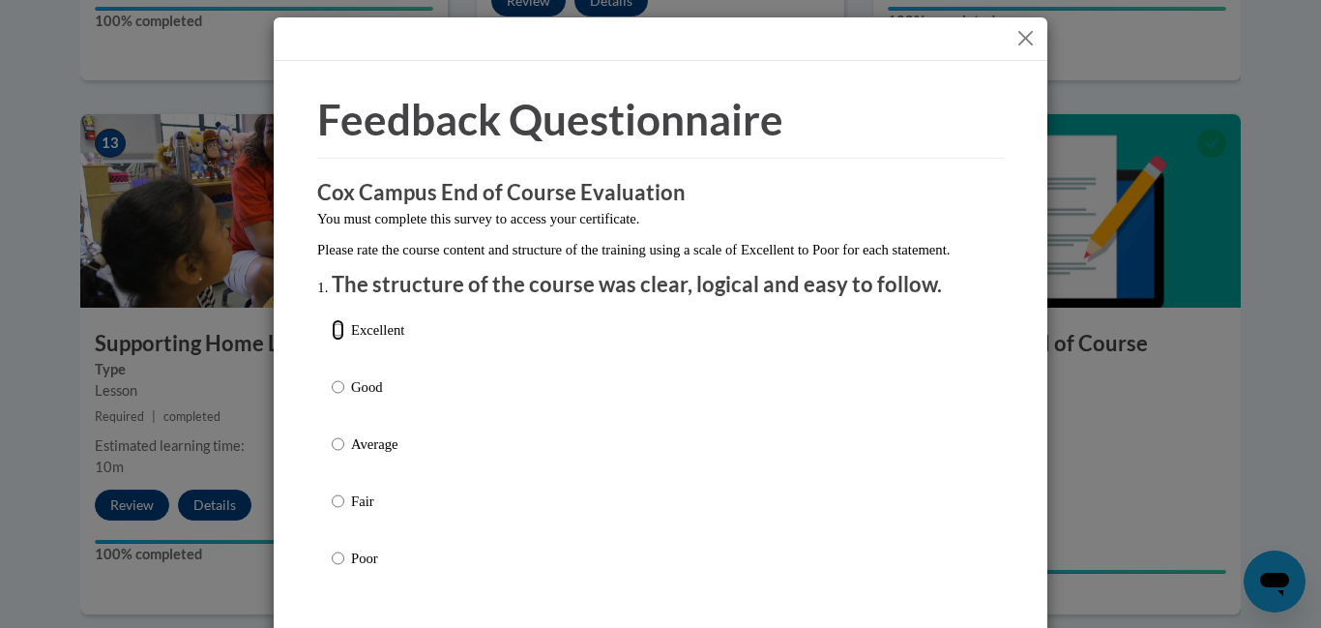
click at [333, 340] on input "Excellent" at bounding box center [338, 329] width 13 height 21
radio input "true"
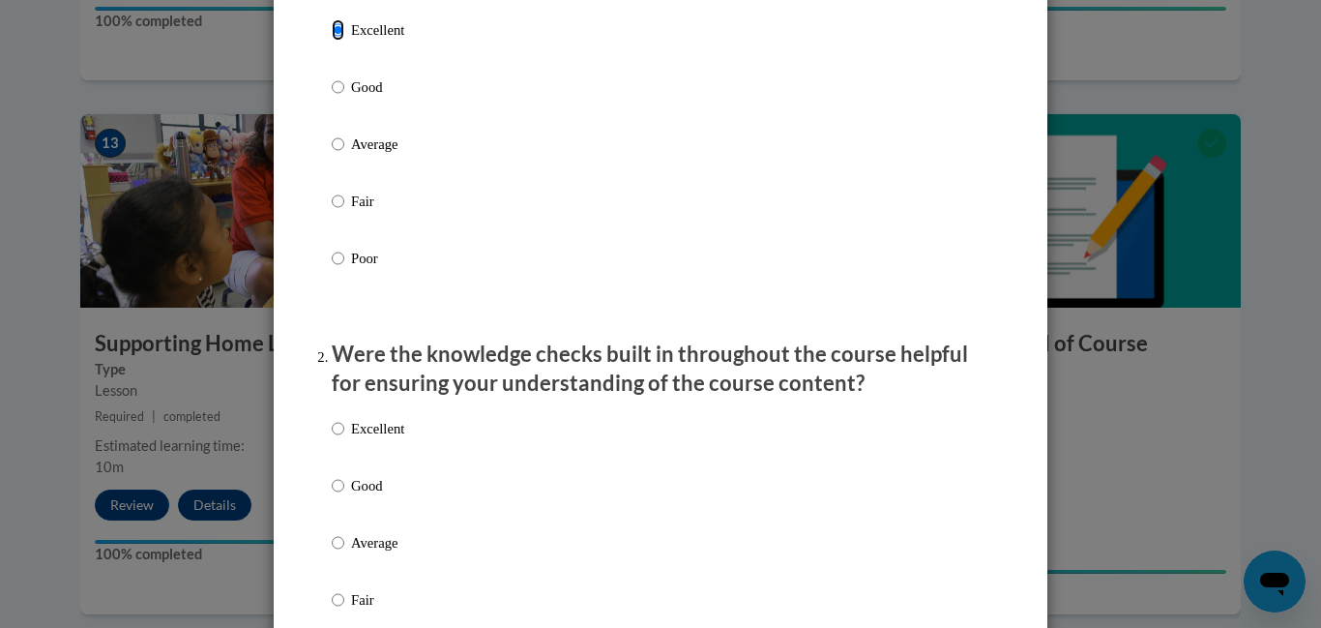
scroll to position [308, 0]
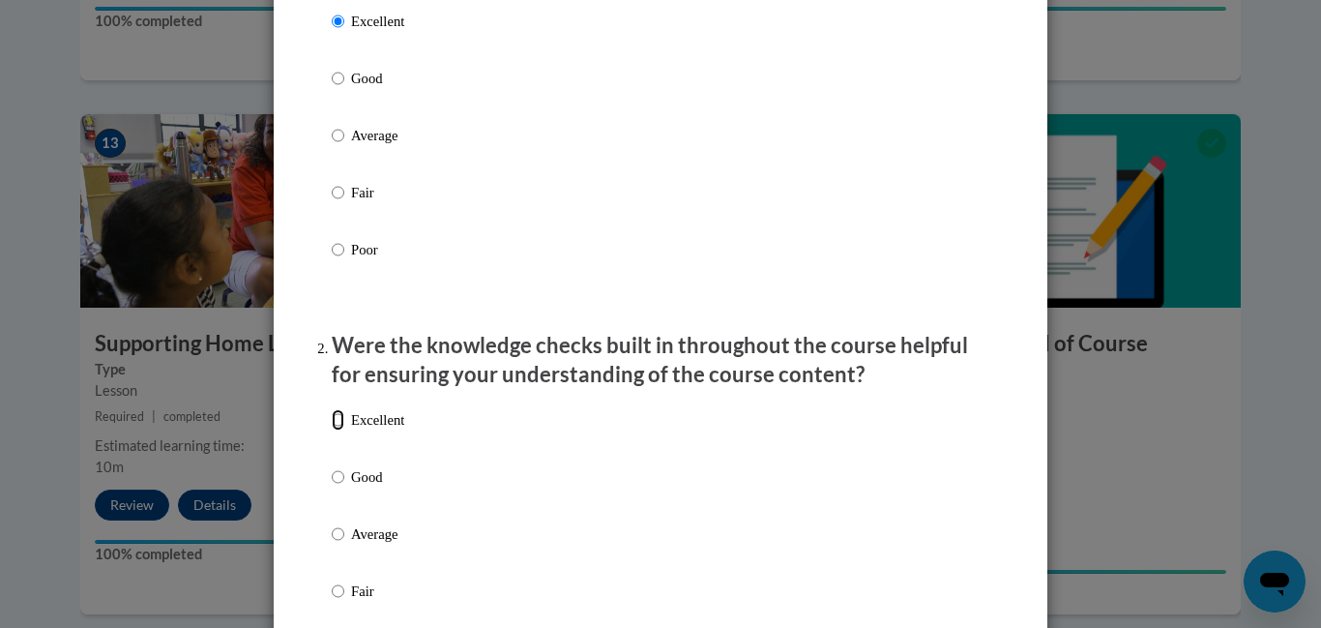
click at [337, 430] on input "Excellent" at bounding box center [338, 419] width 13 height 21
radio input "true"
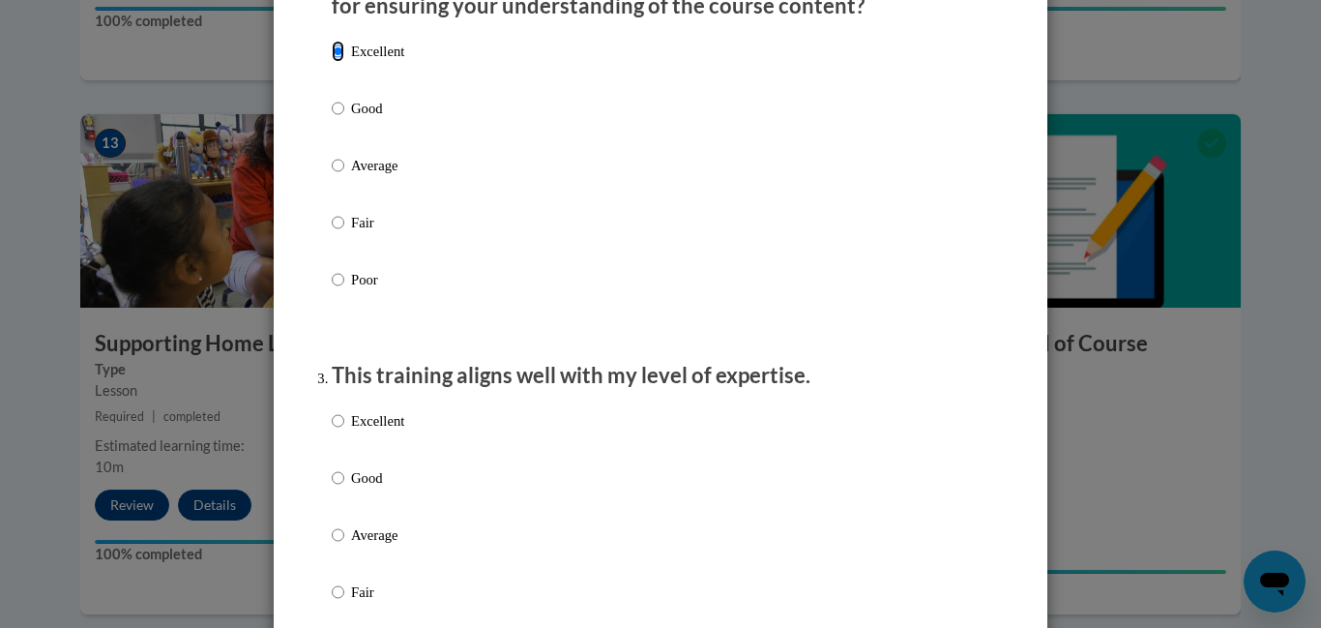
scroll to position [682, 0]
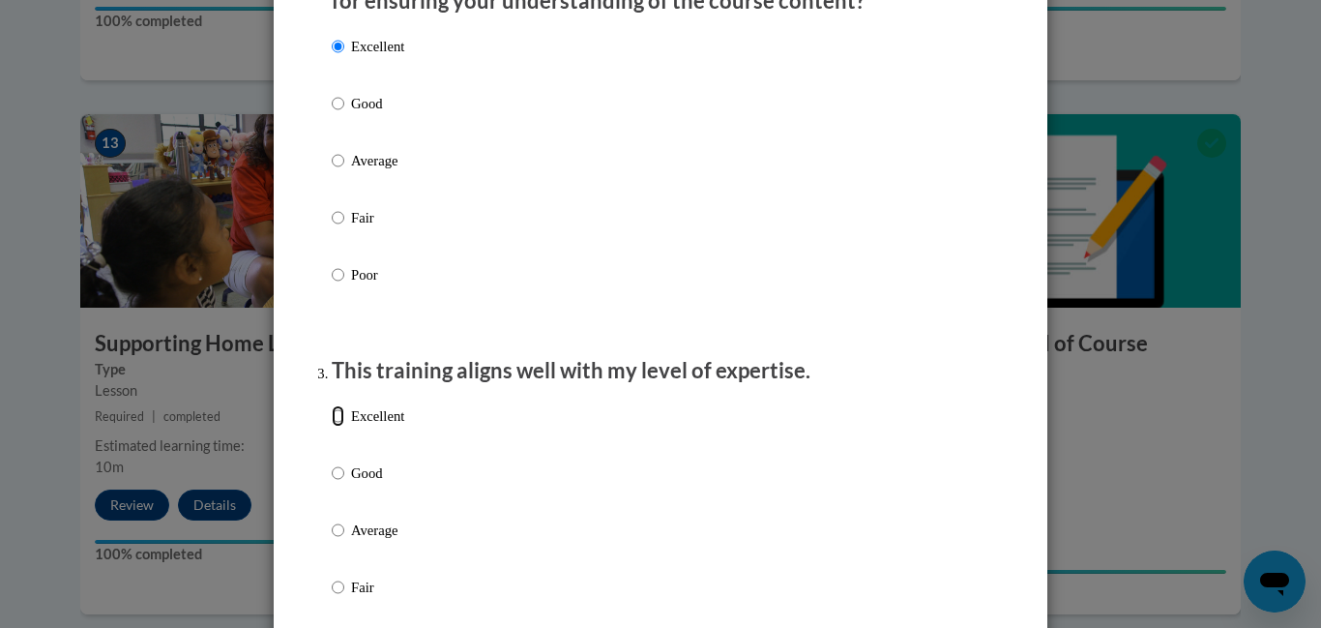
click at [340, 426] on input "Excellent" at bounding box center [338, 415] width 13 height 21
radio input "true"
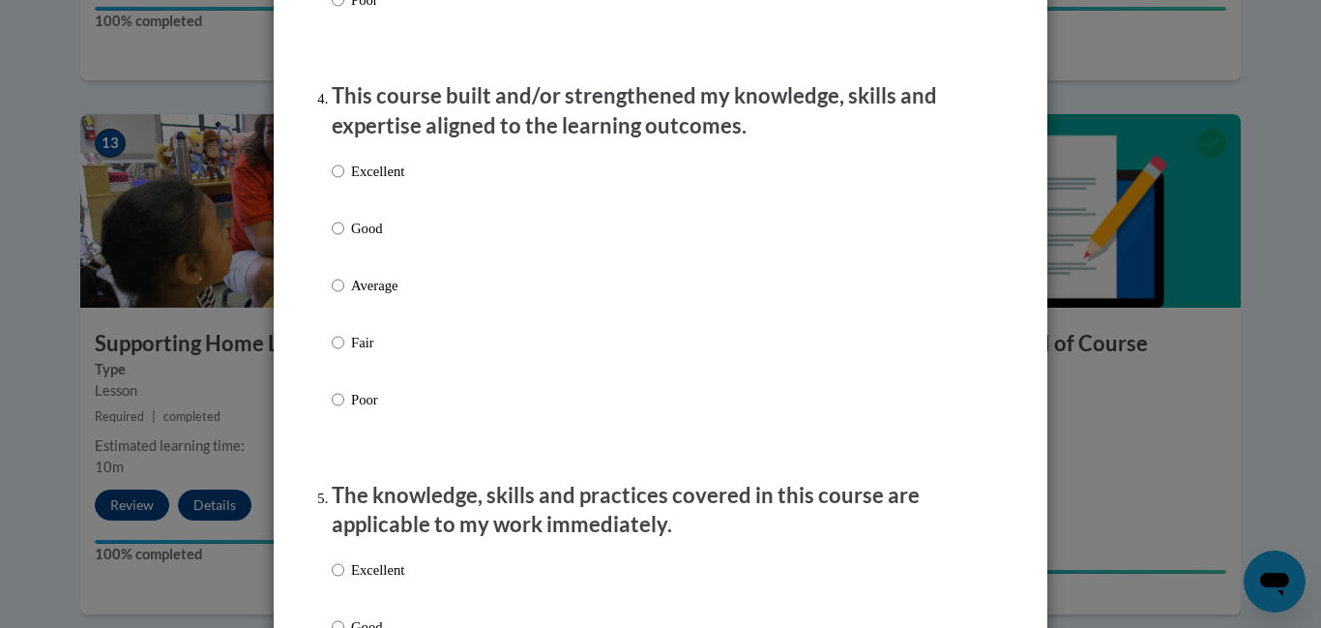
scroll to position [1332, 0]
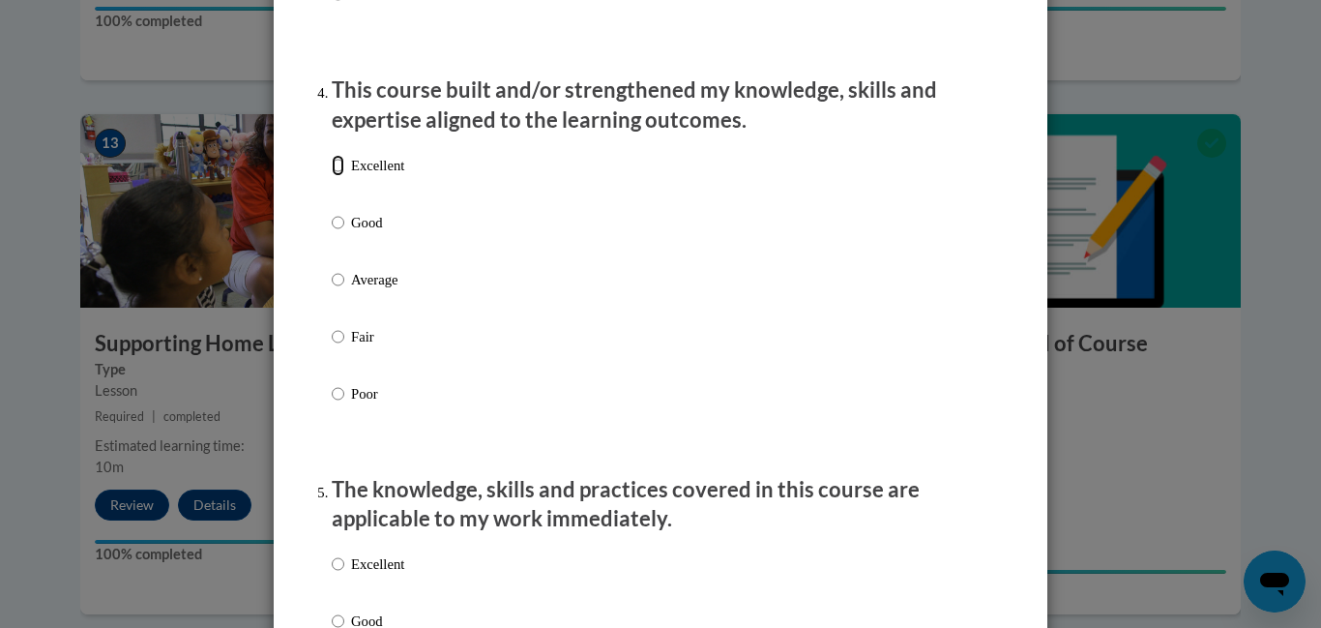
click at [336, 176] on input "Excellent" at bounding box center [338, 165] width 13 height 21
radio input "true"
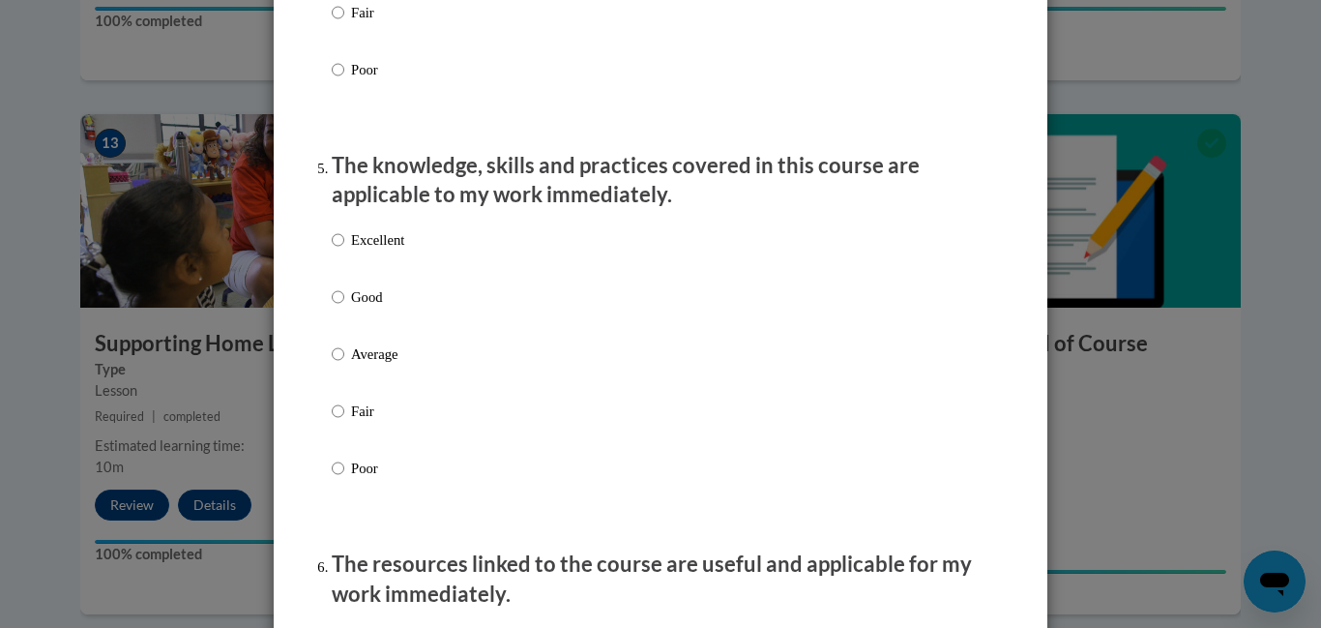
scroll to position [1656, 0]
click at [335, 249] on input "Excellent" at bounding box center [338, 238] width 13 height 21
radio input "true"
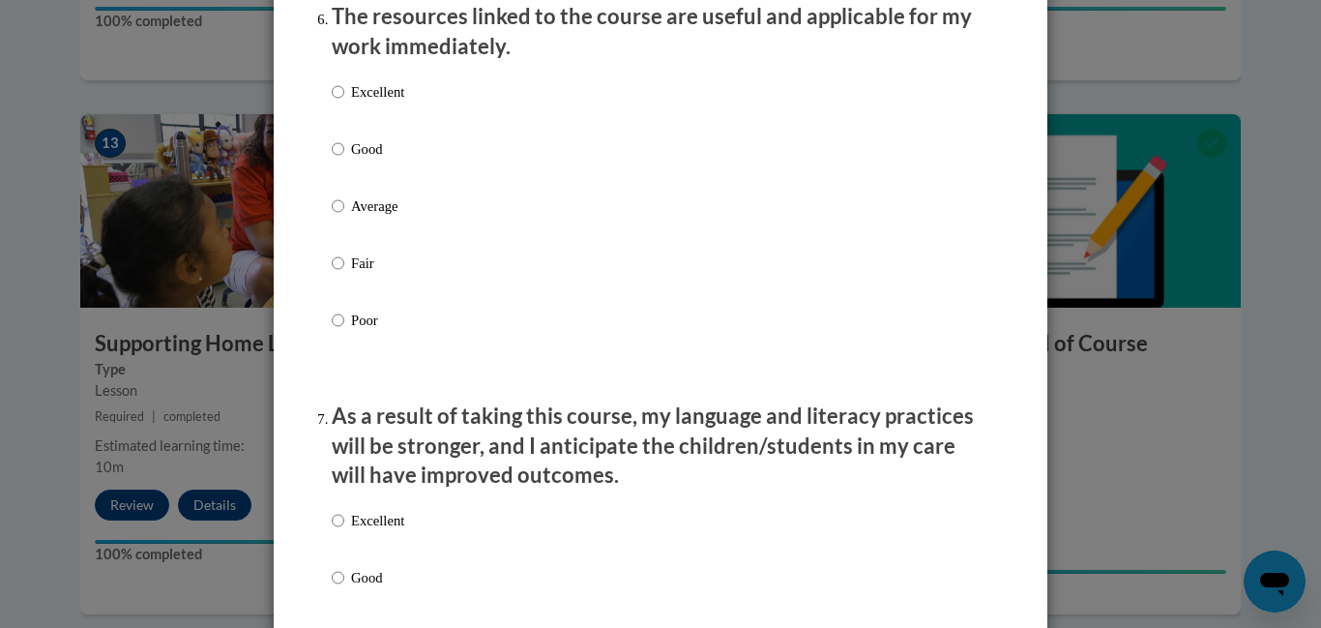
scroll to position [2202, 0]
click at [339, 103] on input "Excellent" at bounding box center [338, 92] width 13 height 21
radio input "true"
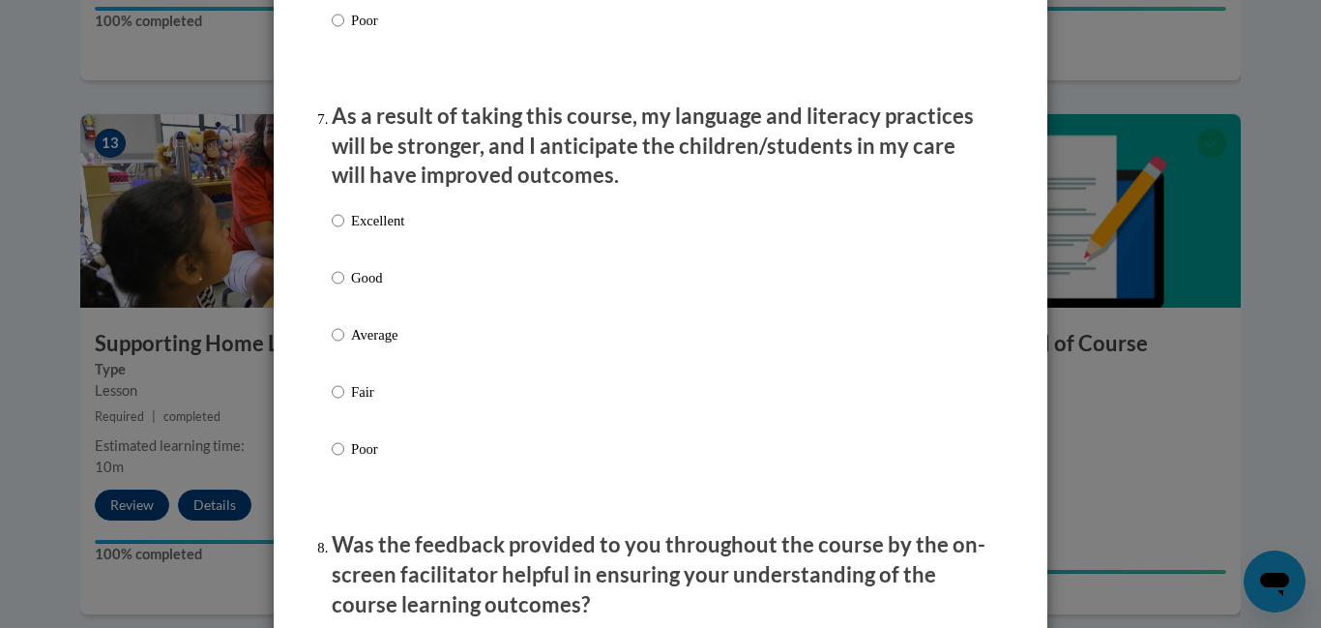
scroll to position [2512, 0]
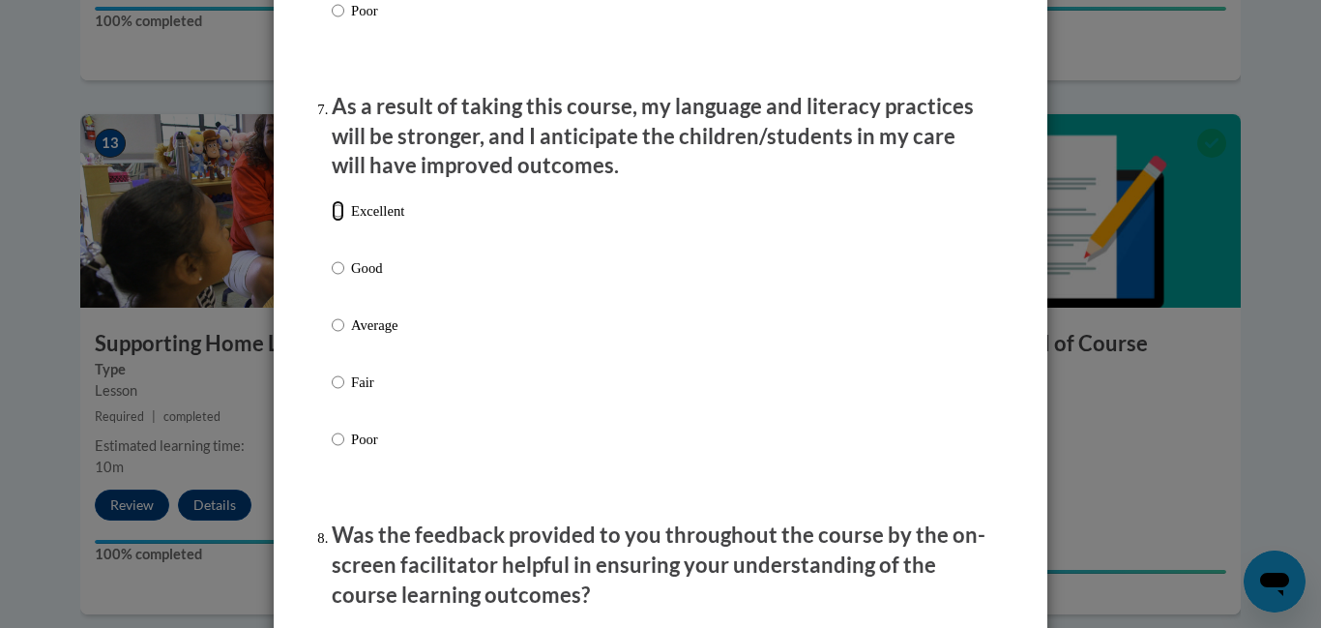
click at [336, 221] on input "Excellent" at bounding box center [338, 210] width 13 height 21
radio input "true"
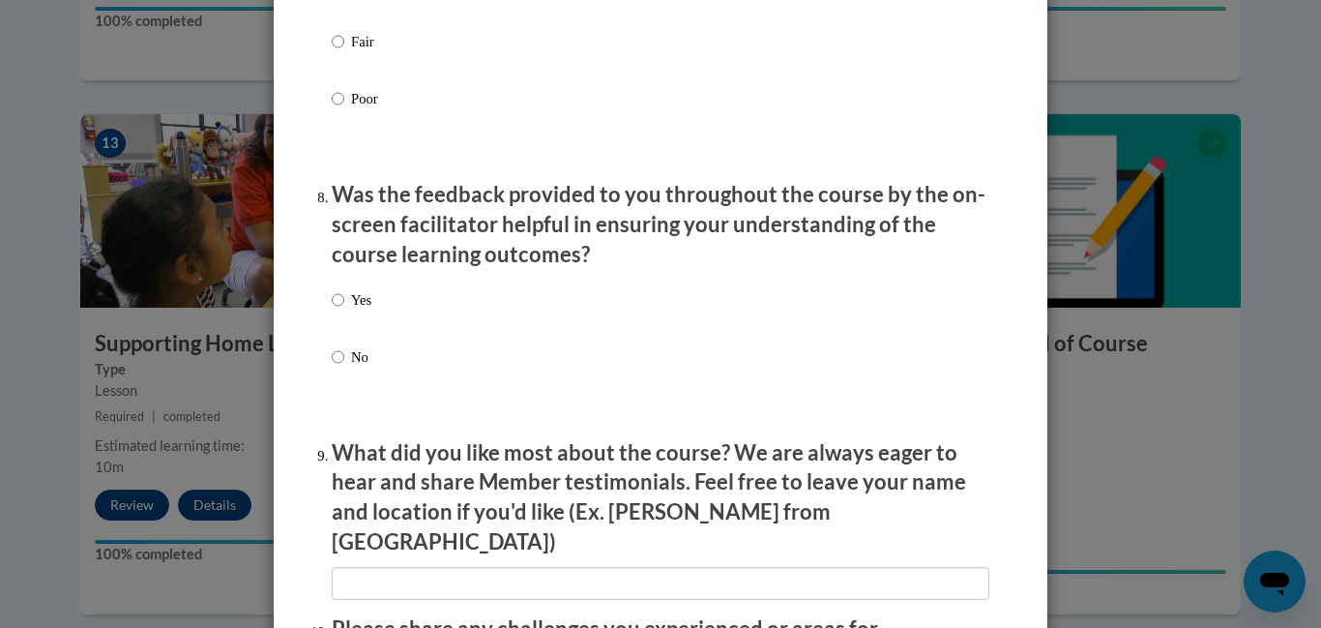
scroll to position [2856, 0]
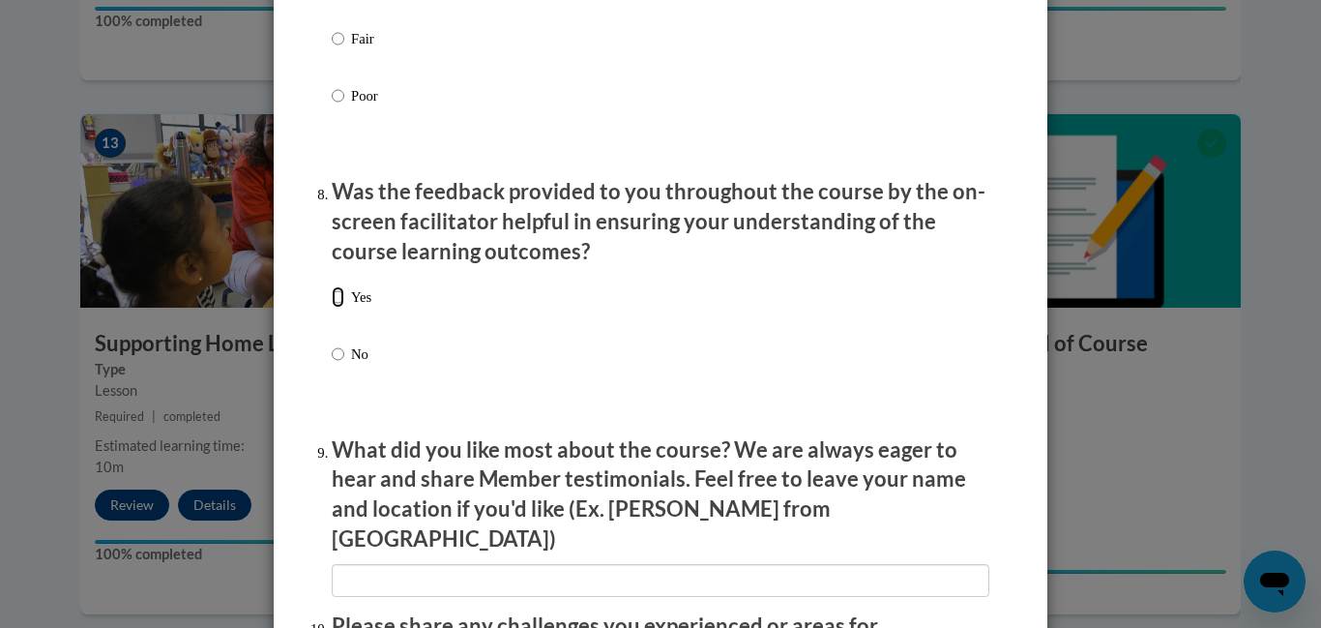
click at [339, 306] on input "Yes" at bounding box center [338, 296] width 13 height 21
radio input "true"
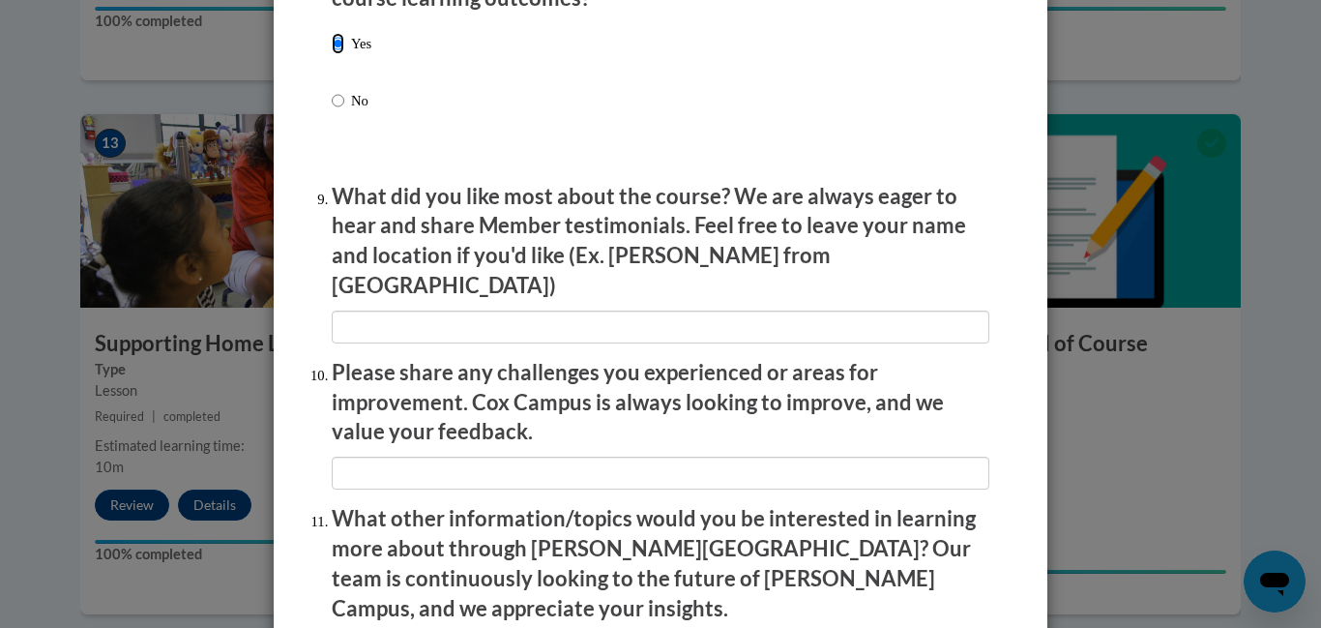
scroll to position [3113, 0]
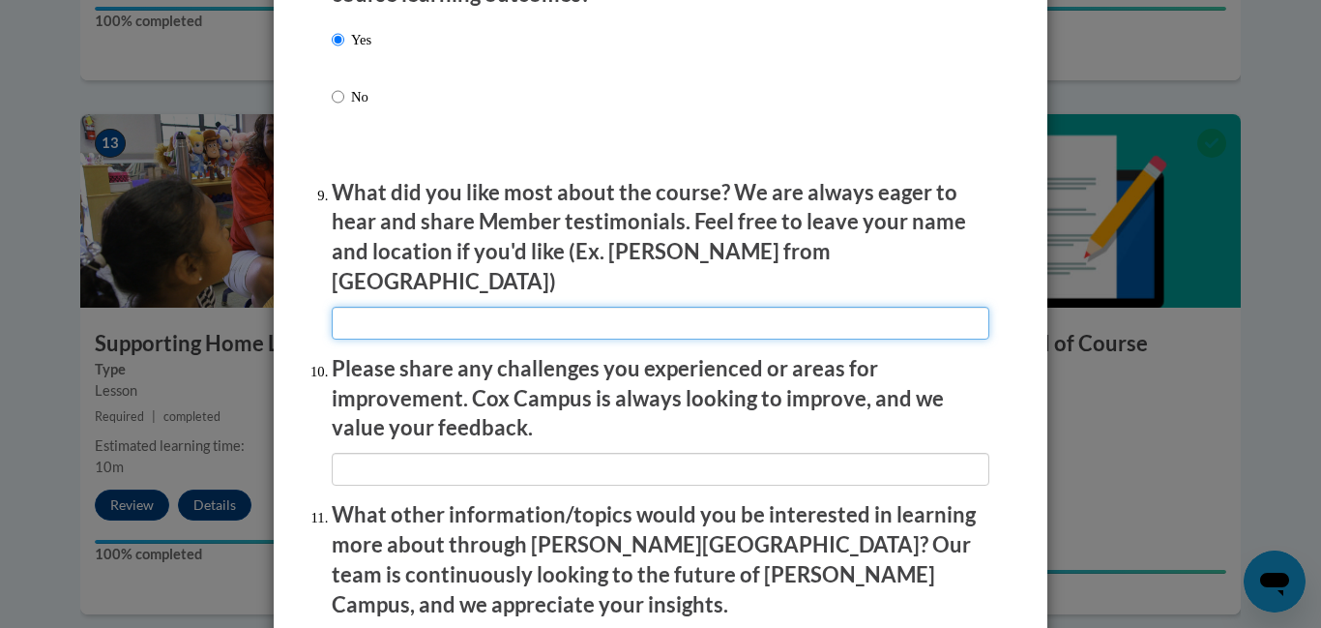
click at [373, 309] on input "textbox" at bounding box center [661, 323] width 658 height 33
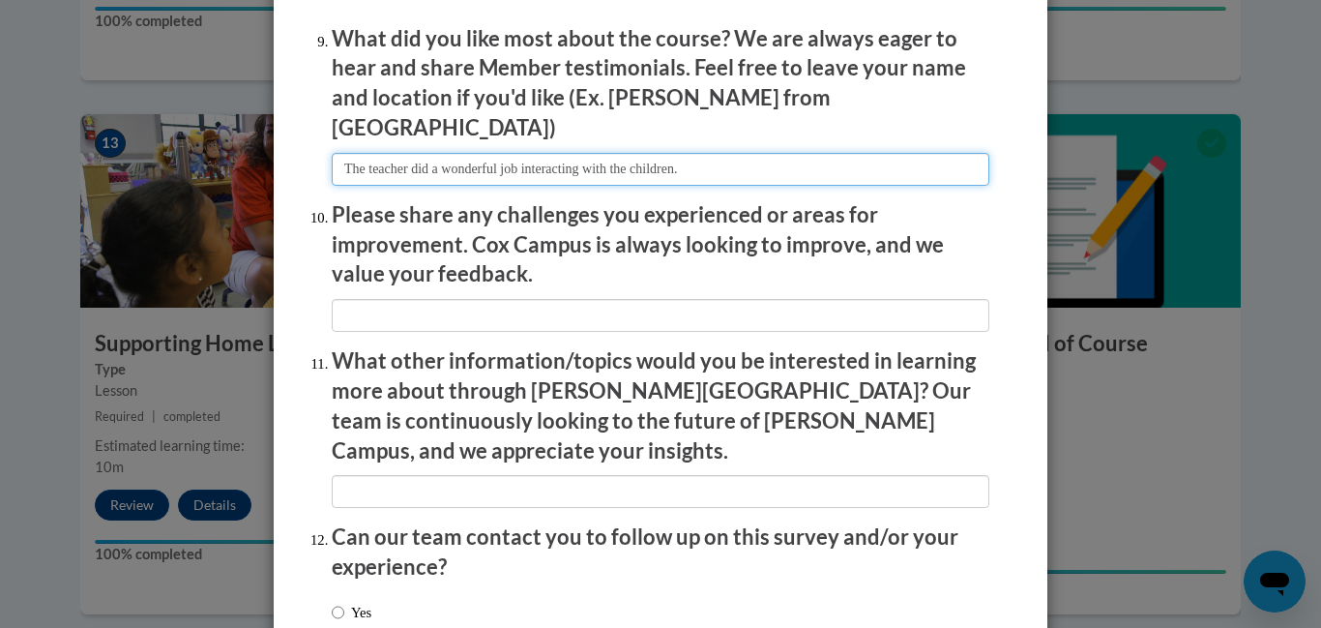
scroll to position [3274, 0]
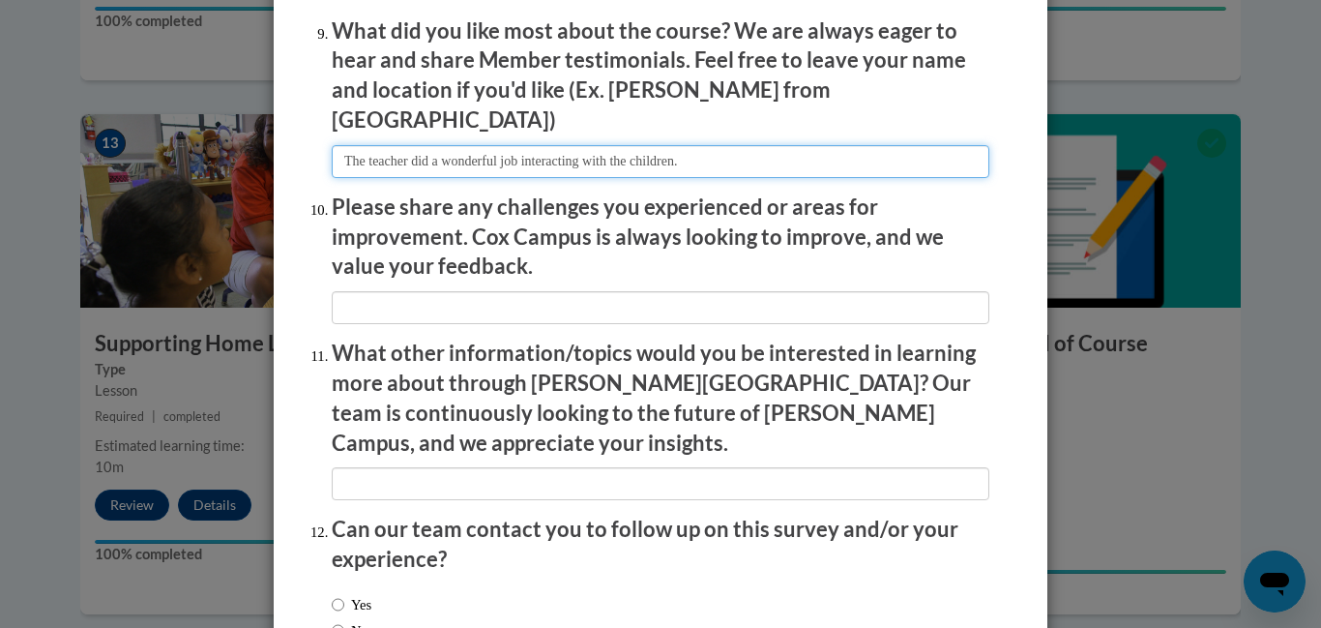
type input "The teacher did a wonderful job interacting with the children."
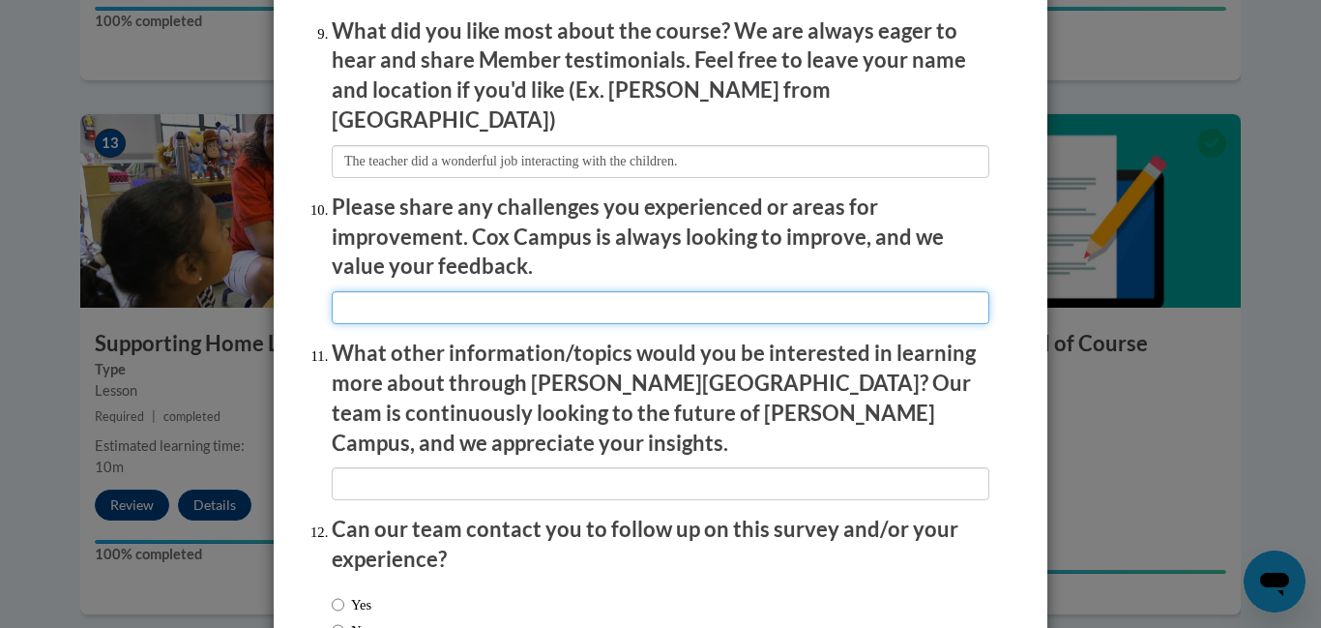
click at [368, 294] on input "textbox" at bounding box center [661, 307] width 658 height 33
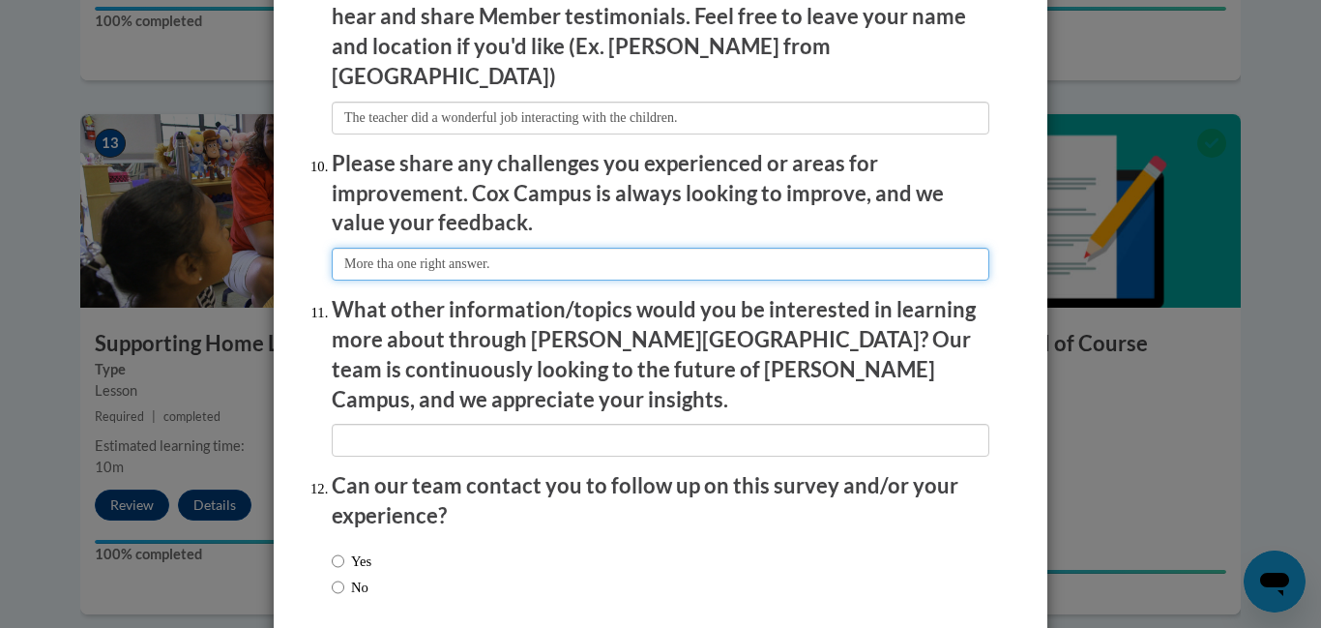
scroll to position [3390, 0]
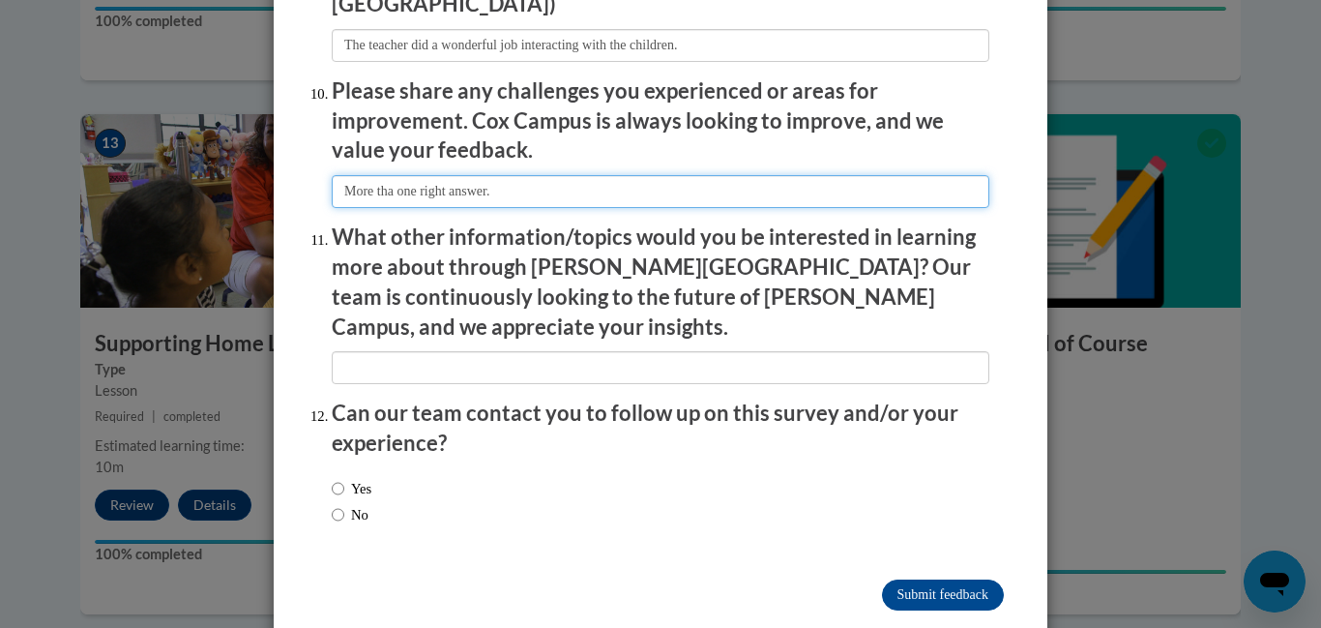
click at [397, 181] on input "textbox" at bounding box center [661, 191] width 658 height 33
type input "More than one right answer."
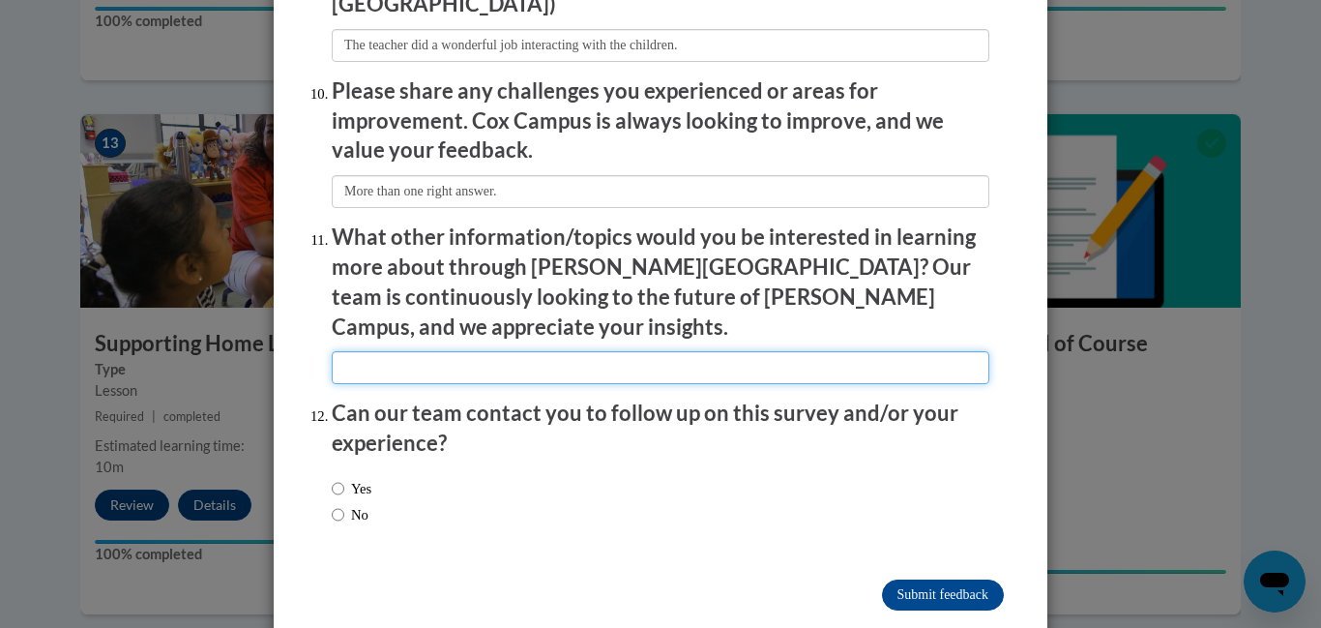
click at [402, 351] on input "textbox" at bounding box center [661, 367] width 658 height 33
click at [424, 351] on input "textbox" at bounding box center [661, 367] width 658 height 33
type input "More true an dfalse answer"
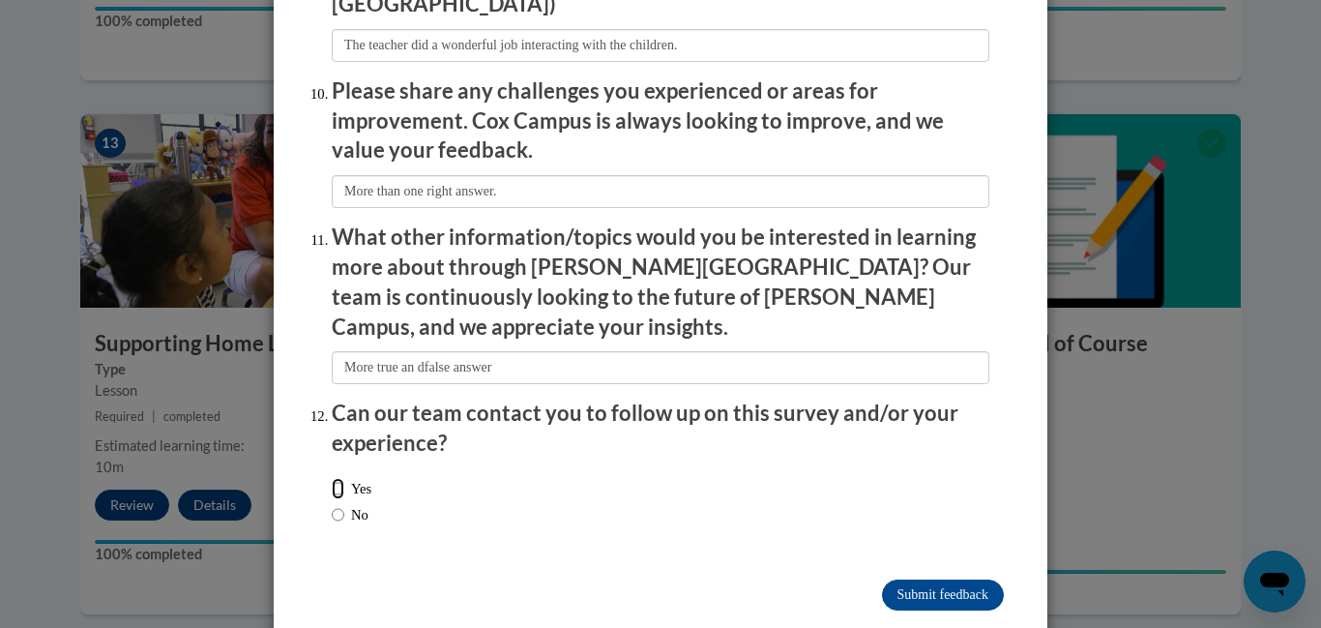
click at [340, 478] on input "Yes" at bounding box center [338, 488] width 13 height 21
radio input "true"
click at [909, 579] on input "Submit feedback" at bounding box center [943, 594] width 122 height 31
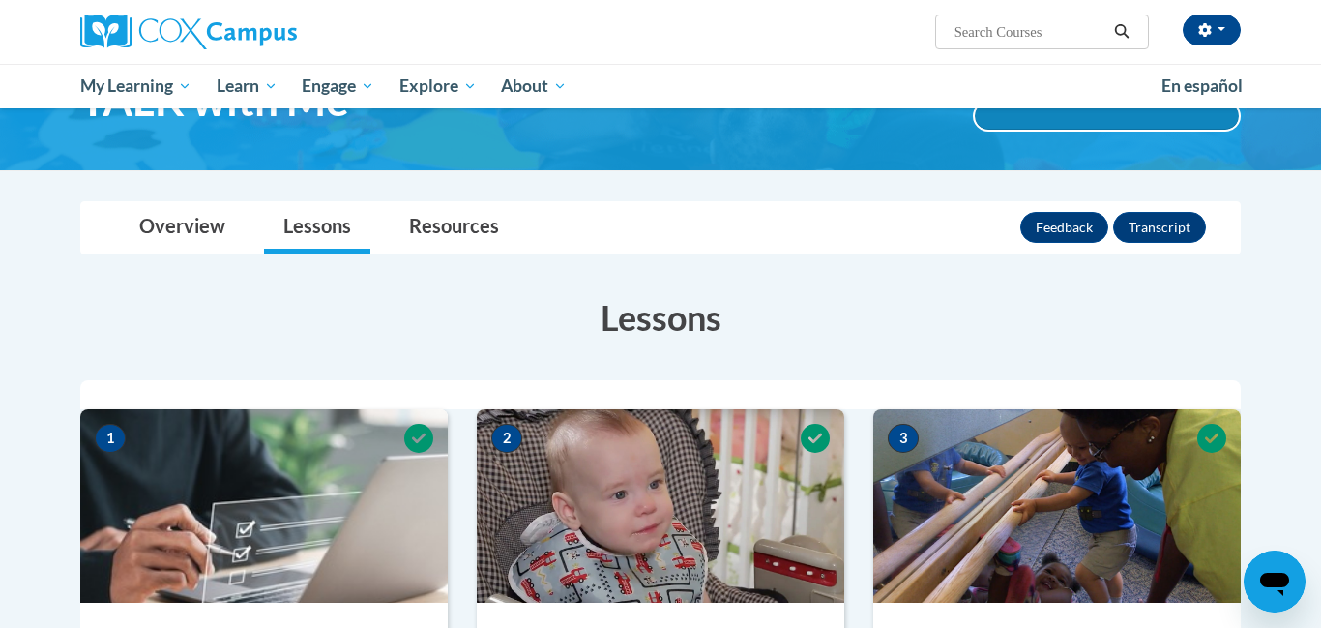
scroll to position [0, 0]
